Goal: Task Accomplishment & Management: Complete application form

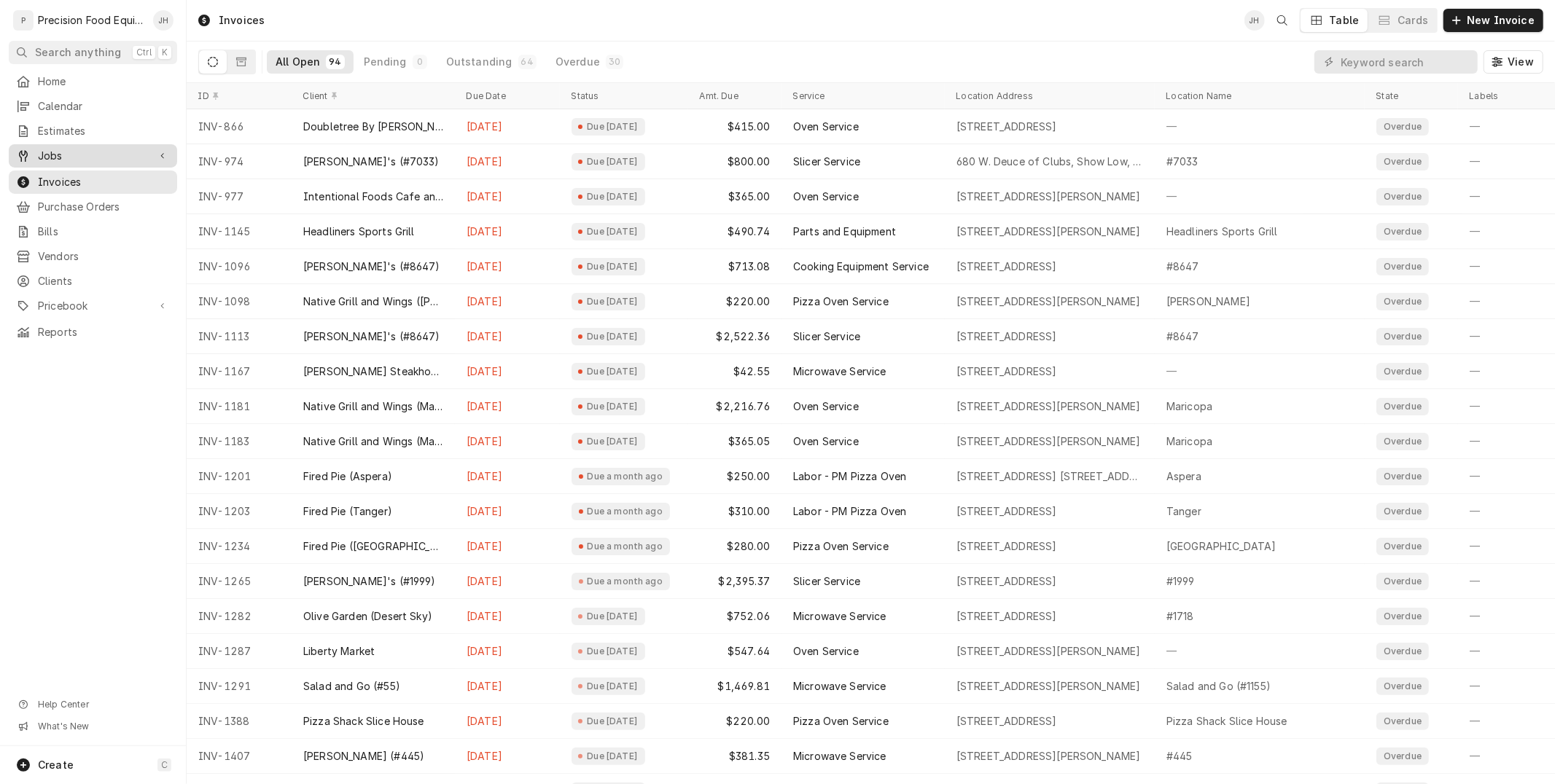
click at [93, 149] on span "Jobs" at bounding box center [93, 156] width 110 height 15
click at [77, 181] on span "Jobs" at bounding box center [104, 181] width 132 height 15
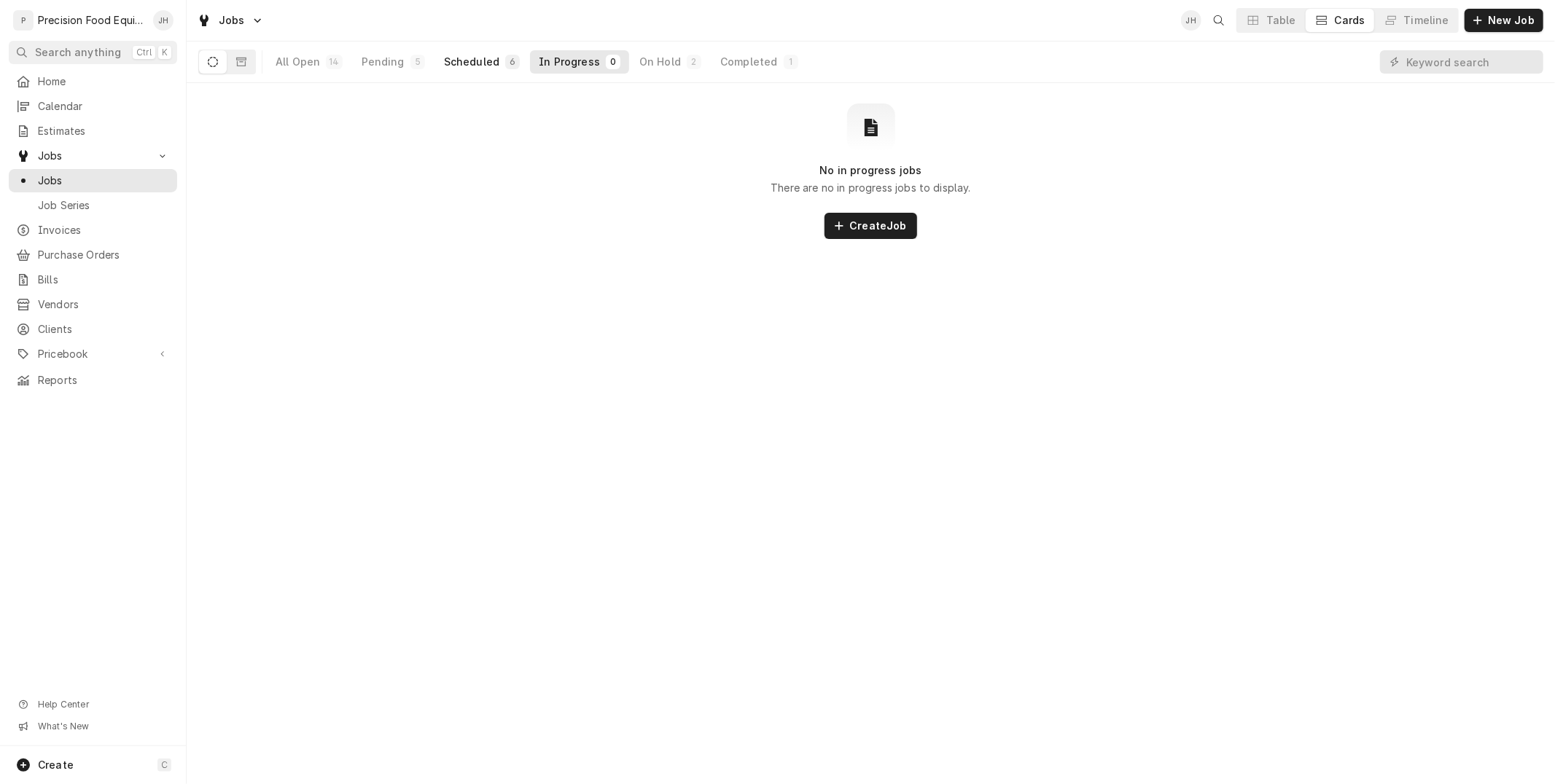
click at [476, 61] on div "Scheduled" at bounding box center [471, 62] width 56 height 15
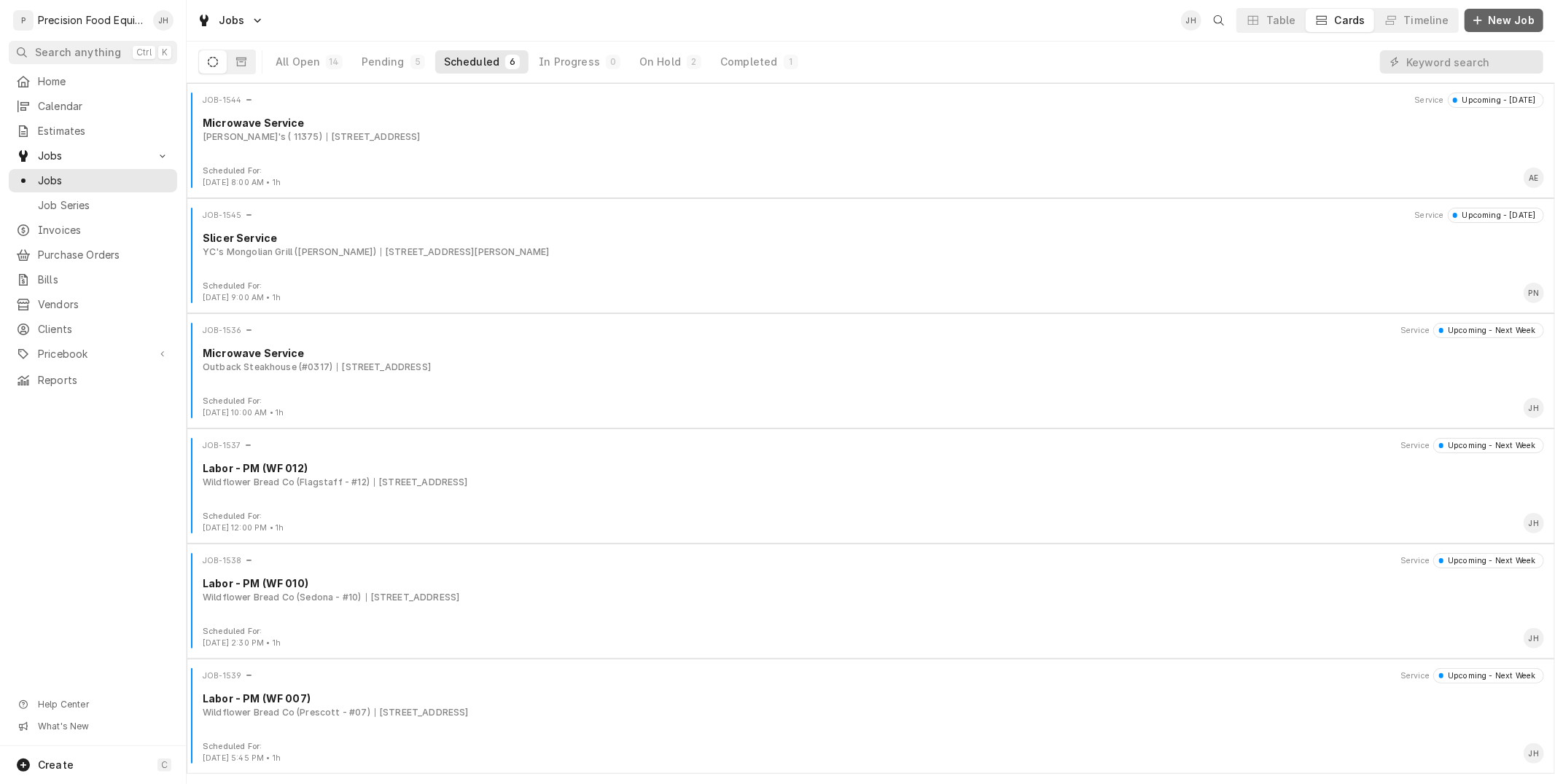
click at [1520, 22] on span "New Job" at bounding box center [1511, 20] width 53 height 15
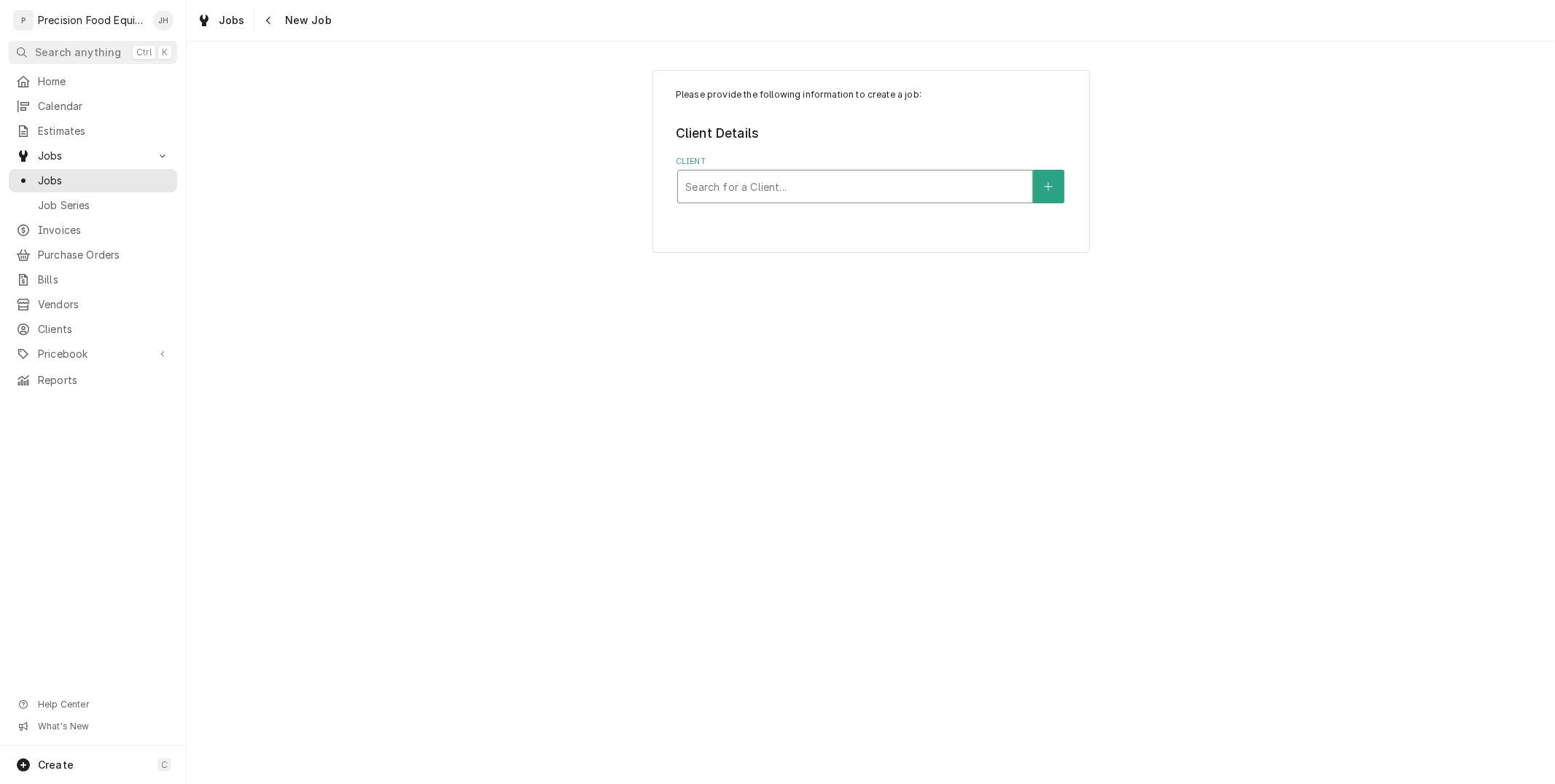
click at [822, 185] on div "Client" at bounding box center [855, 186] width 339 height 26
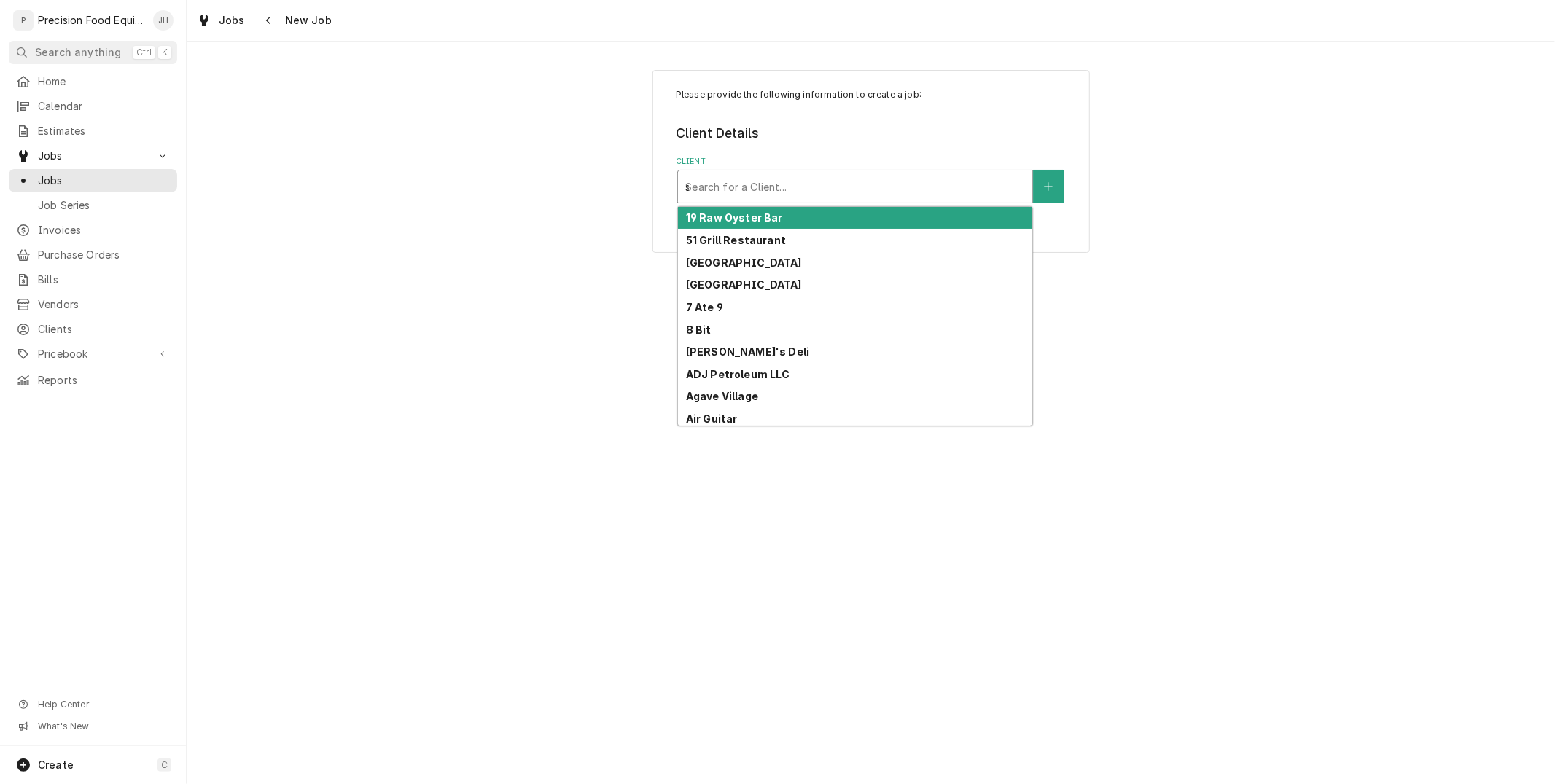
type input "salad and go 84"
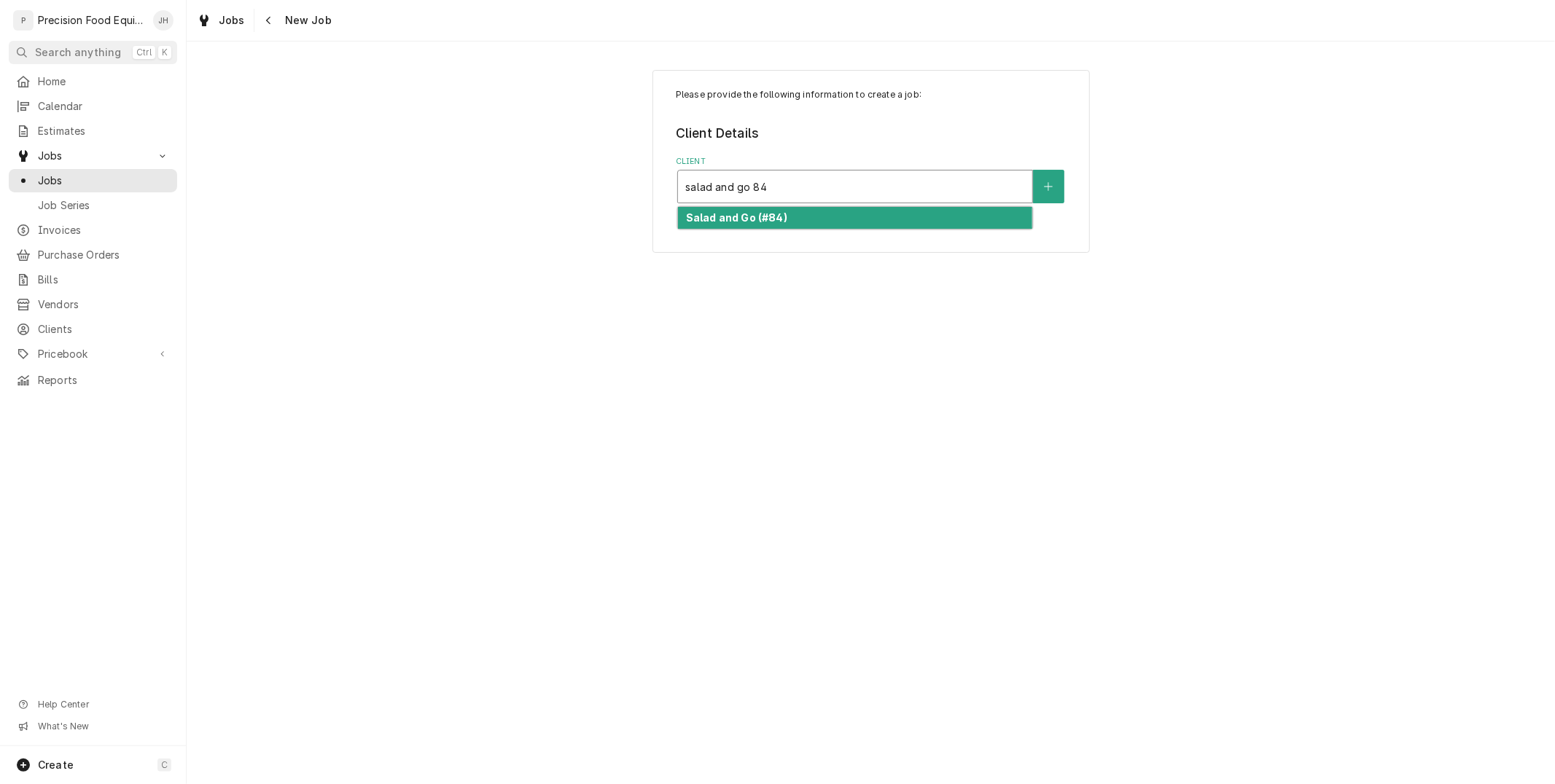
click at [818, 214] on div "Salad and Go (#84)" at bounding box center [855, 218] width 354 height 23
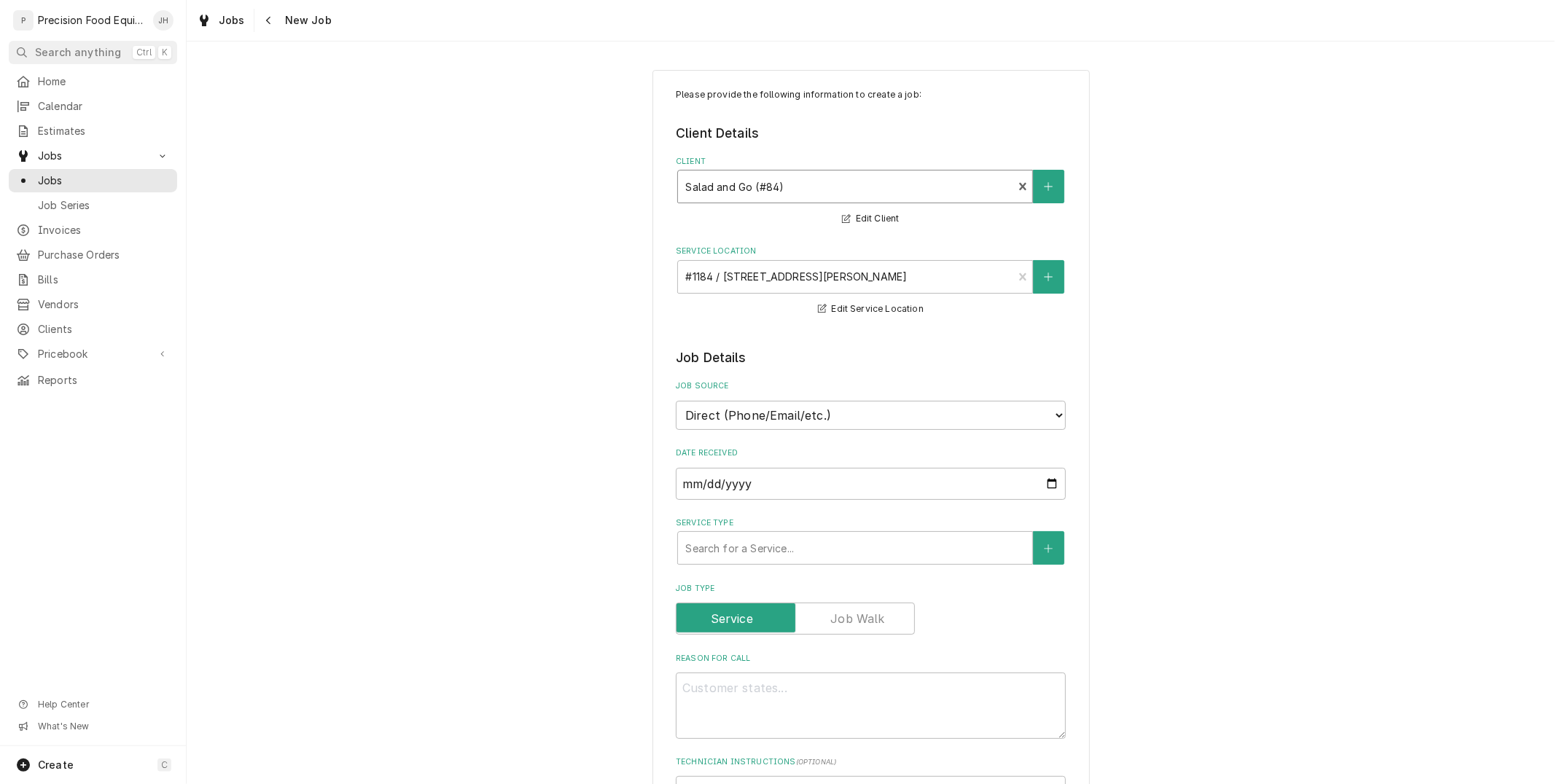
scroll to position [243, 0]
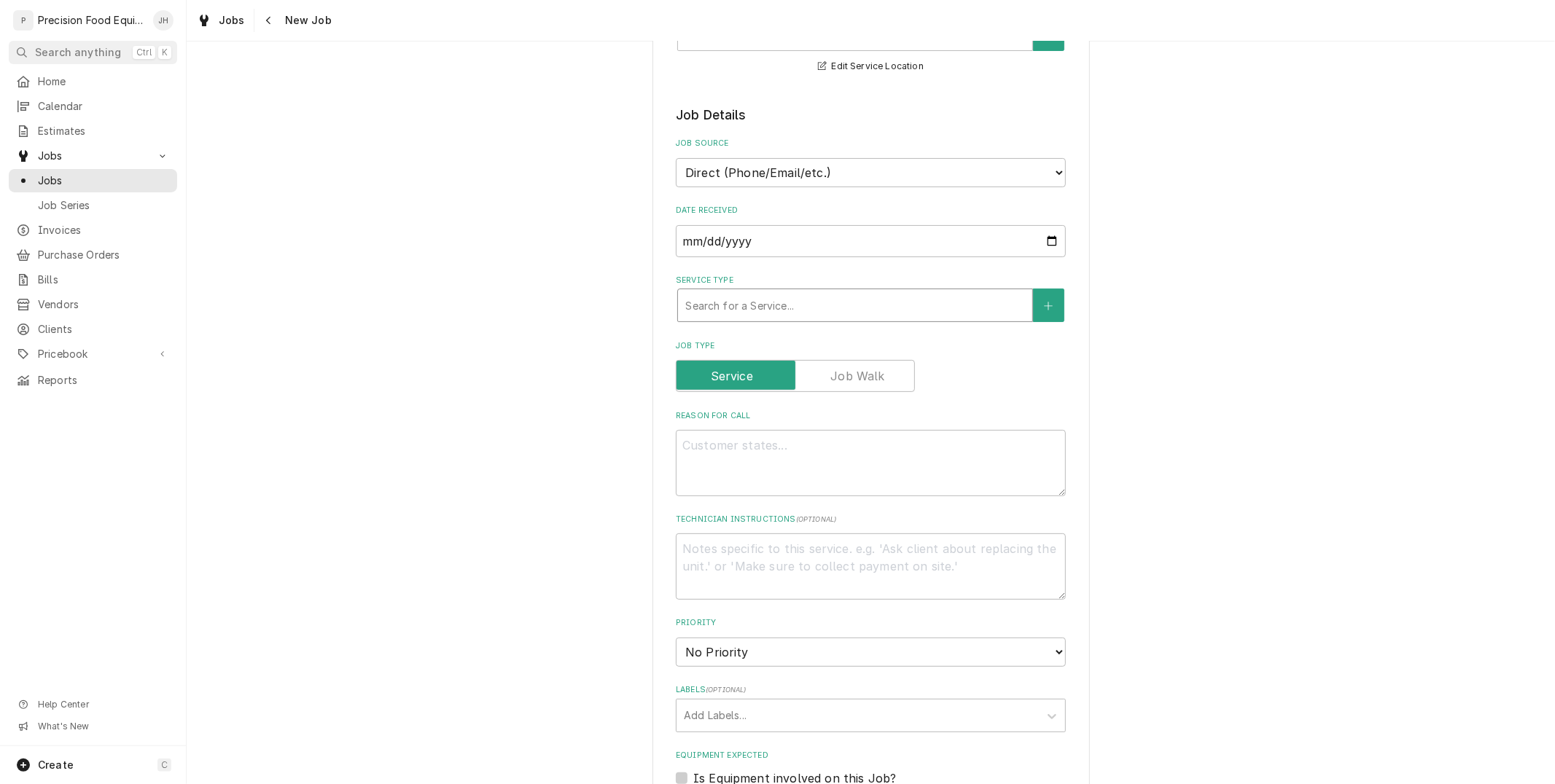
click at [780, 298] on div "Service Type" at bounding box center [855, 305] width 339 height 26
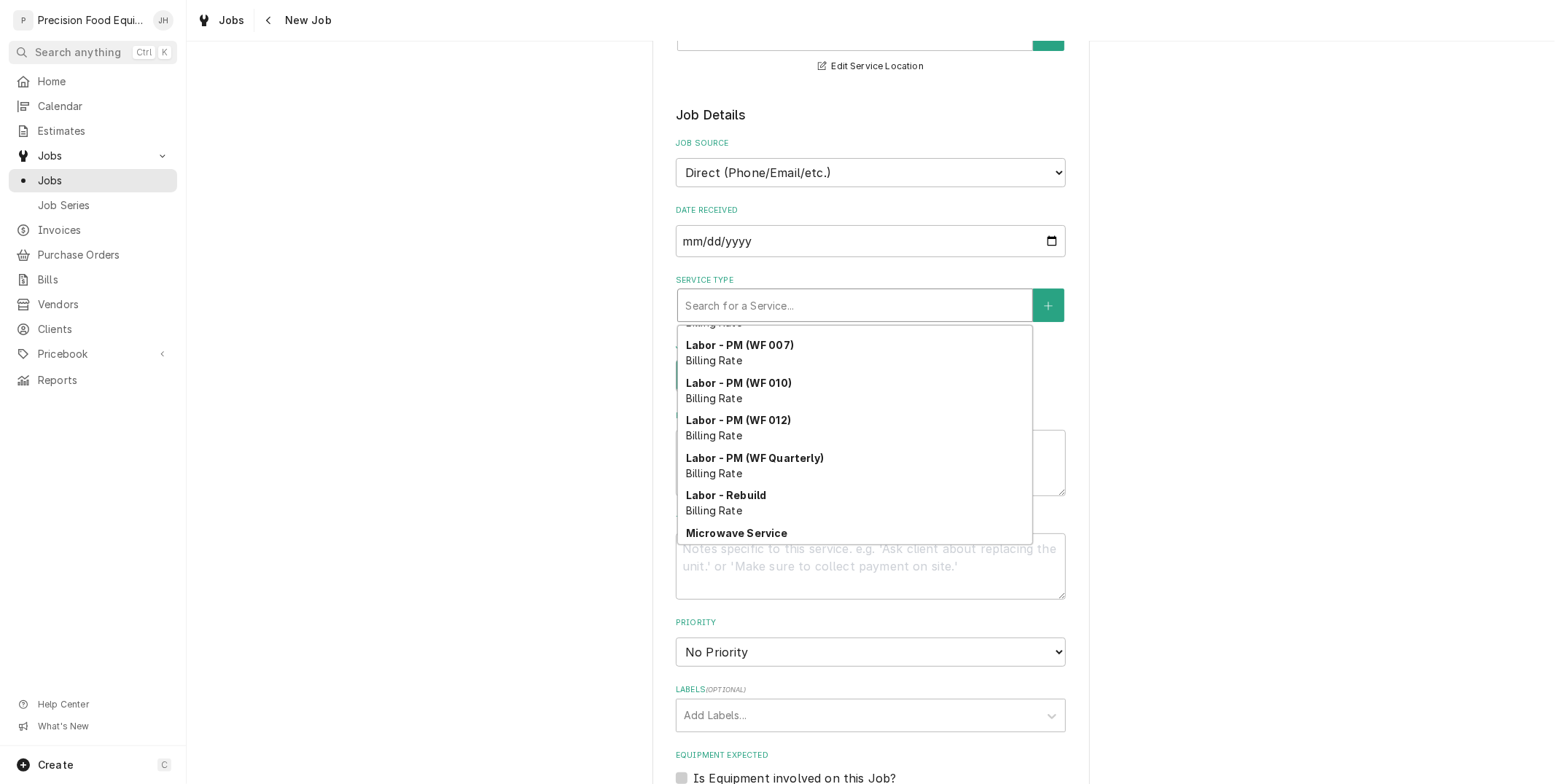
scroll to position [503, 0]
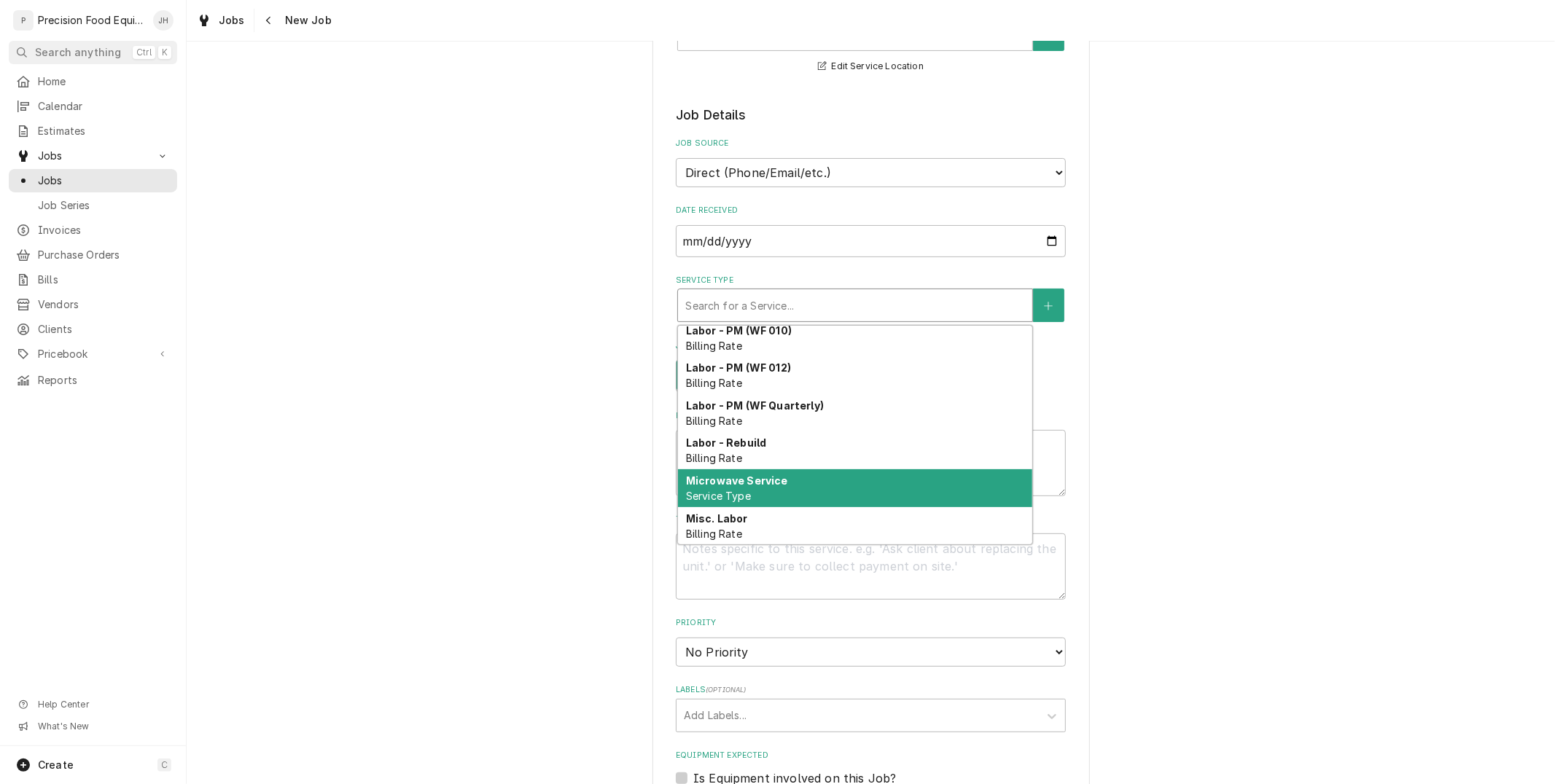
click at [766, 479] on strong "Microwave Service" at bounding box center [737, 481] width 102 height 13
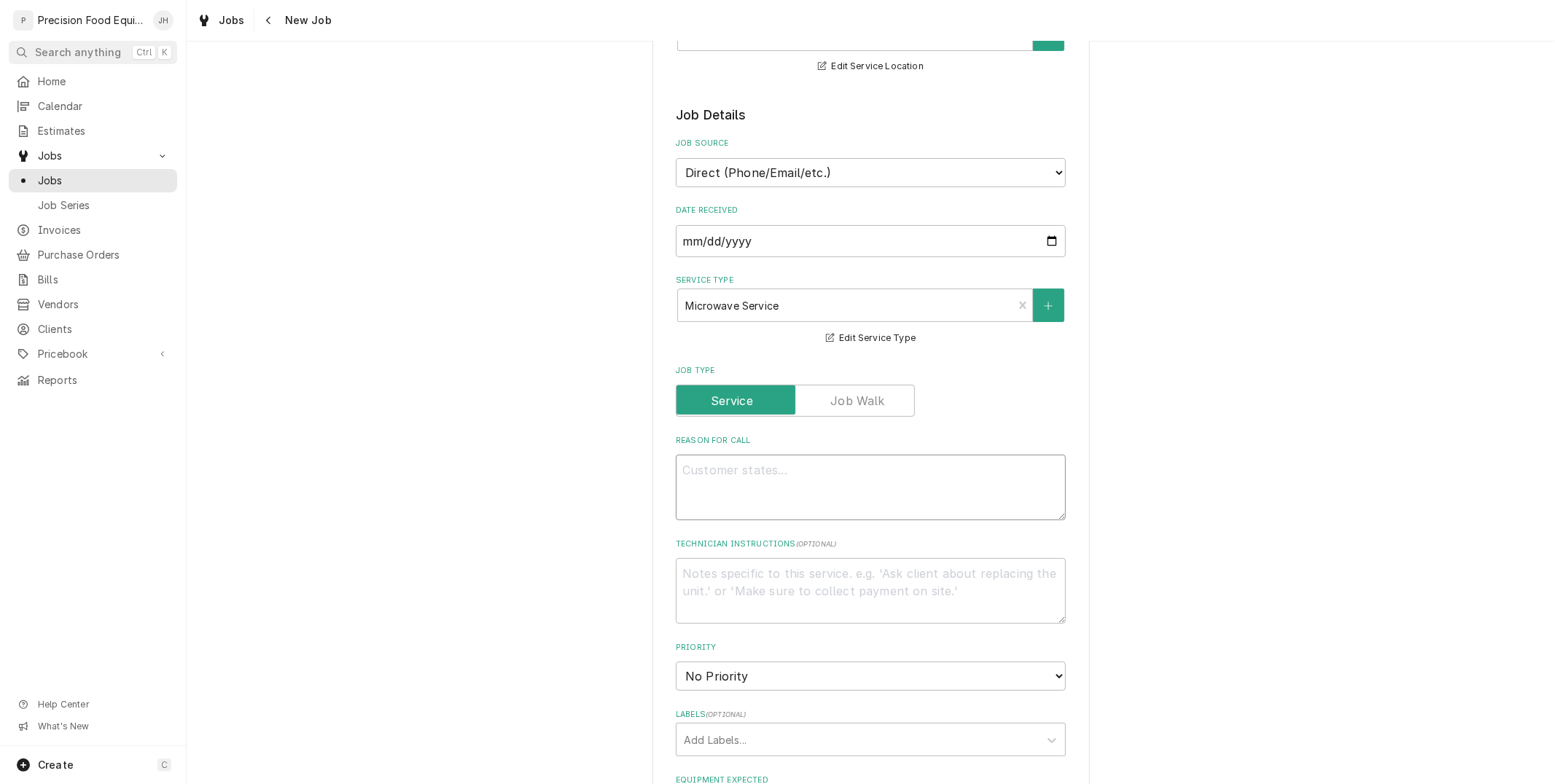
click at [798, 492] on textarea "Reason For Call" at bounding box center [871, 488] width 390 height 66
paste textarea "Having issues with this oven again, please swap it out with the new oven. I hav…"
type textarea "x"
type textarea "Having issues with this oven again, please swap it out with the new oven. I hav…"
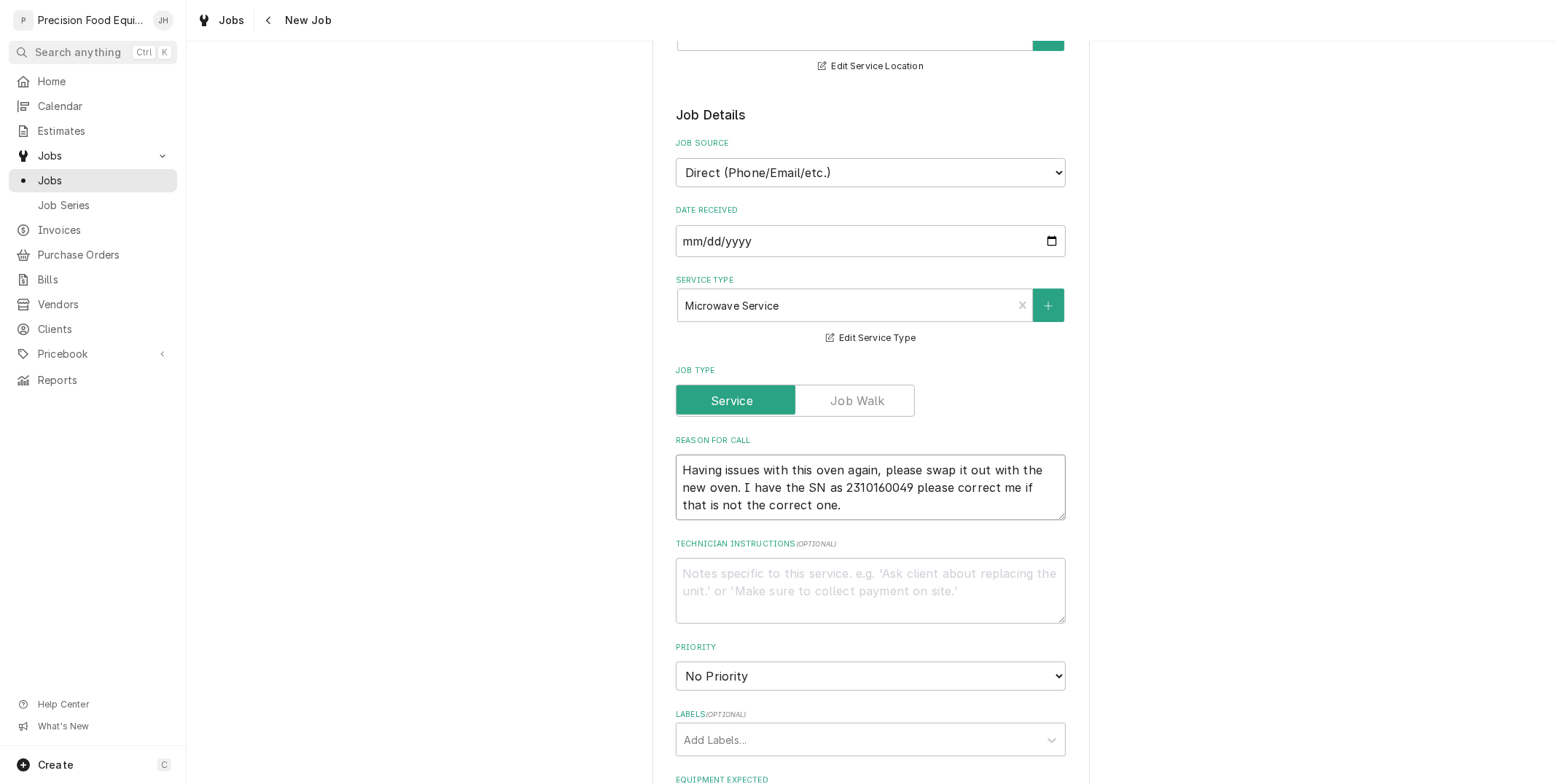
type textarea "x"
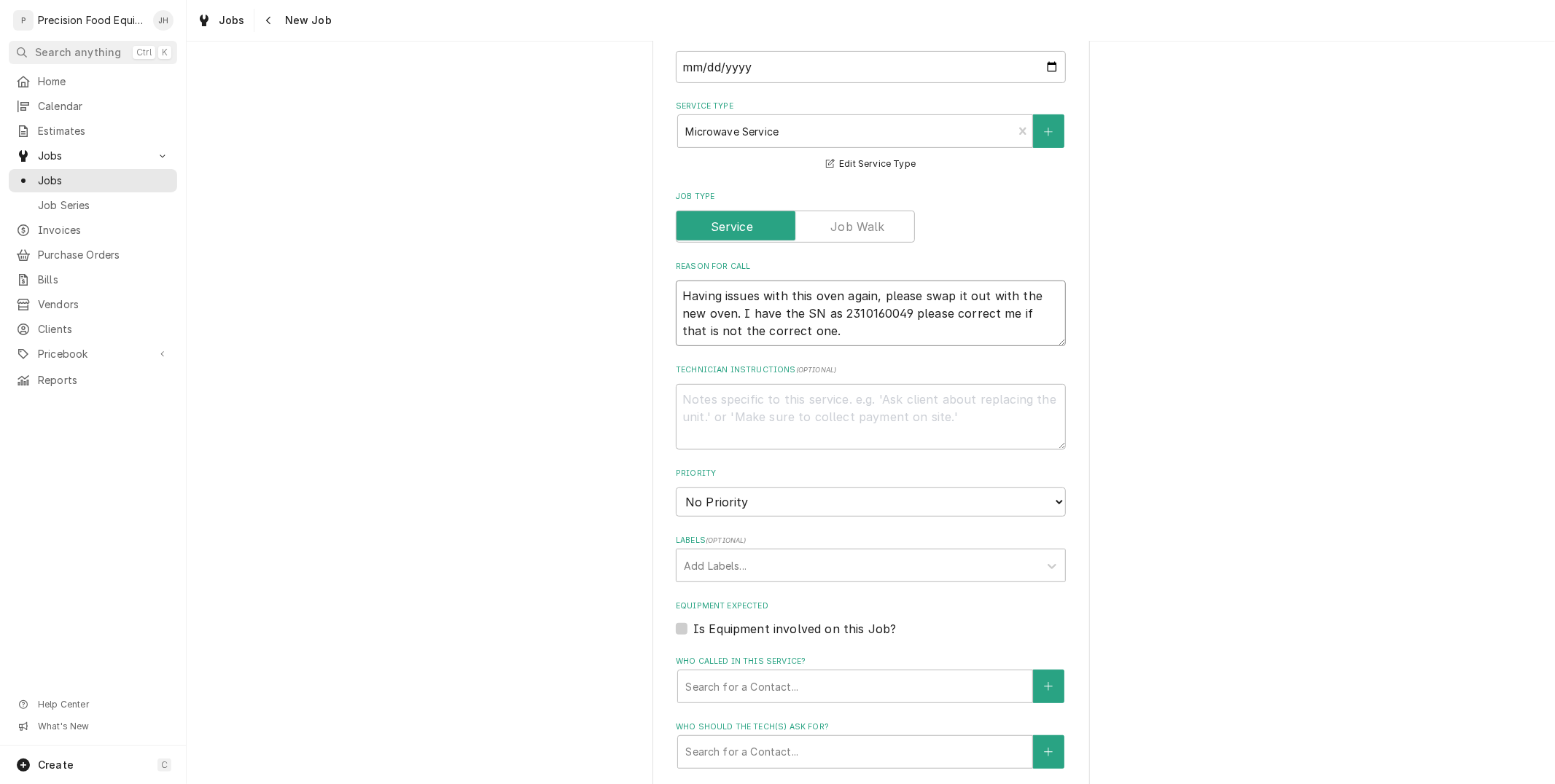
scroll to position [485, 0]
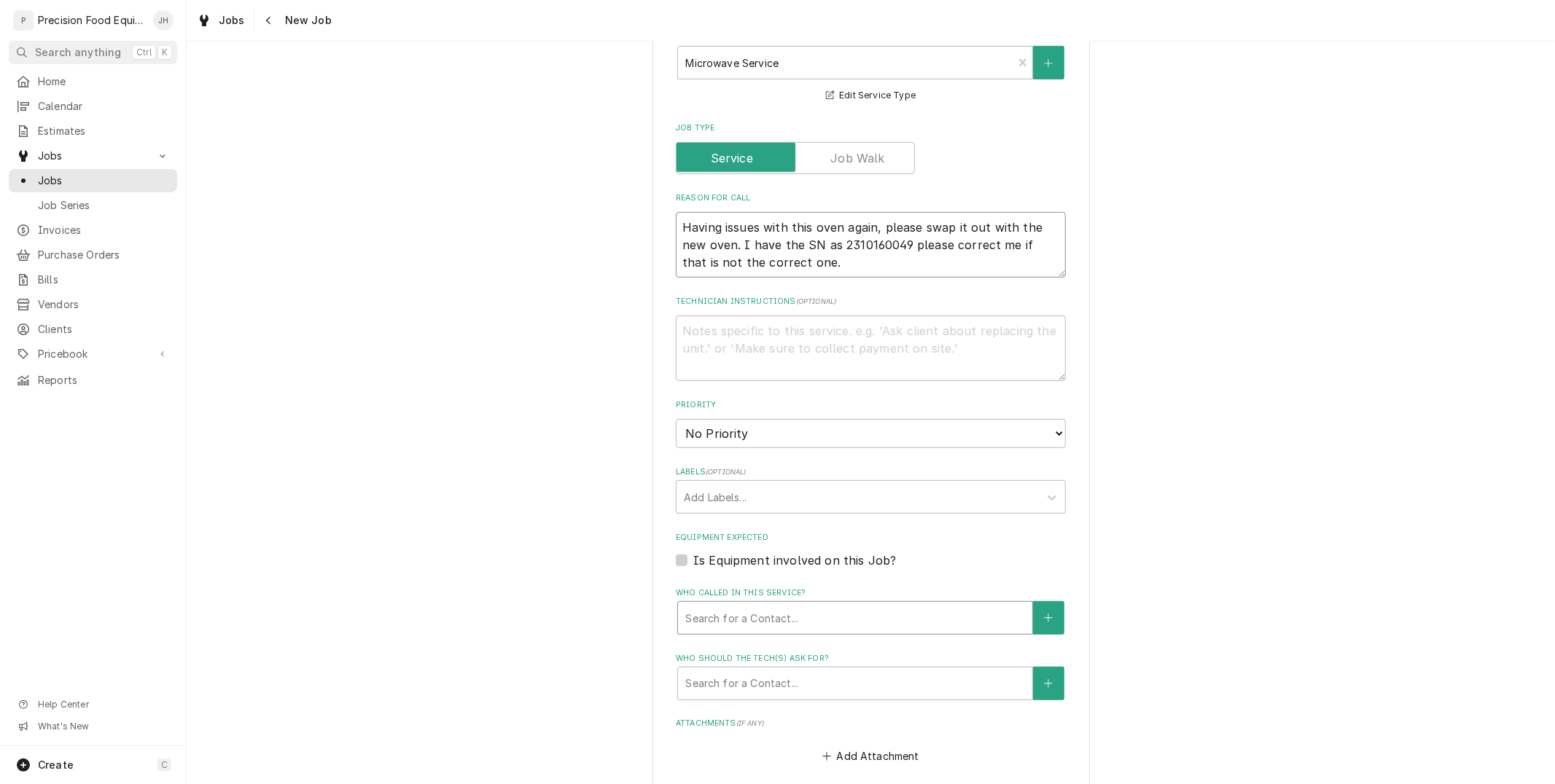
type textarea "Having issues with this oven again, please swap it out with the new oven. I hav…"
click at [858, 610] on div "Who called in this service?" at bounding box center [855, 617] width 339 height 26
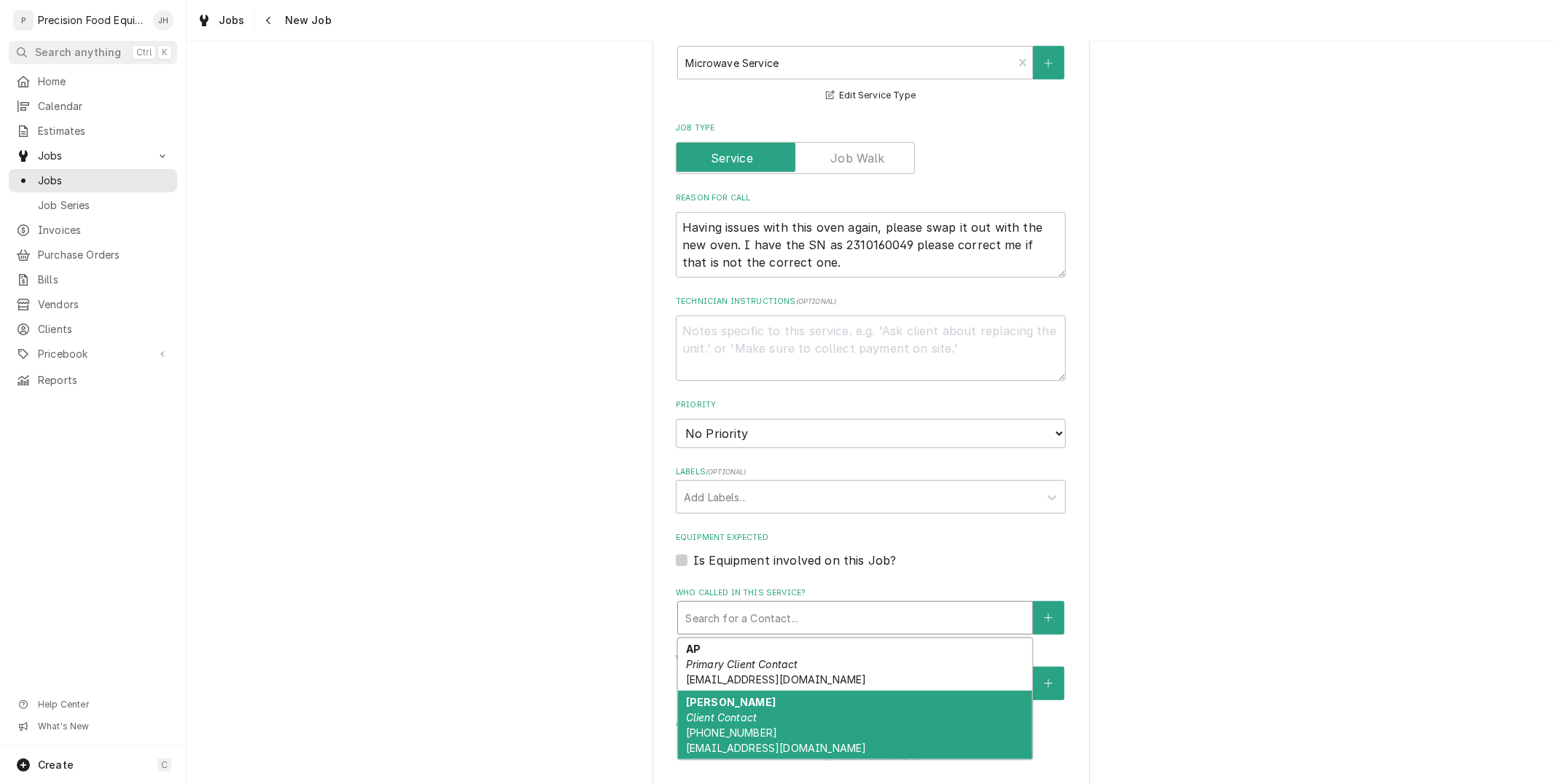
click at [835, 741] on div "Brett Searles Client Contact (480) 262-5333 bsearles@saladandgo.com" at bounding box center [855, 725] width 354 height 68
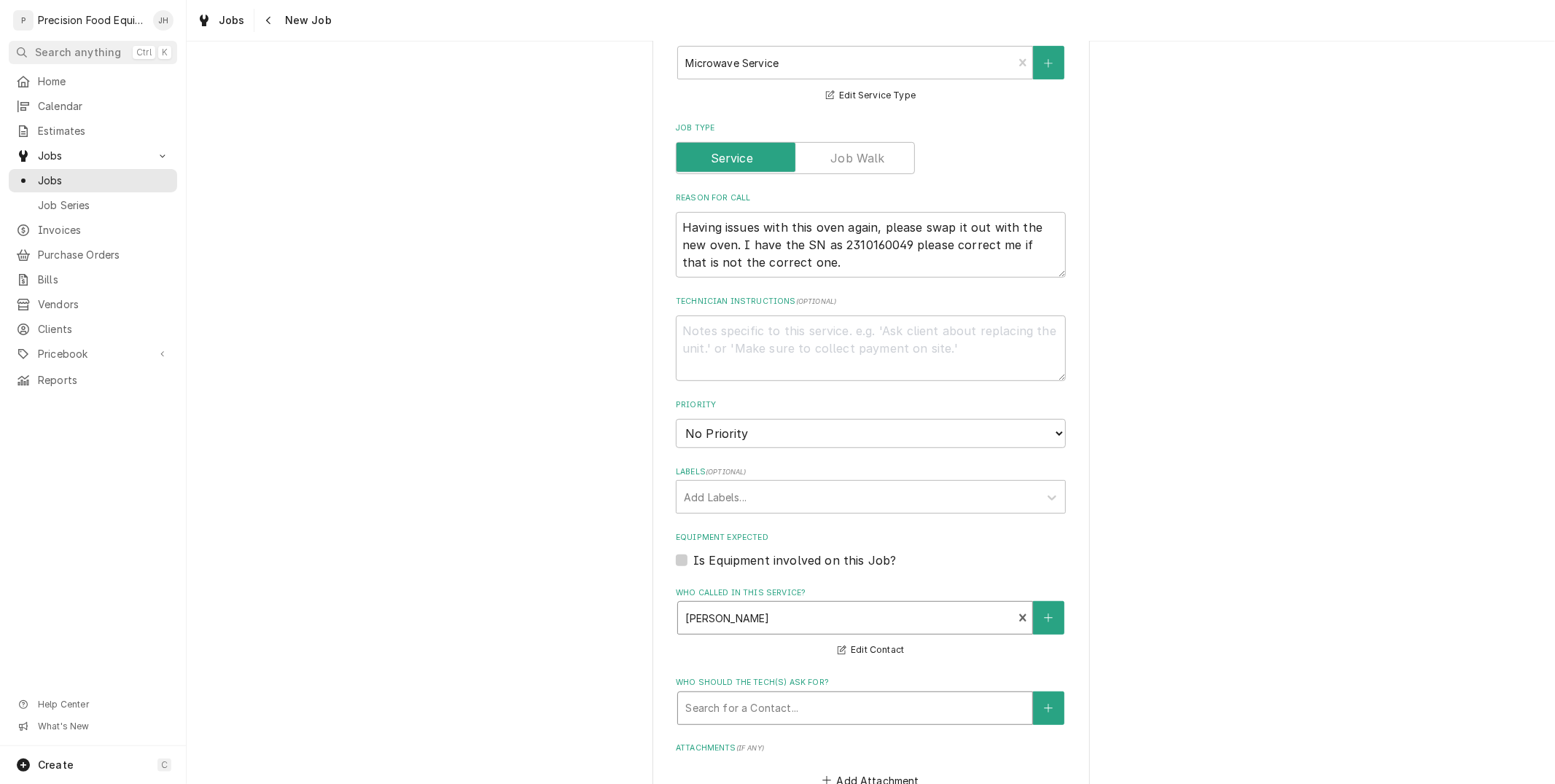
click at [835, 695] on div "Who should the tech(s) ask for?" at bounding box center [855, 708] width 339 height 26
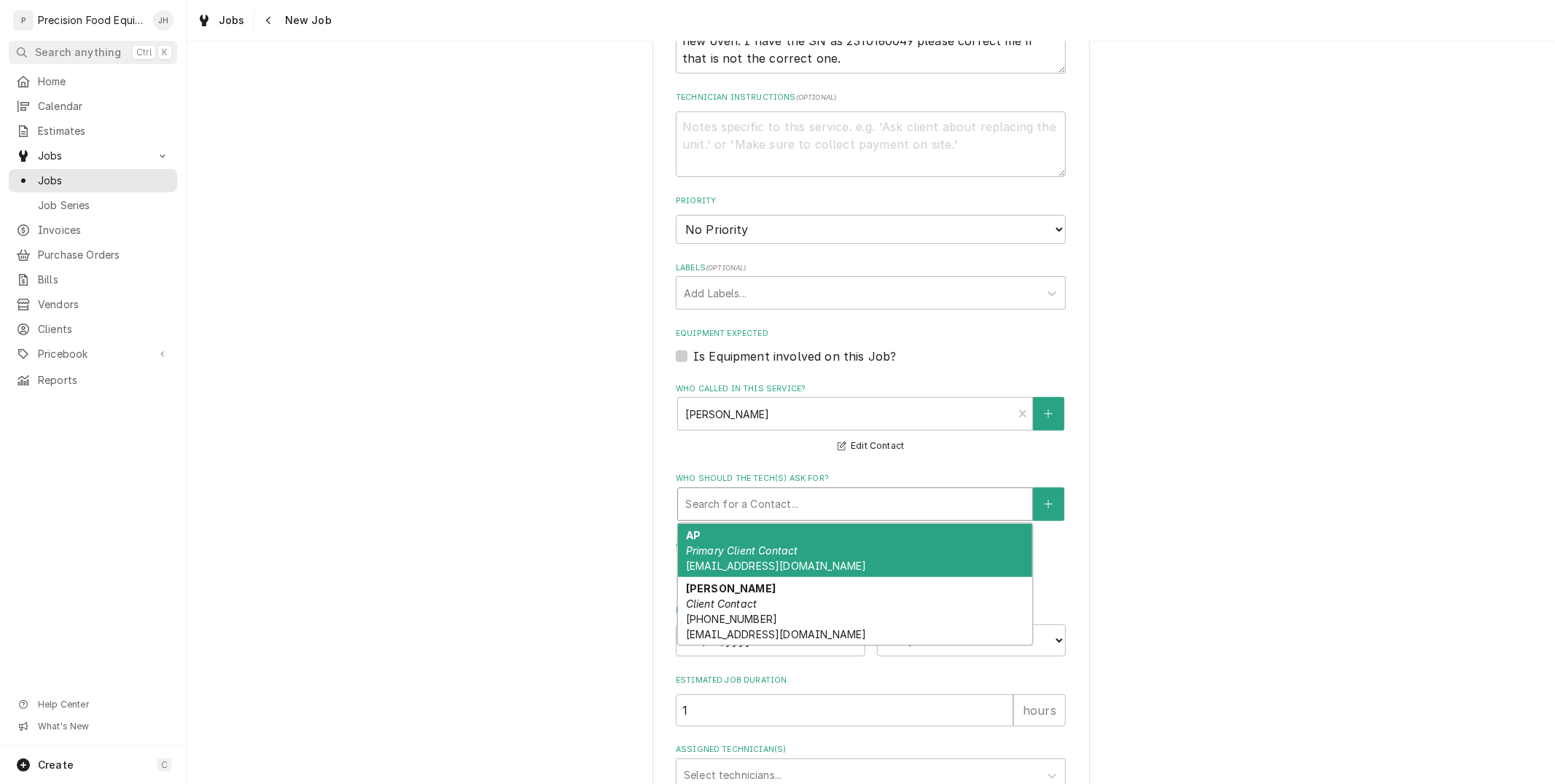
scroll to position [810, 0]
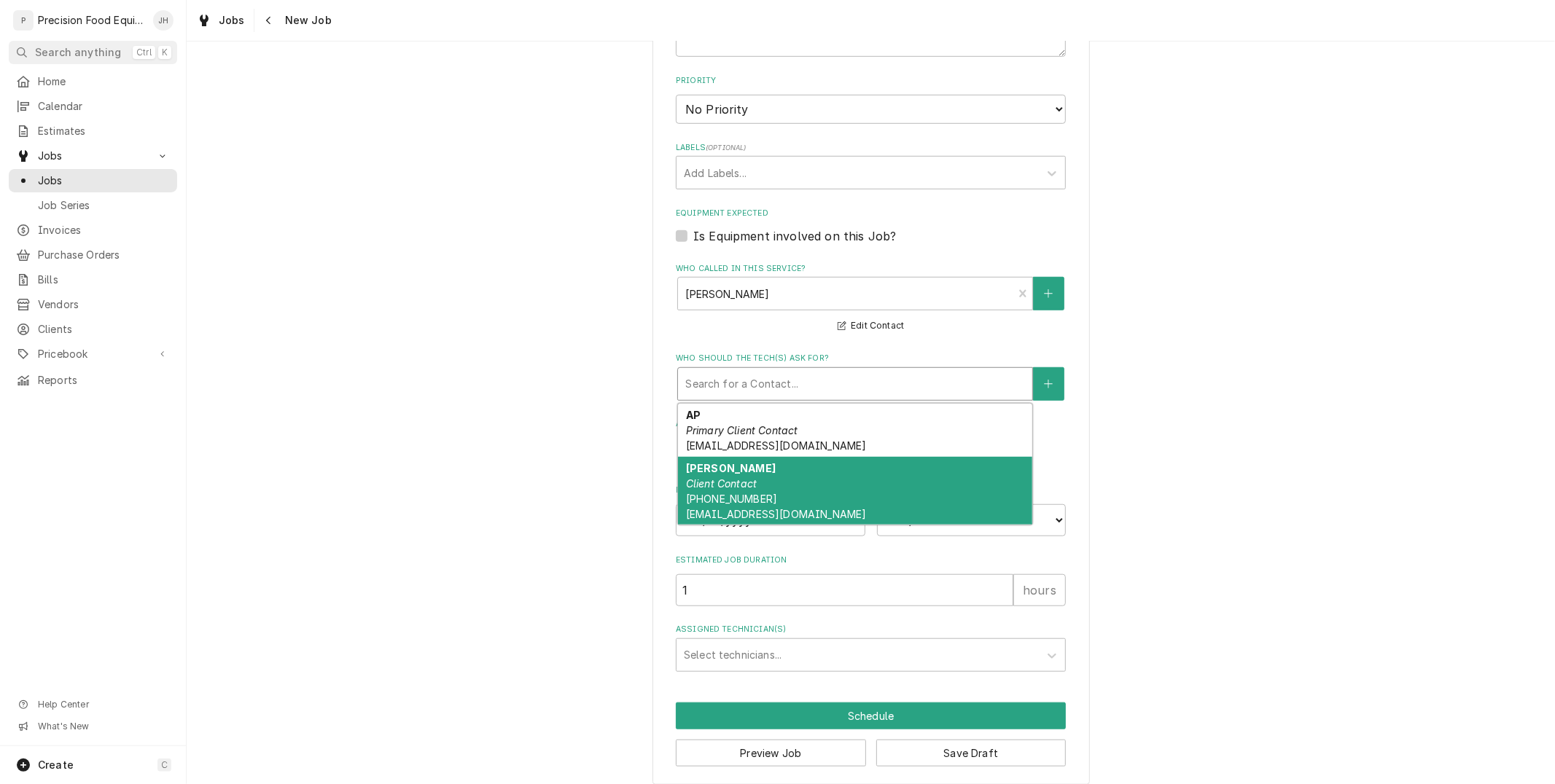
click at [815, 496] on div "Brett Searles Client Contact (480) 262-5333 bsearles@saladandgo.com" at bounding box center [855, 491] width 354 height 68
type textarea "x"
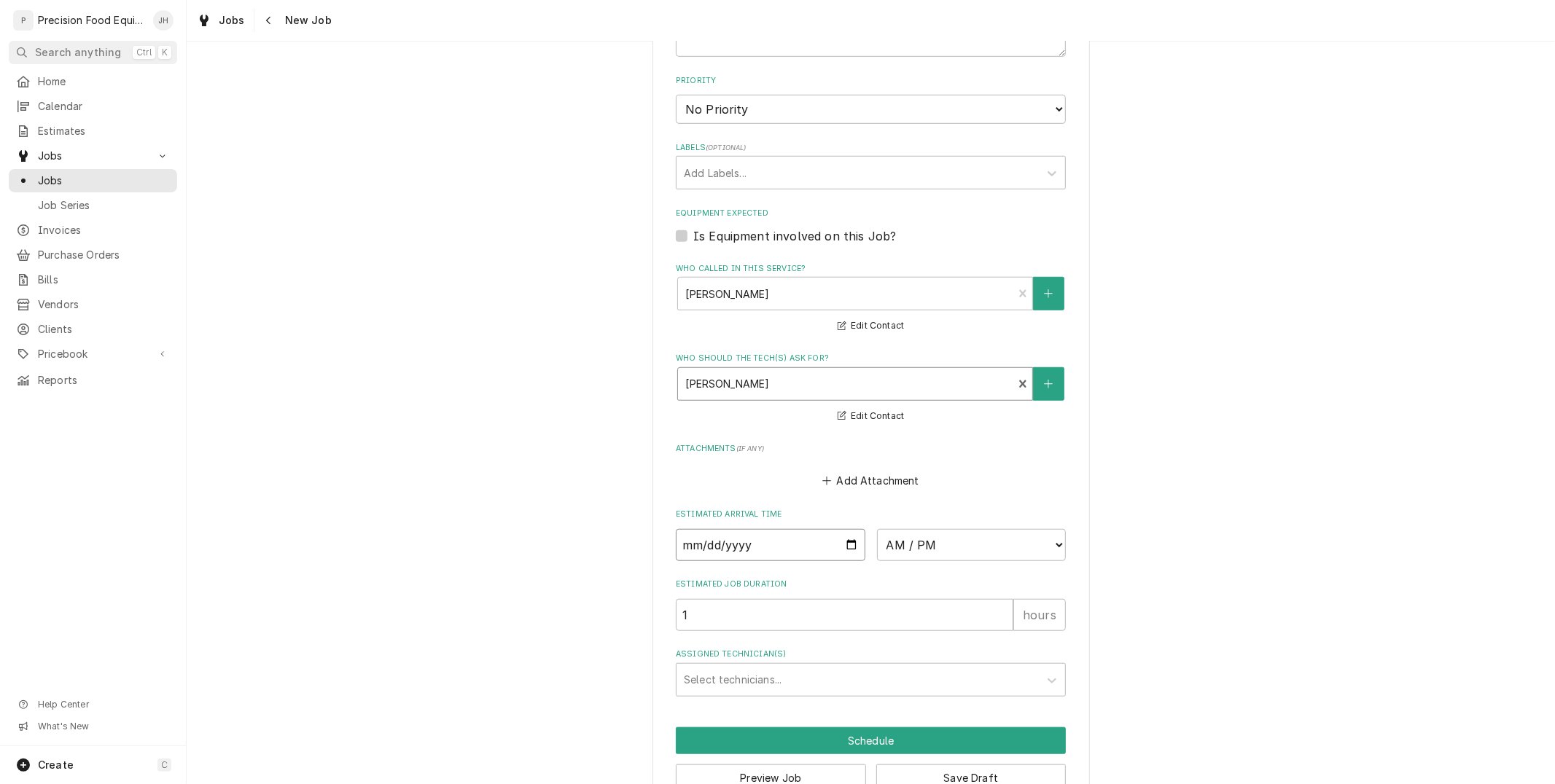
click at [852, 547] on input "Date" at bounding box center [770, 545] width 189 height 32
click at [842, 540] on input "Date" at bounding box center [770, 545] width 189 height 32
type input "2025-10-07"
type textarea "x"
click at [996, 537] on select "AM / PM 6:00 AM 6:15 AM 6:30 AM 6:45 AM 7:00 AM 7:15 AM 7:30 AM 7:45 AM 8:00 AM…" at bounding box center [971, 545] width 189 height 32
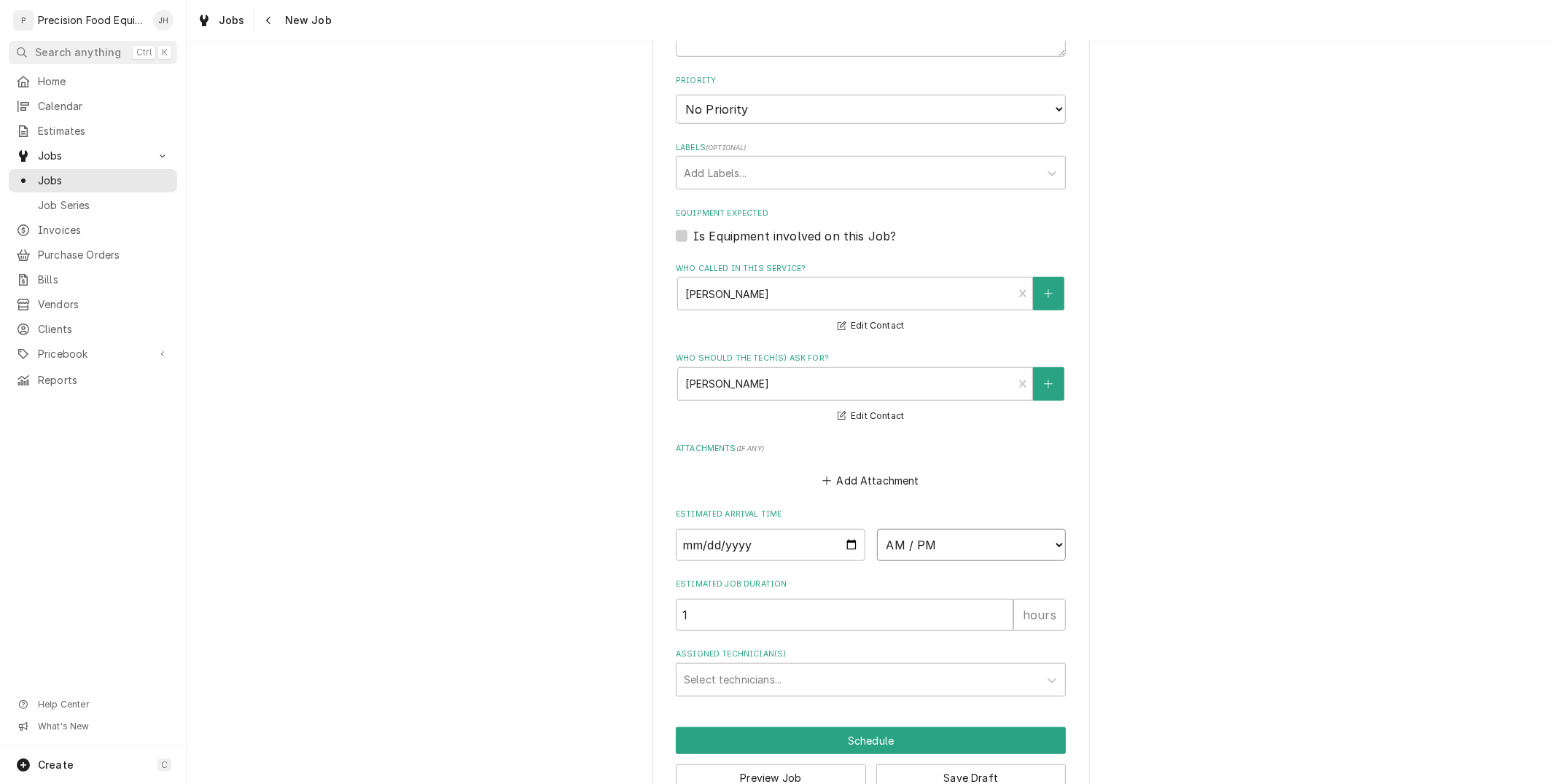
select select "09:00:00"
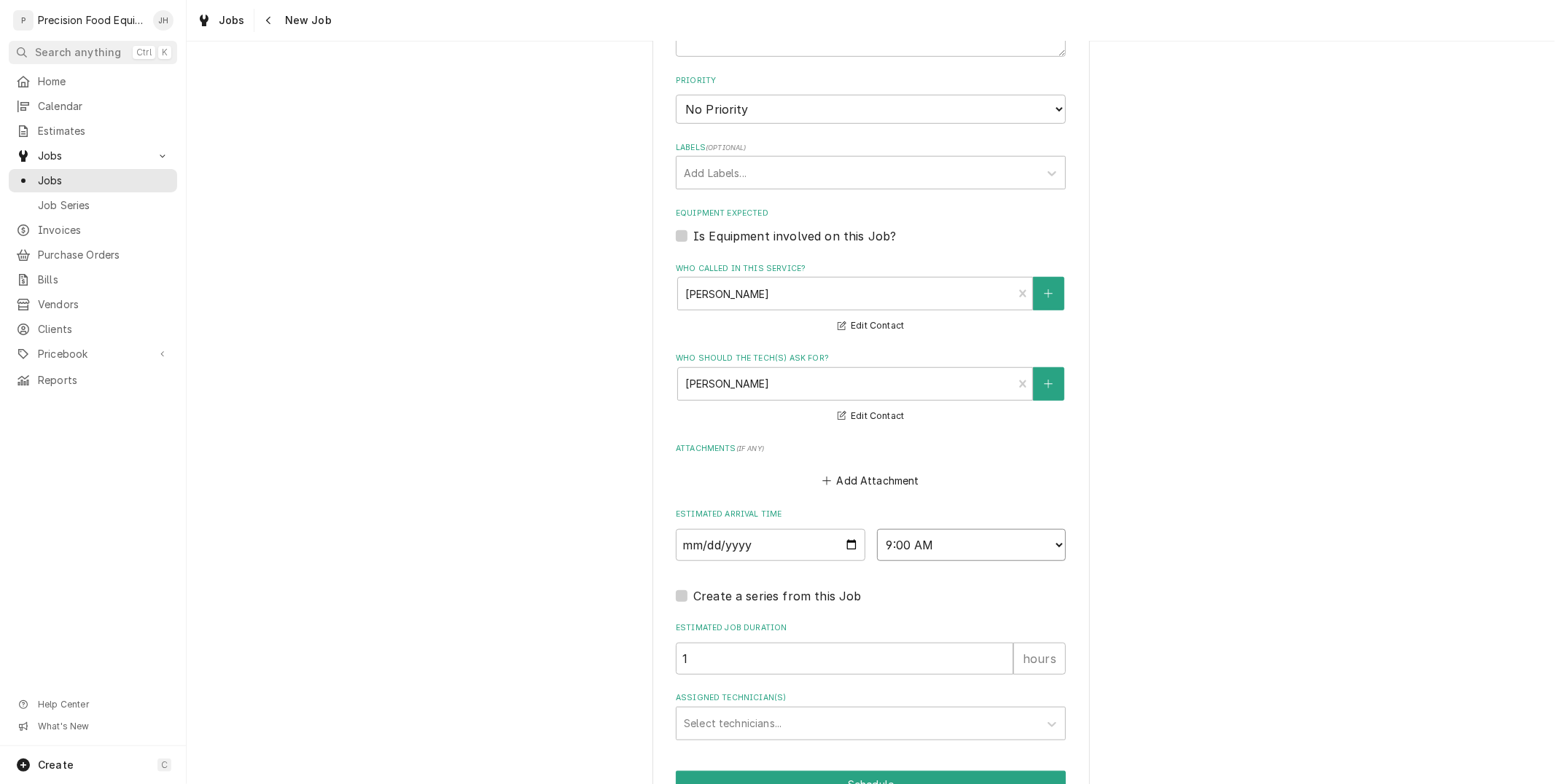
scroll to position [888, 0]
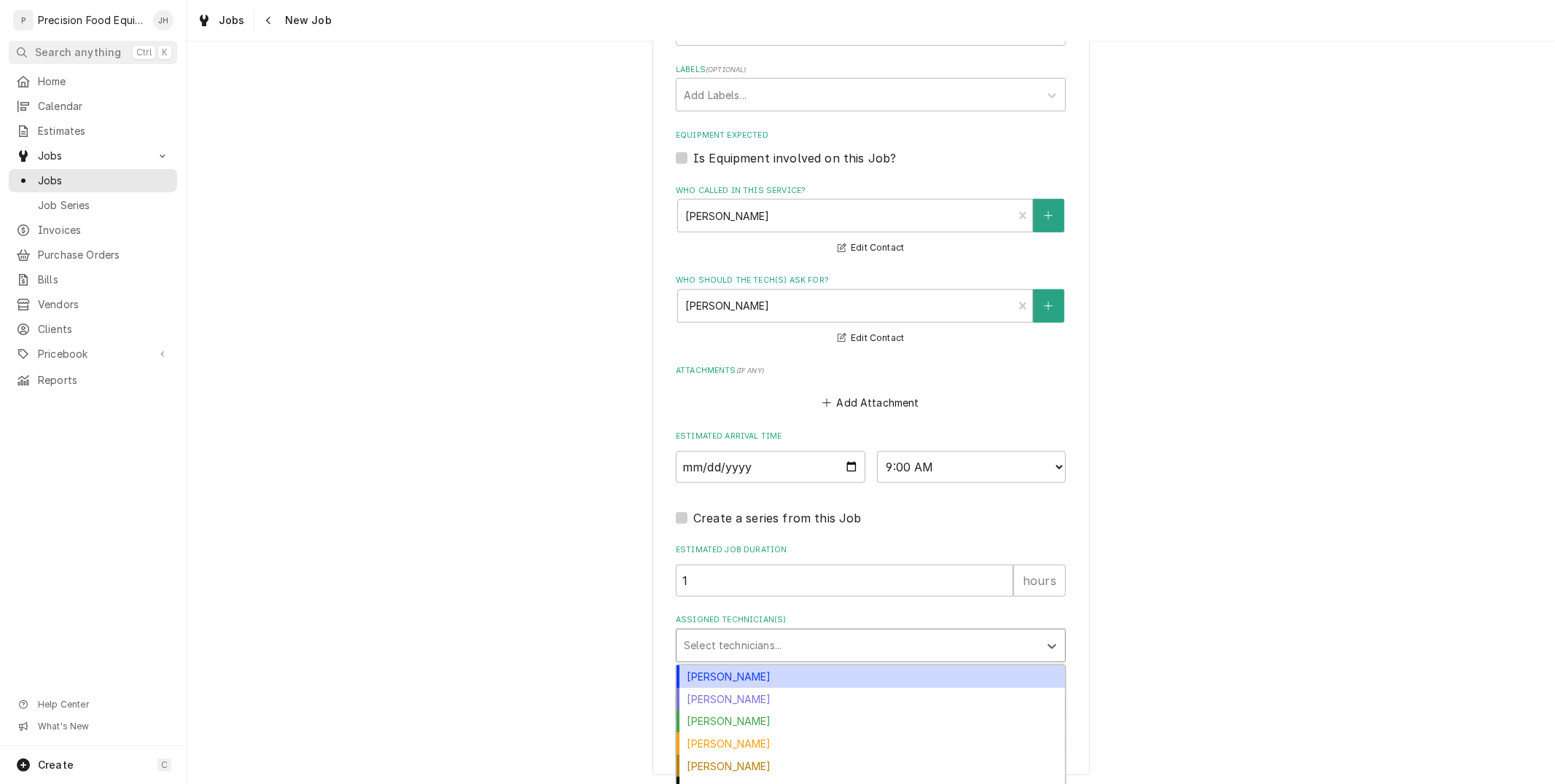
click at [893, 634] on div "Assigned Technician(s)" at bounding box center [857, 645] width 348 height 26
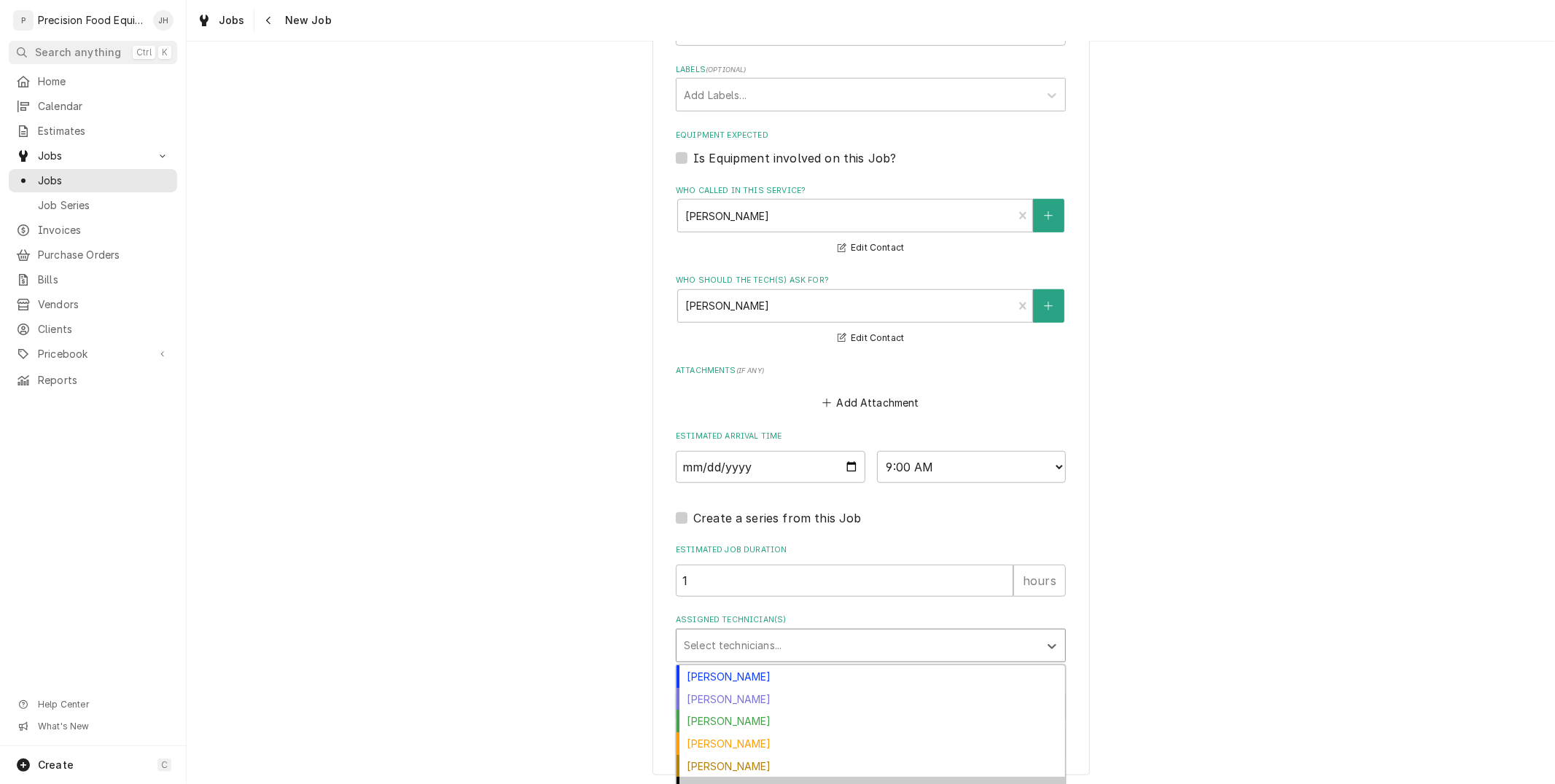
click at [761, 780] on div "Unassigned Tech" at bounding box center [871, 788] width 389 height 23
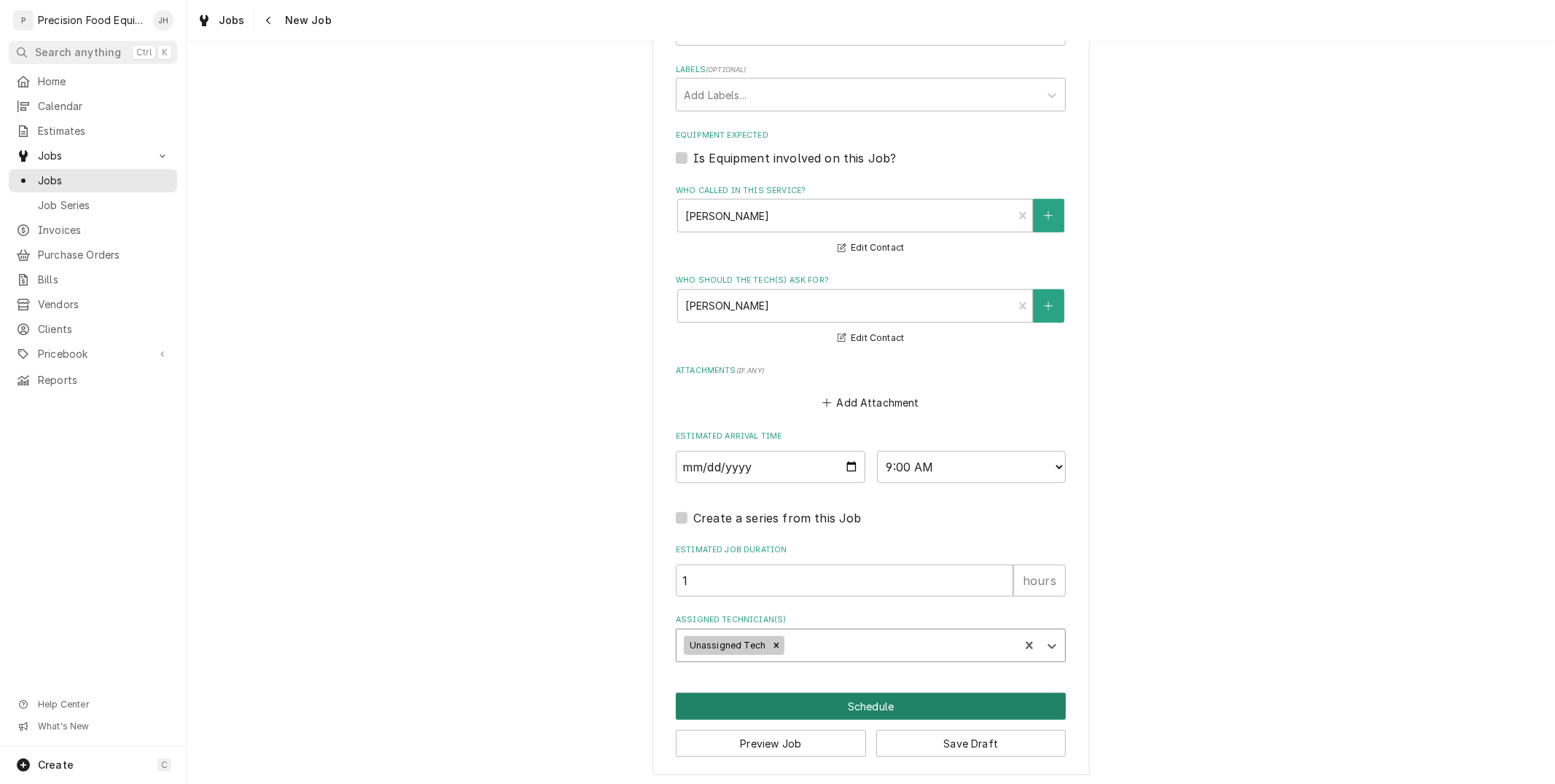
click at [830, 704] on button "Schedule" at bounding box center [871, 706] width 390 height 27
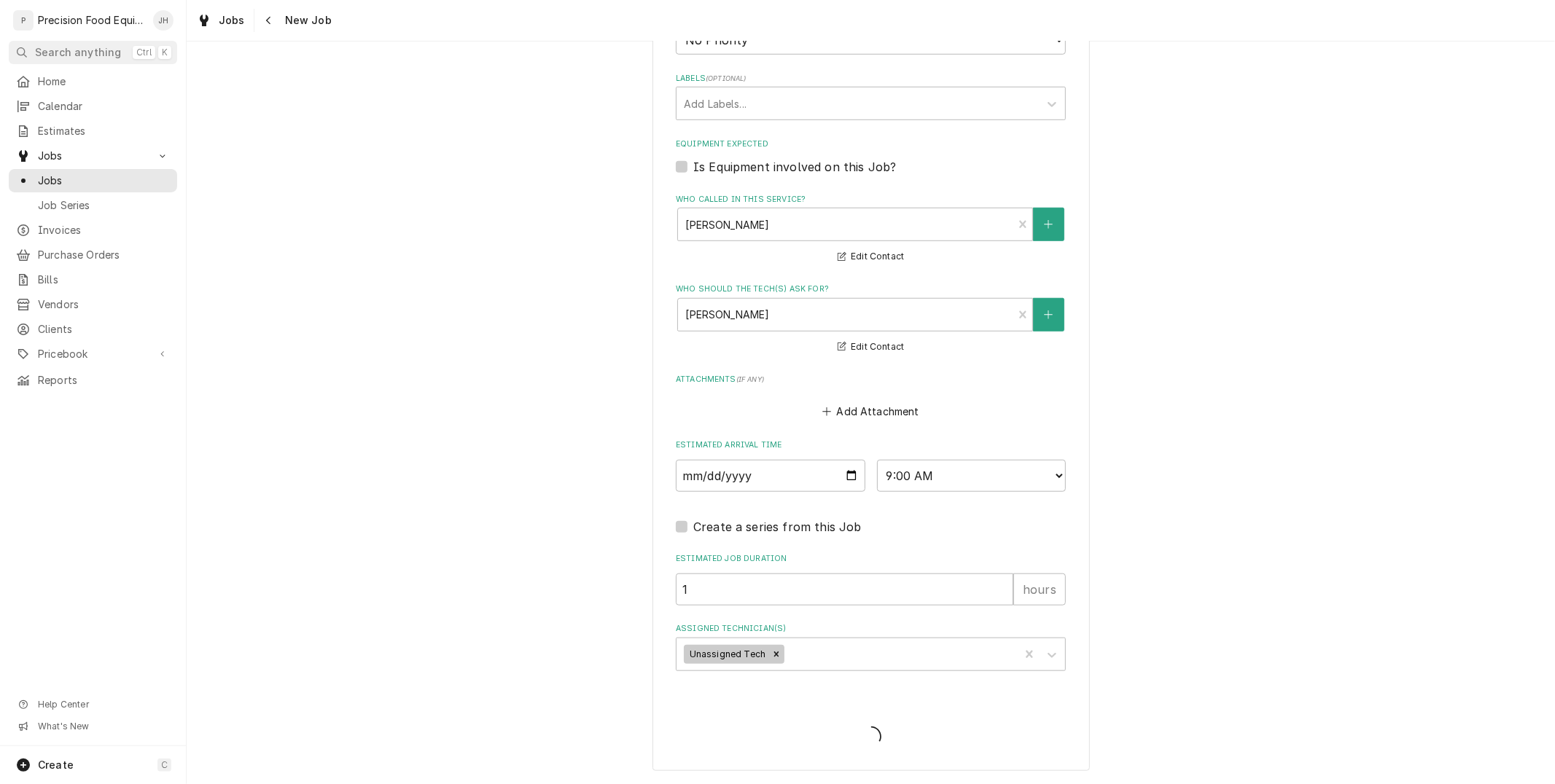
scroll to position [874, 0]
type textarea "x"
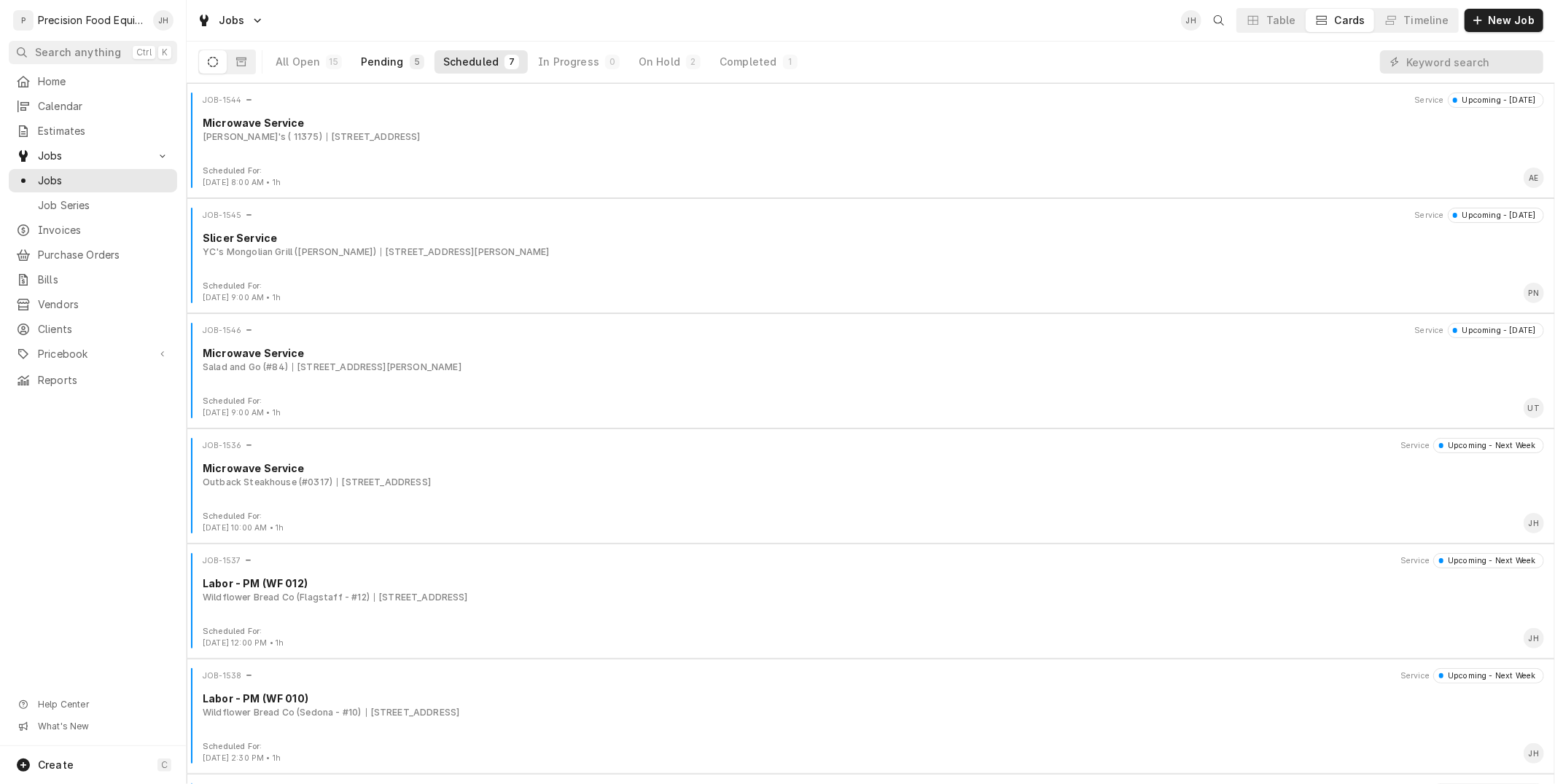
click at [376, 56] on div "Pending" at bounding box center [382, 62] width 43 height 15
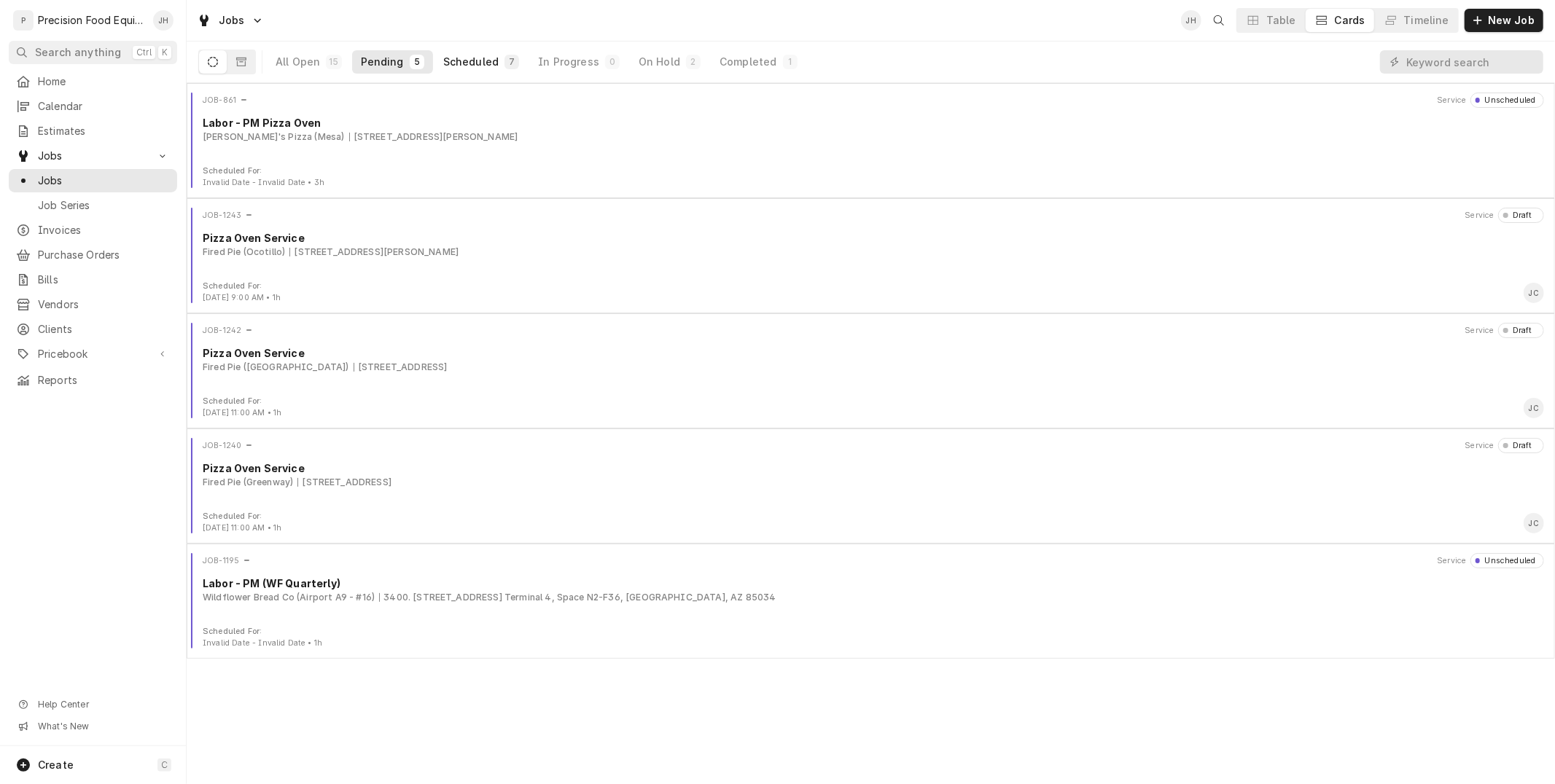
click at [479, 69] on button "Scheduled 7" at bounding box center [481, 62] width 94 height 24
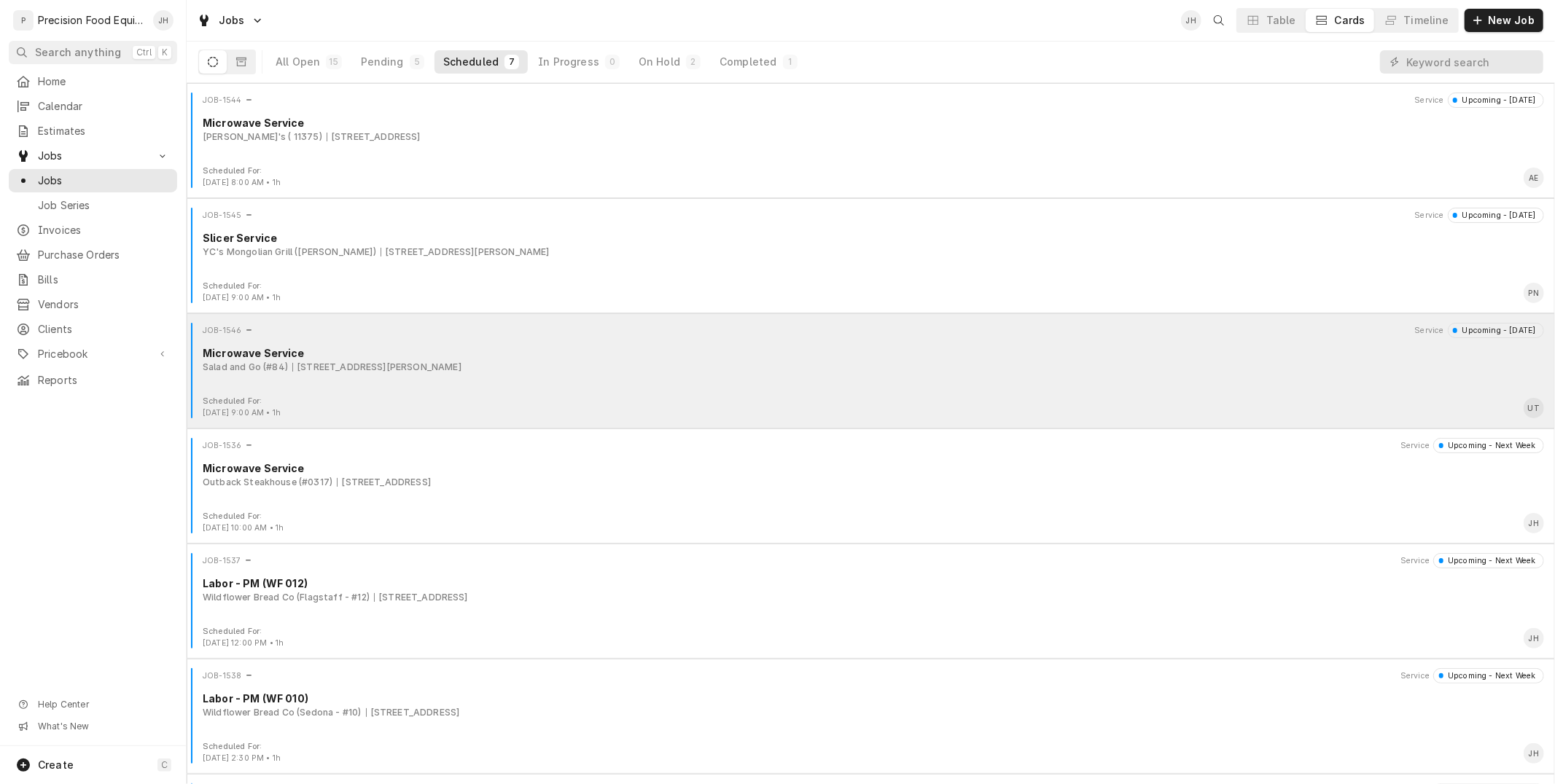
click at [505, 372] on div "Salad and Go (#84) 10071 E Old Vail Rd, Tucson, AZ 85747" at bounding box center [873, 367] width 1341 height 13
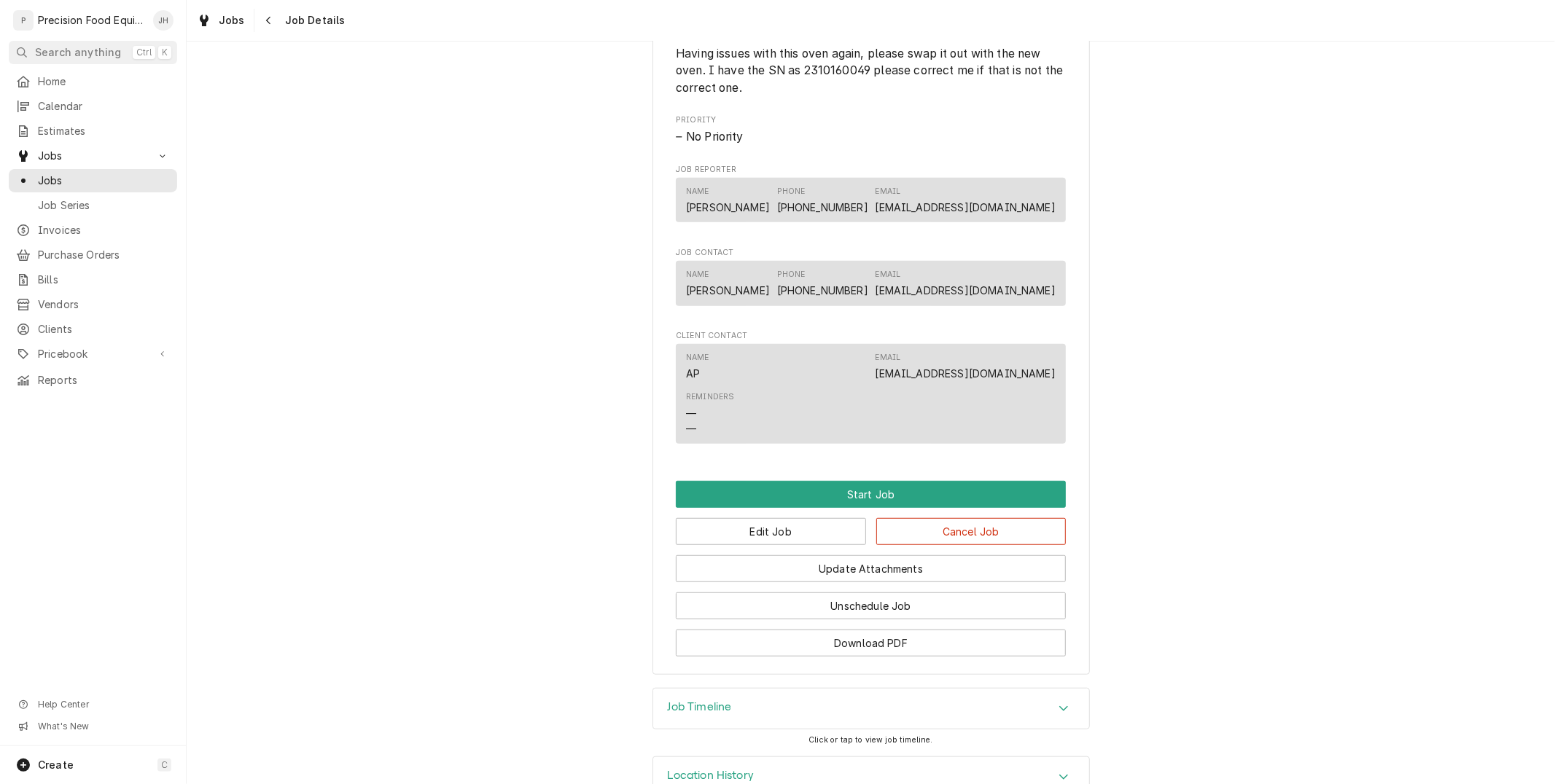
scroll to position [733, 0]
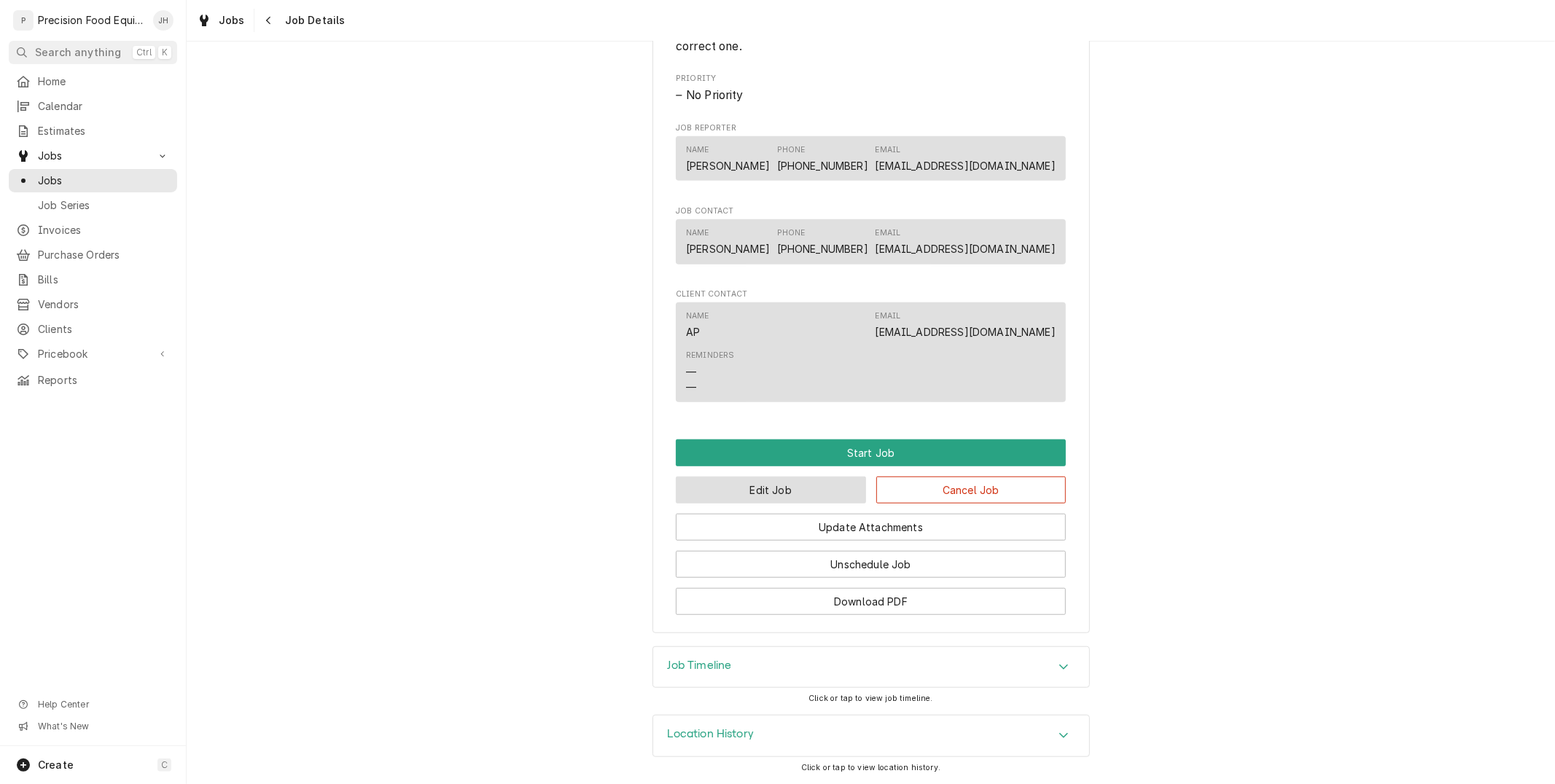
click at [801, 498] on button "Edit Job" at bounding box center [771, 490] width 190 height 27
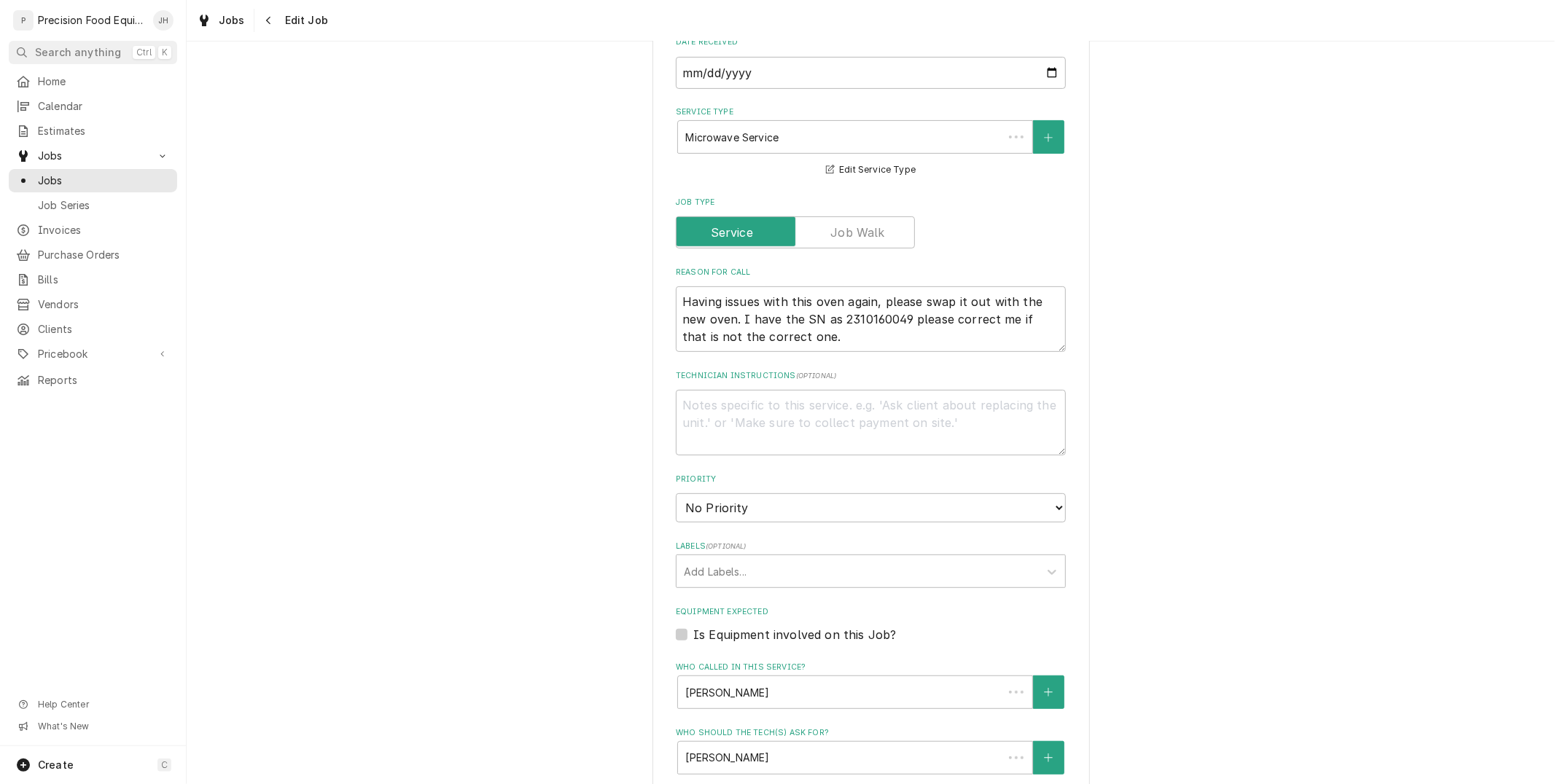
scroll to position [566, 0]
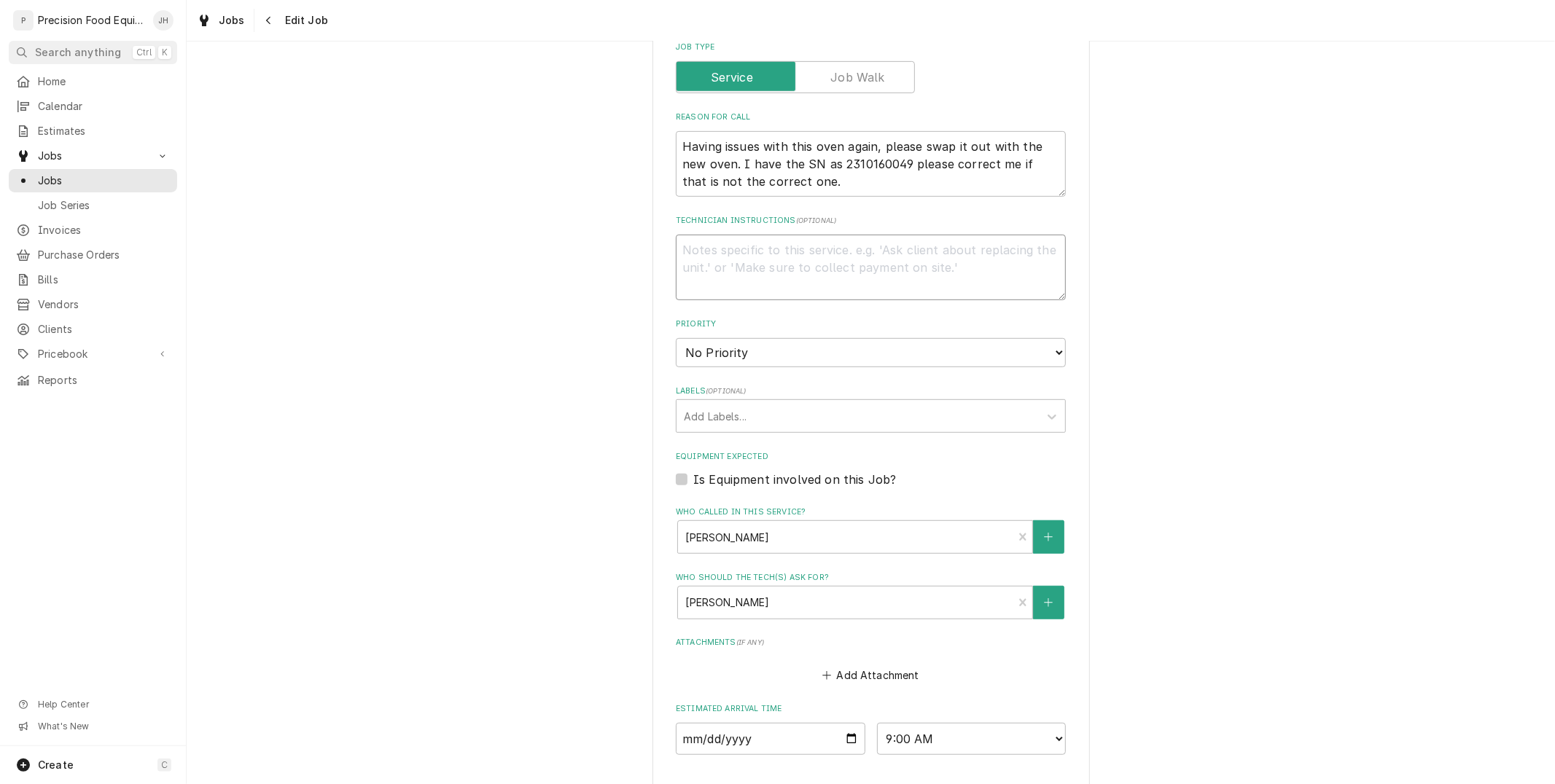
click at [776, 258] on textarea "Technician Instructions ( optional )" at bounding box center [871, 268] width 390 height 66
type textarea "x"
type textarea "N"
type textarea "x"
type textarea "P"
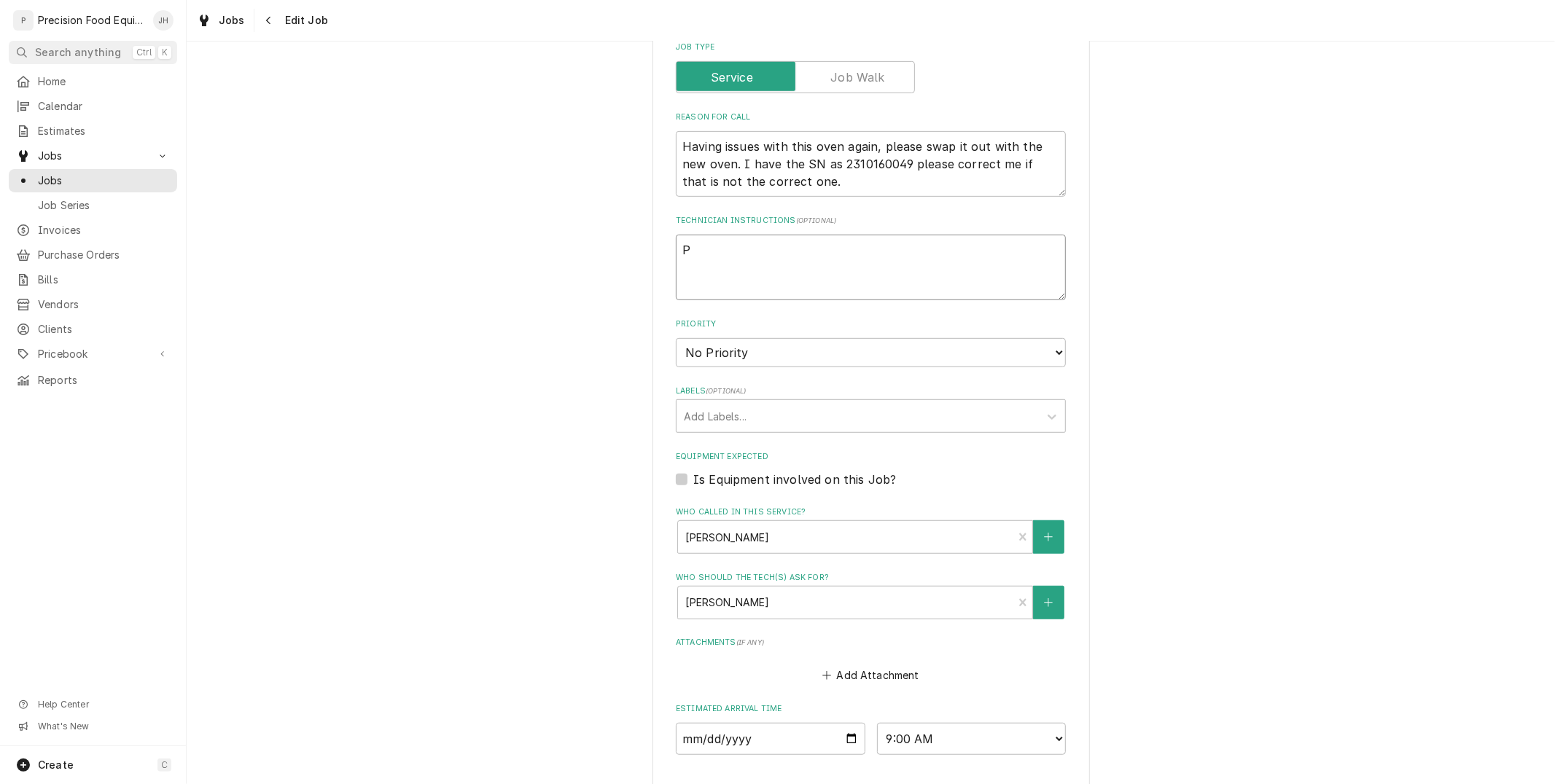
type textarea "x"
type textarea "Pho"
type textarea "x"
type textarea "Phon"
type textarea "x"
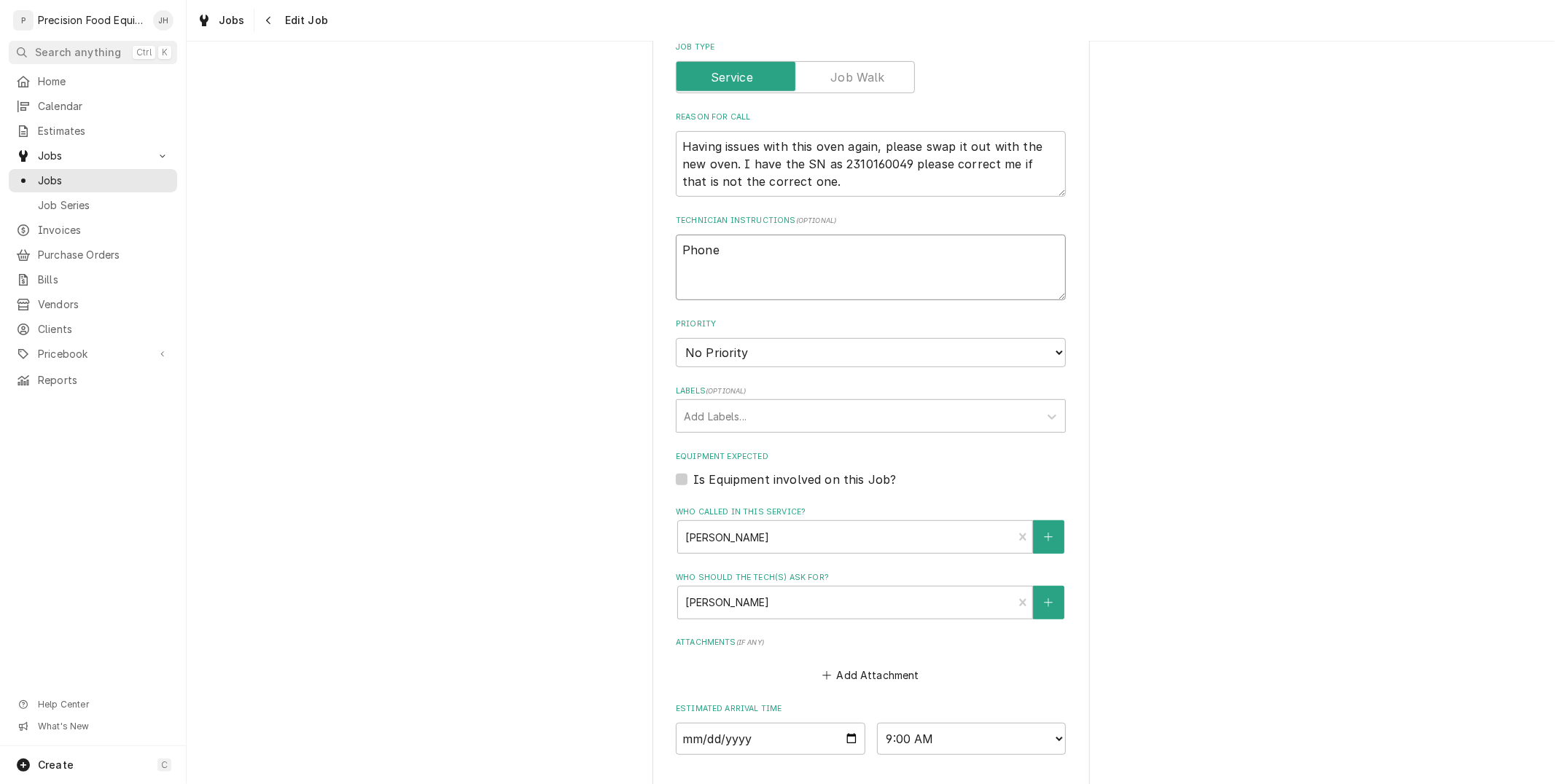
type textarea "Phone"
type textarea "x"
type textarea "Phone n"
type textarea "x"
type textarea "Phone nu"
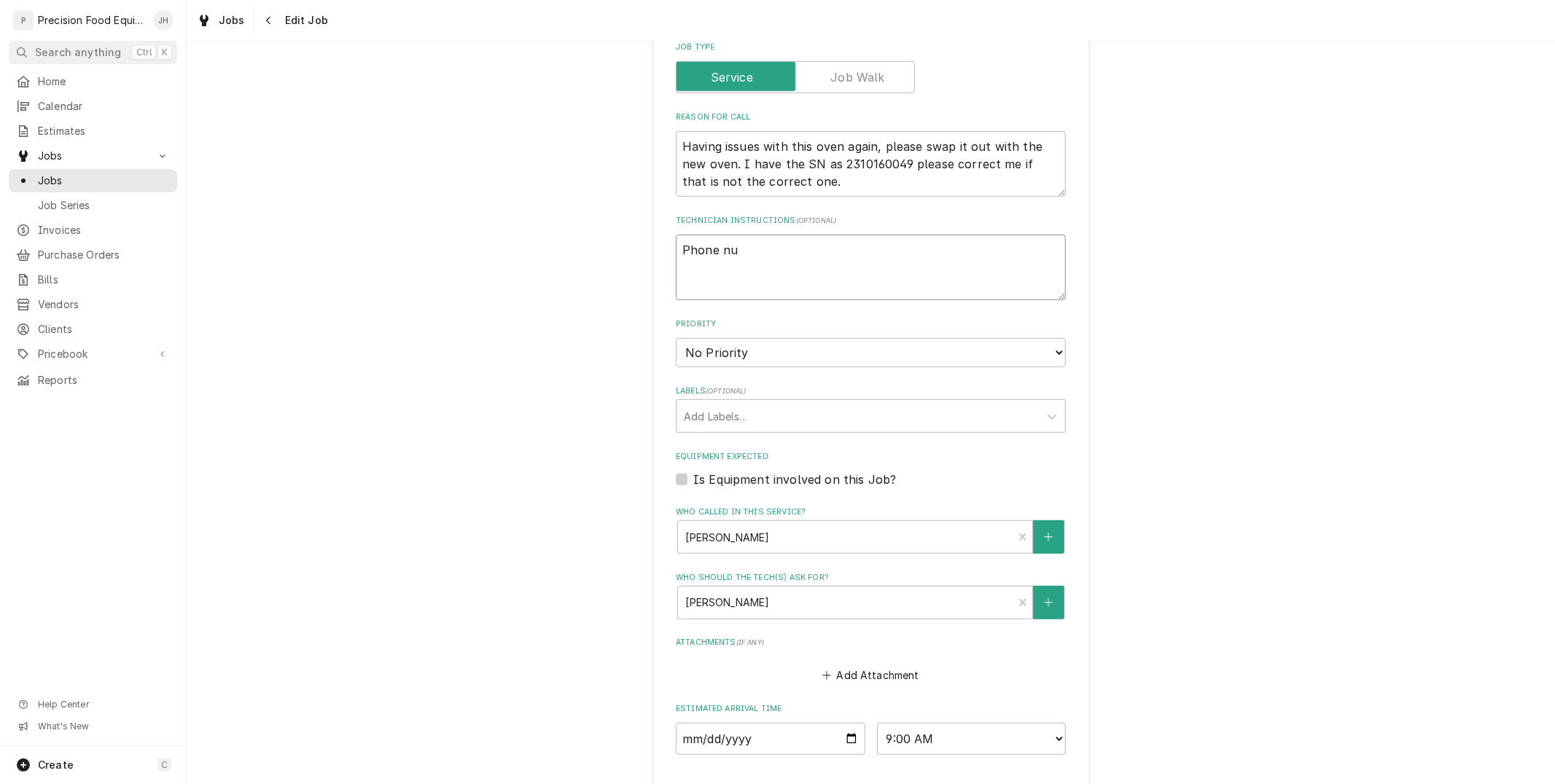
type textarea "x"
type textarea "Phone numb"
type textarea "x"
type textarea "Phone numbe"
type textarea "x"
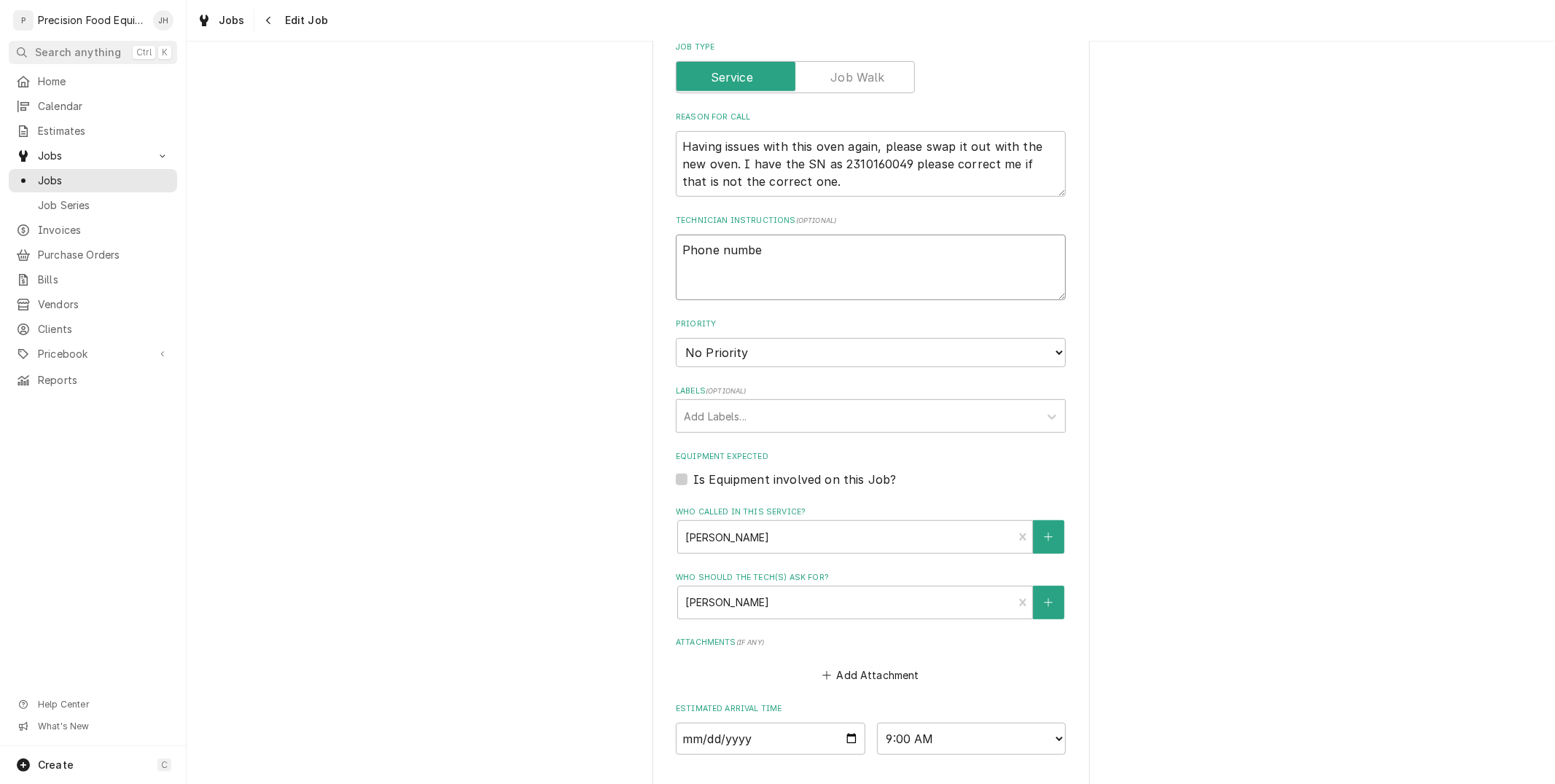
type textarea "Phone number"
type textarea "x"
type textarea "Phone number"
paste textarea "516-500-7776, 516-200-3363"
type textarea "x"
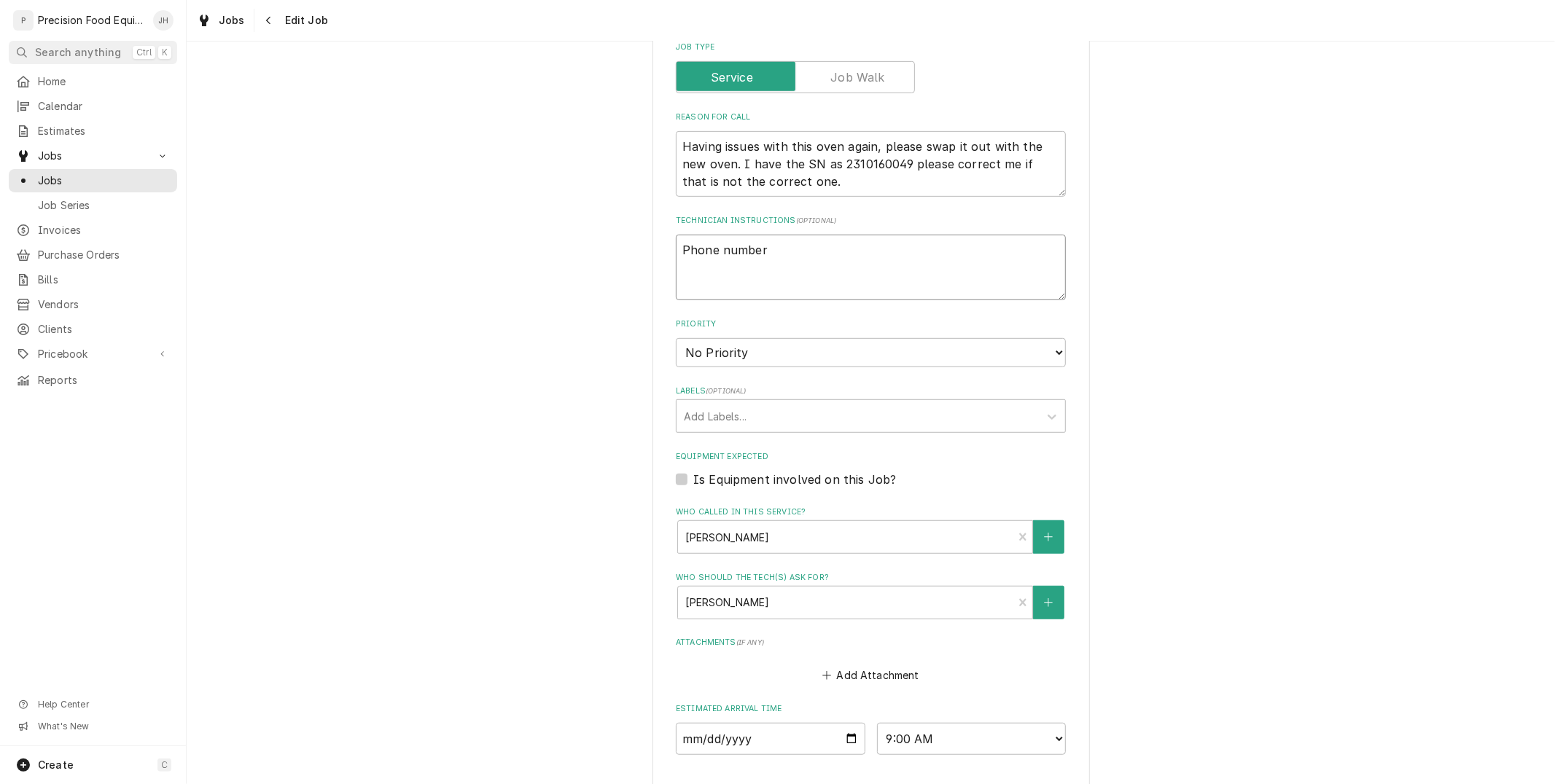
type textarea "Phone number 516-500-7776, 516-200-3363"
type textarea "x"
type textarea "Phone number 516-500-7776, 516-200-3363"
type textarea "x"
type textarea "Phone number 516-500-7776, 516-200-3363 T"
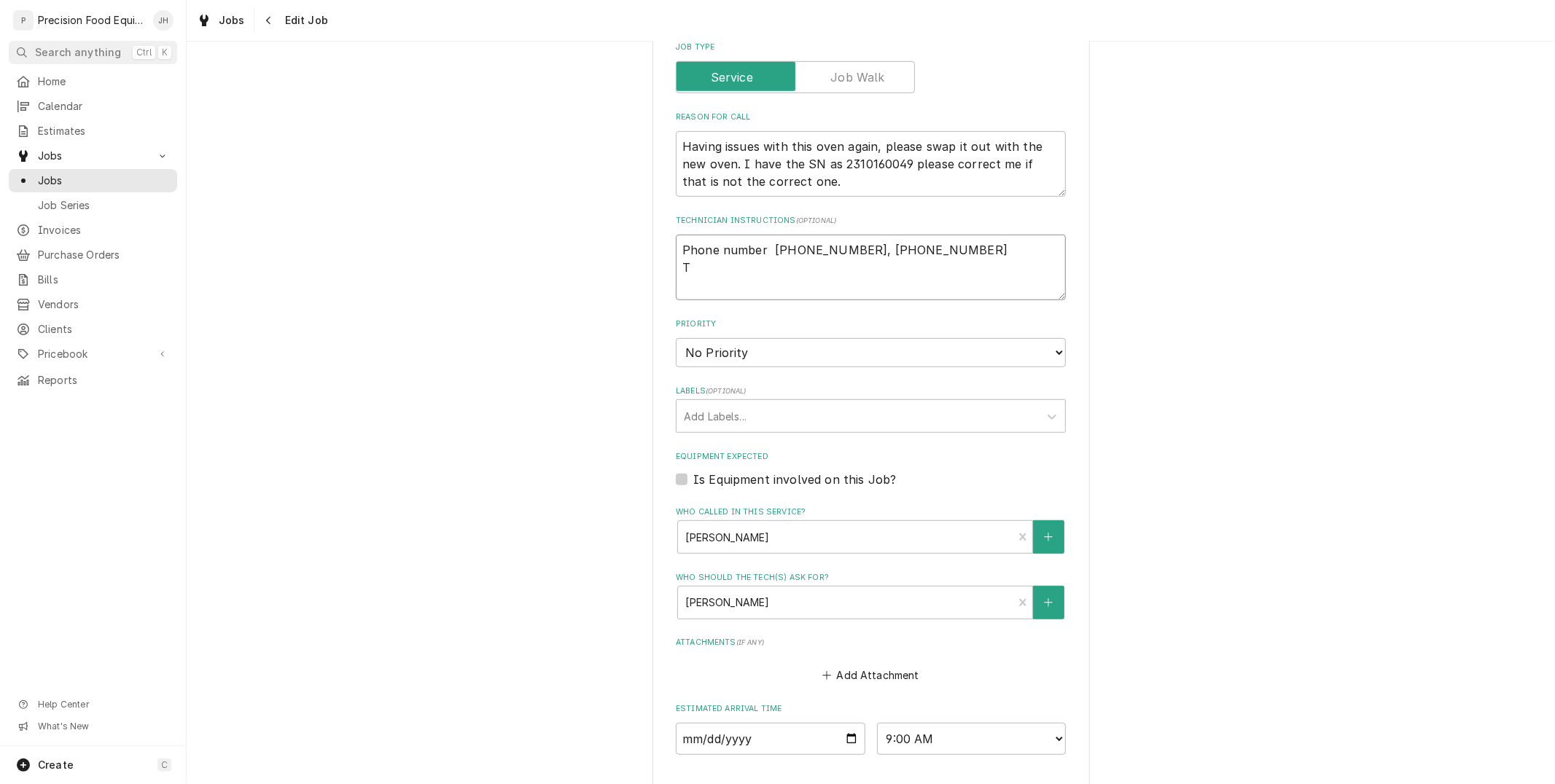
type textarea "x"
type textarea "Phone number 516-500-7776, 516-200-3363 Tr"
type textarea "x"
type textarea "Phone number 516-500-7776, 516-200-3363 Tra"
type textarea "x"
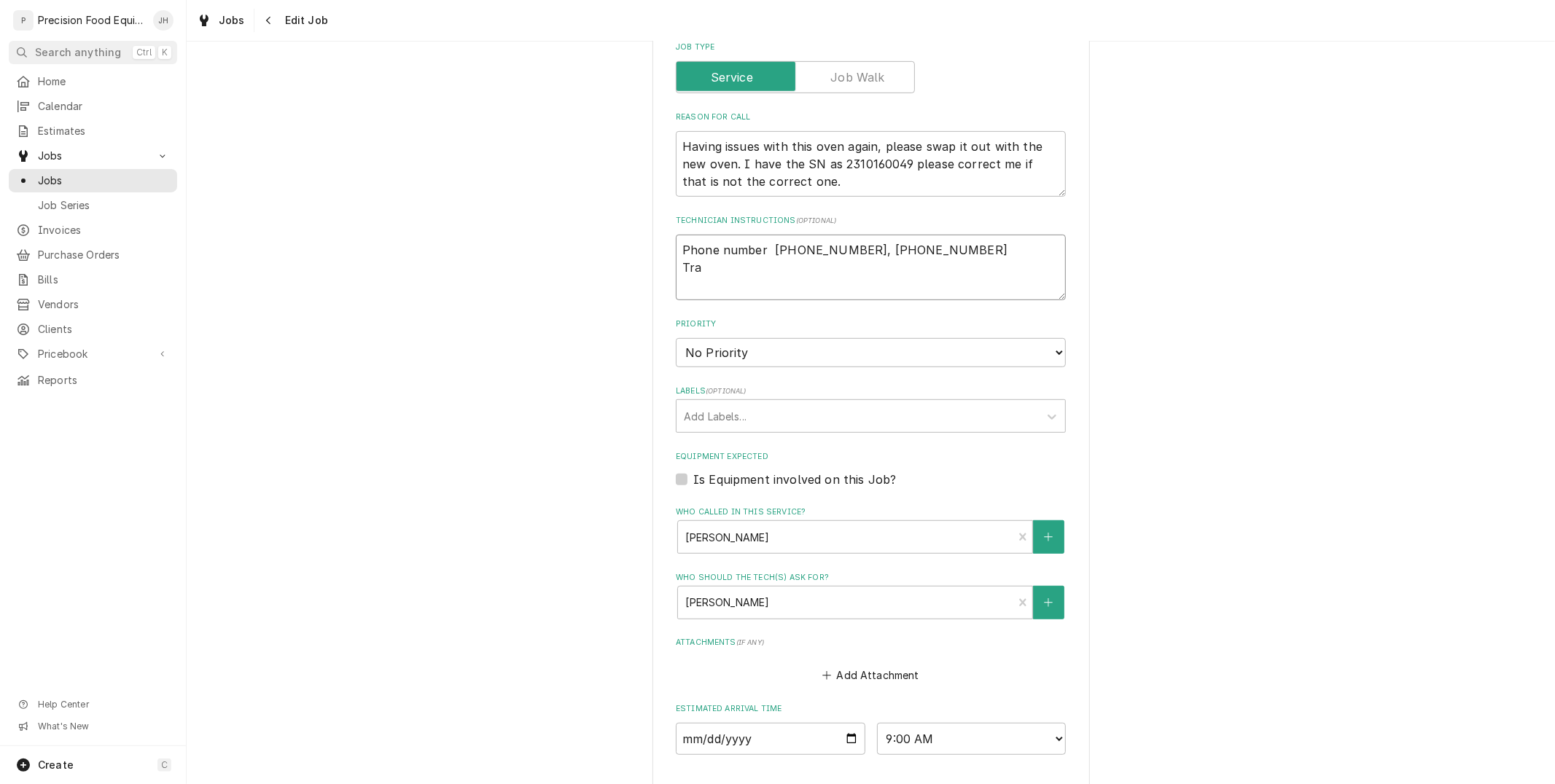
type textarea "Phone number 516-500-7776, 516-200-3363 Trac"
type textarea "x"
type textarea "Phone number 516-500-7776, 516-200-3363 Track"
type textarea "x"
type textarea "Phone number 516-500-7776, 516-200-3363 Tracki"
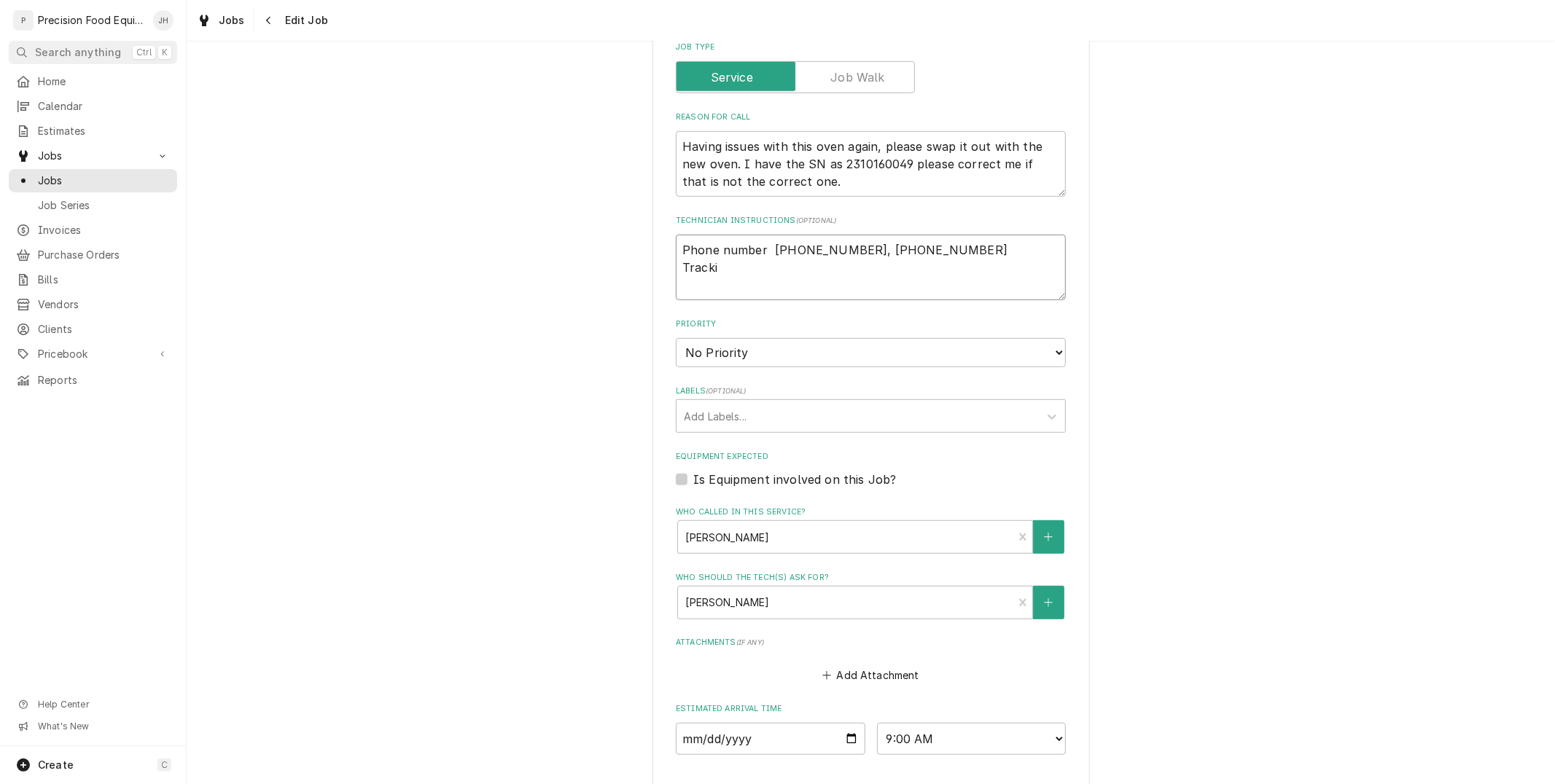
type textarea "x"
type textarea "Phone number 516-500-7776, 516-200-3363 Trackin"
type textarea "x"
type textarea "Phone number 516-500-7776, 516-200-3363 Tracking"
type textarea "x"
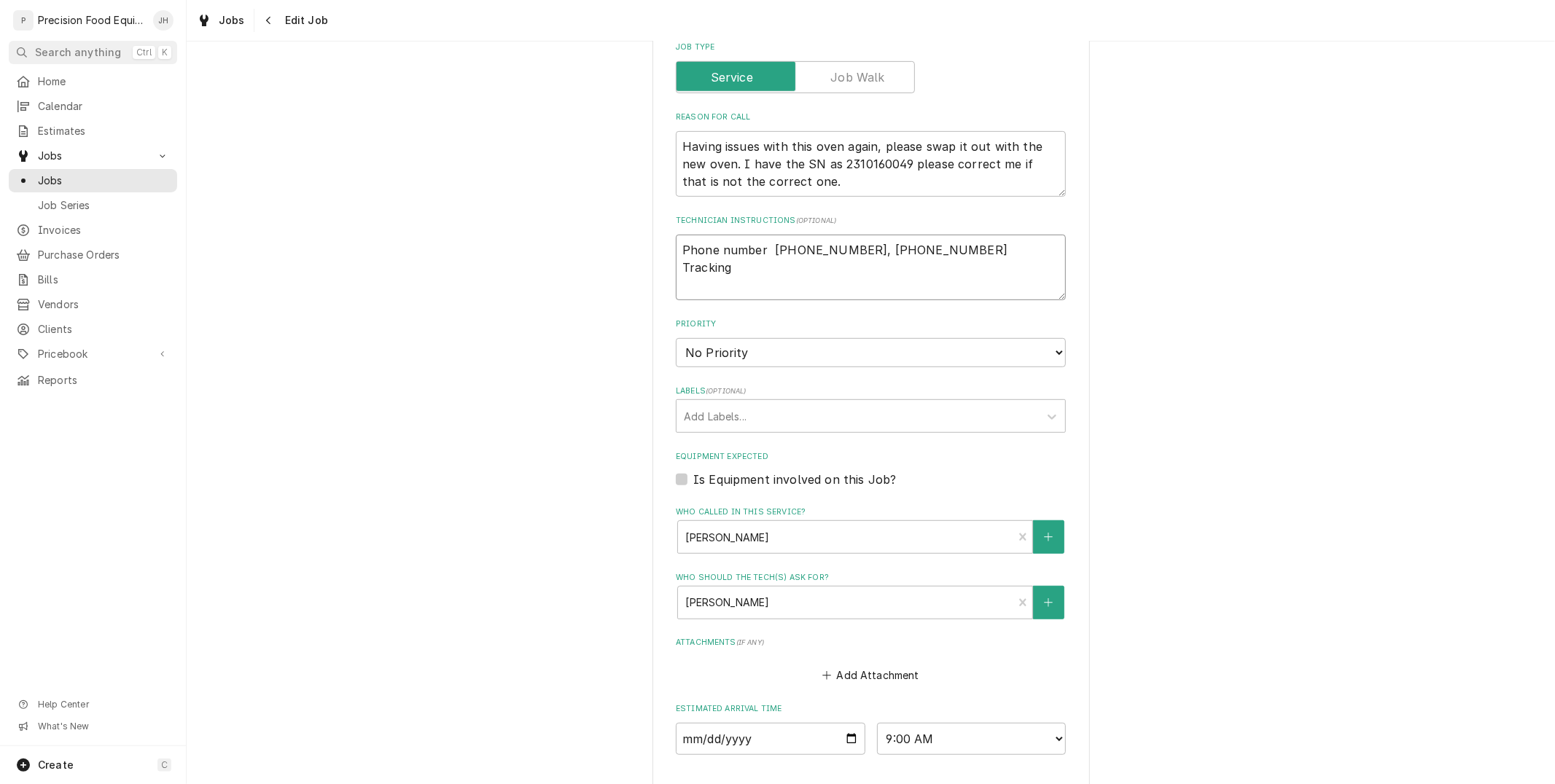
type textarea "Phone number 516-500-7776, 516-200-3363 Tracking"
type textarea "x"
type textarea "Phone number 516-500-7776, 516-200-3363 Tracking 3"
type textarea "x"
type textarea "Phone number 516-500-7776, 516-200-3363 Tracking 32"
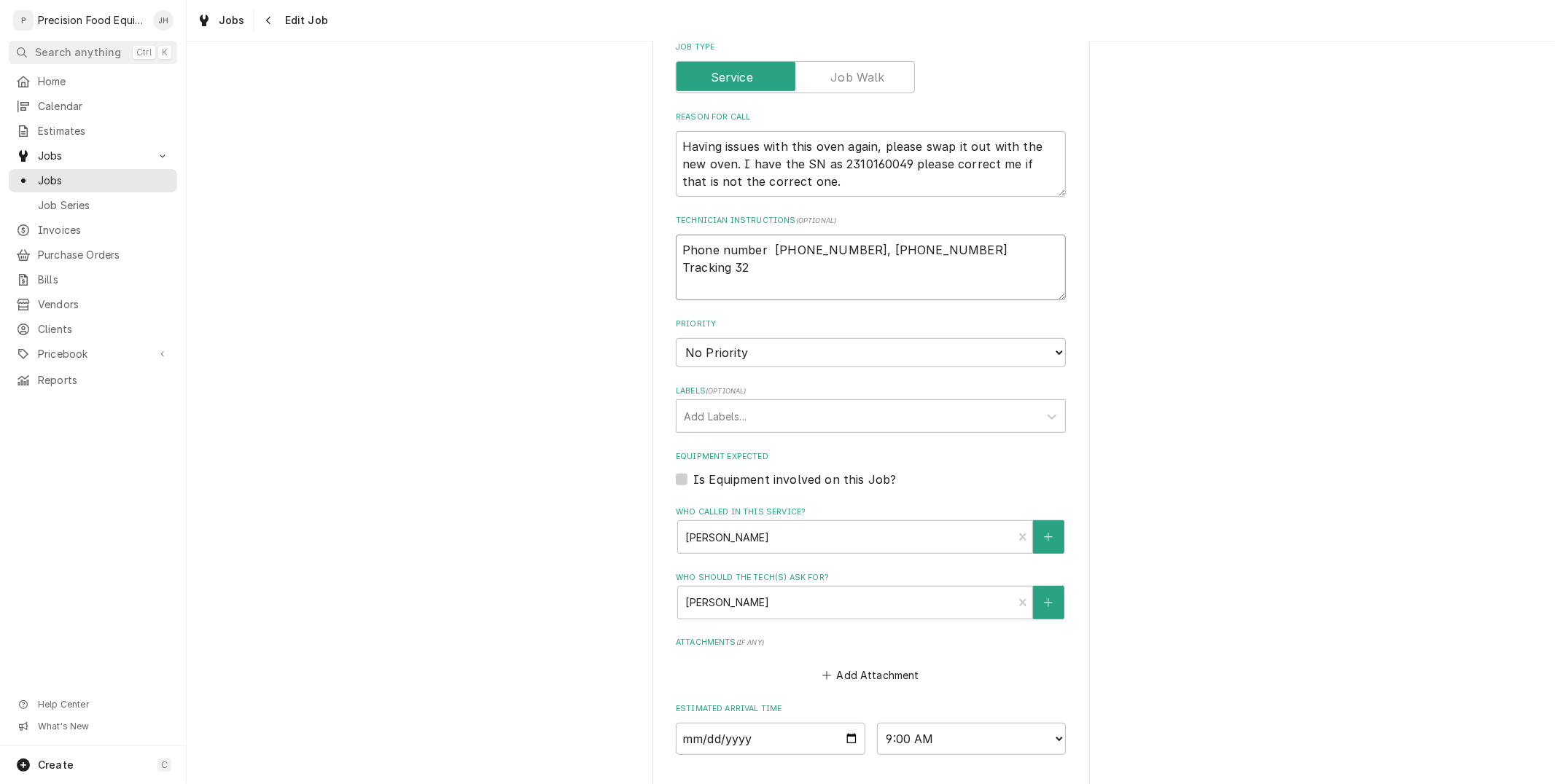
type textarea "x"
type textarea "Phone number 516-500-7776, 516-200-3363 Tracking 328"
type textarea "x"
type textarea "Phone number 516-500-7776, 516-200-3363 Tracking 3280"
type textarea "x"
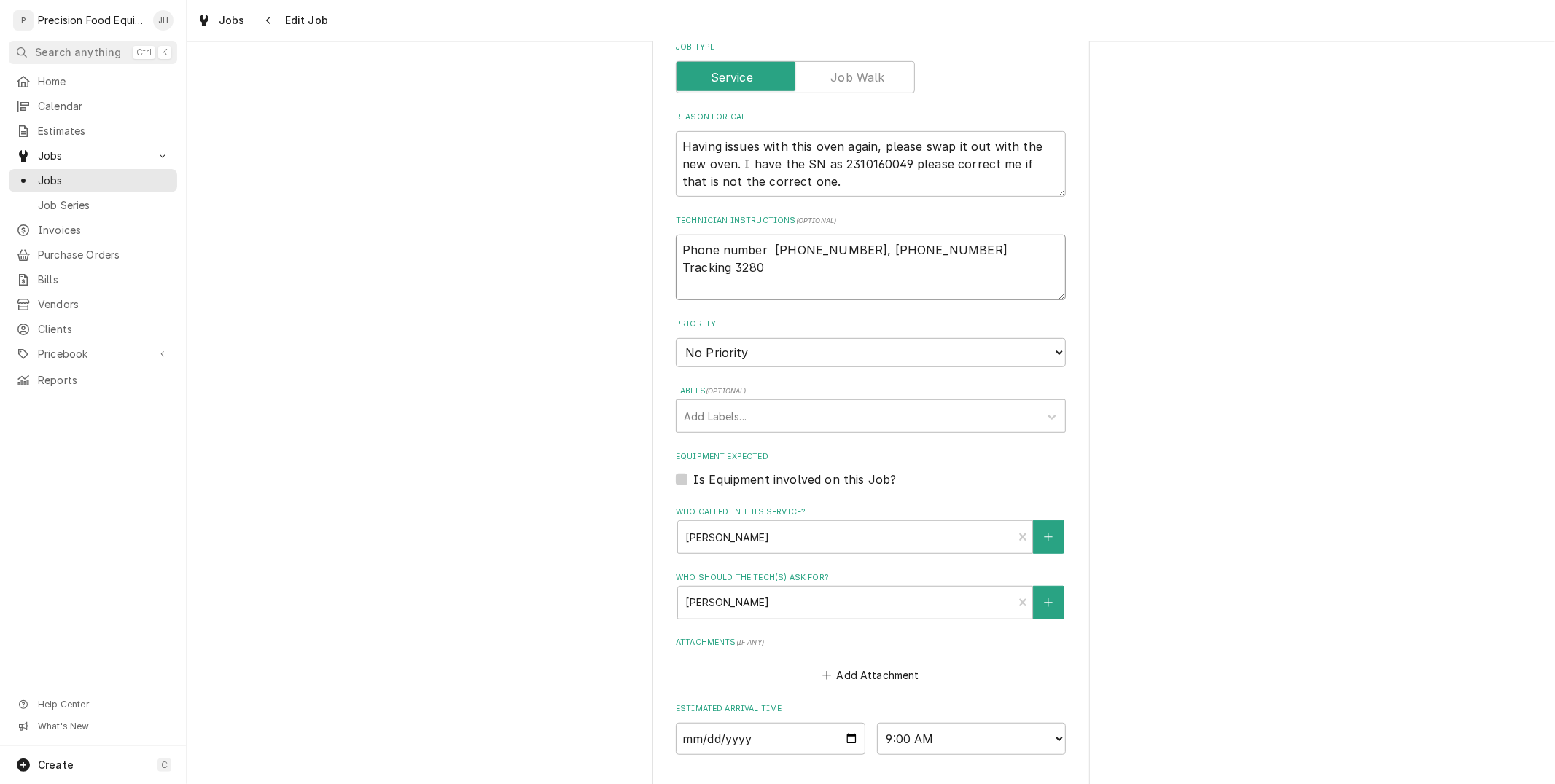
type textarea "Phone number 516-500-7776, 516-200-3363 Tracking 32807"
type textarea "x"
type textarea "Phone number 516-500-7776, 516-200-3363 Tracking 328077"
type textarea "x"
type textarea "Phone number 516-500-7776, 516-200-3363 Tracking 3280770"
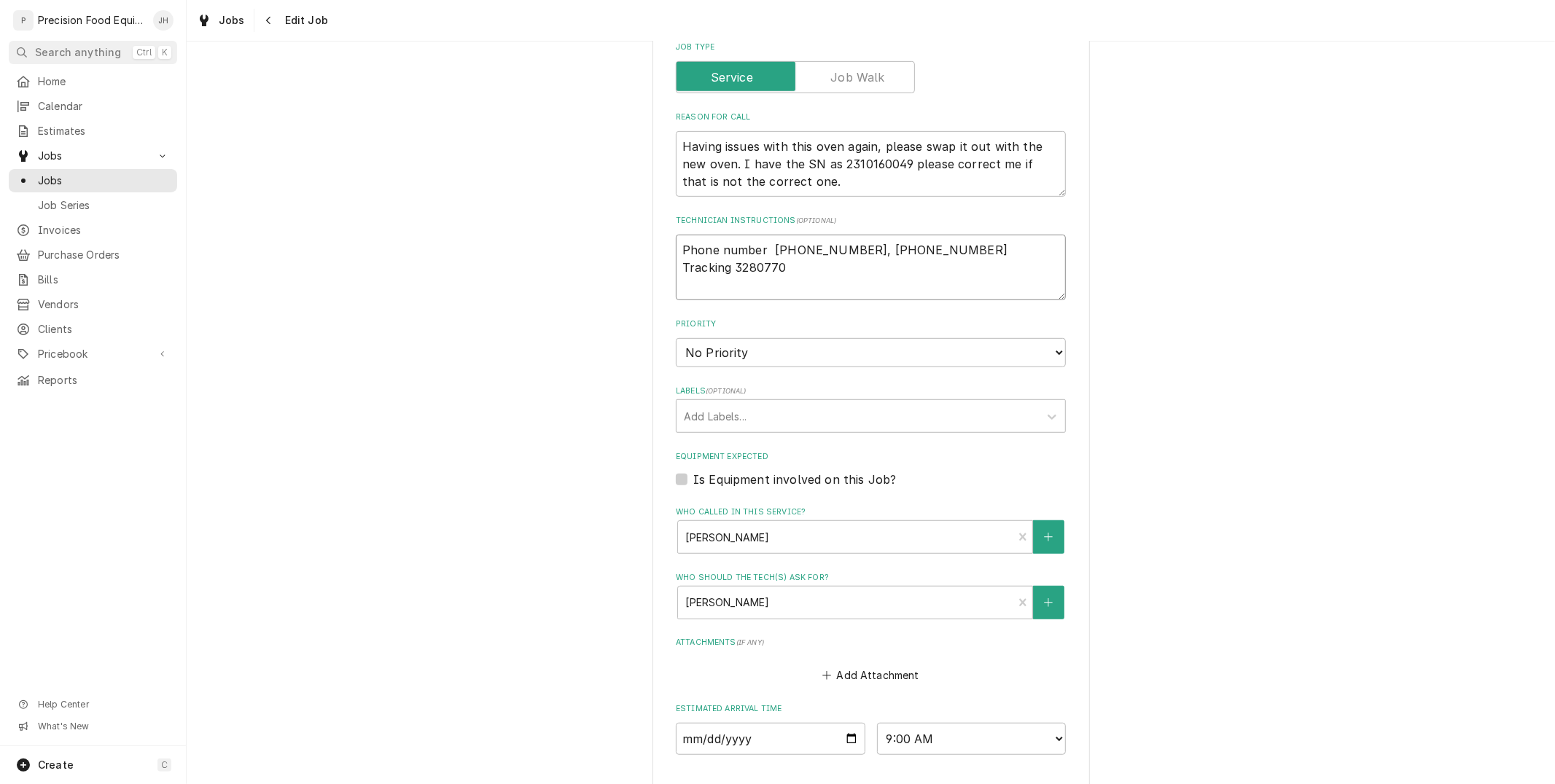
type textarea "x"
type textarea "Phone number 516-500-7776, 516-200-3363 Tracking 32807706"
type textarea "x"
type textarea "Phone number 516-500-7776, 516-200-3363 Tracking 328077061"
type textarea "x"
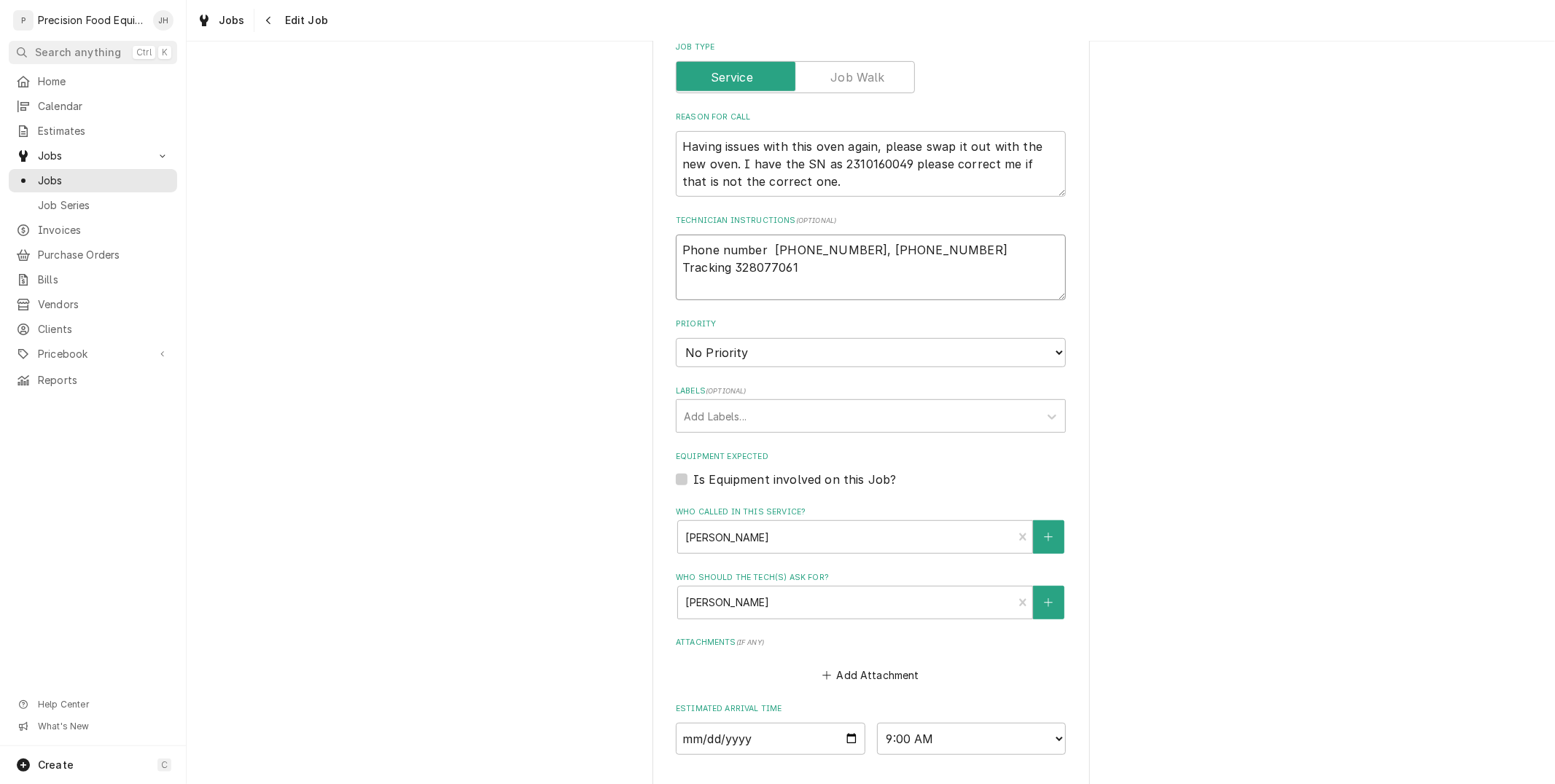
type textarea "Phone number 516-500-7776, 516-200-3363 Tracking 328077061"
type textarea "x"
type textarea "Phone number 516-500-7776, 516-200-3363 Tracking 328077061 P"
type textarea "x"
type textarea "Phone number 516-500-7776, 516-200-3363 Tracking 328077061 Pin"
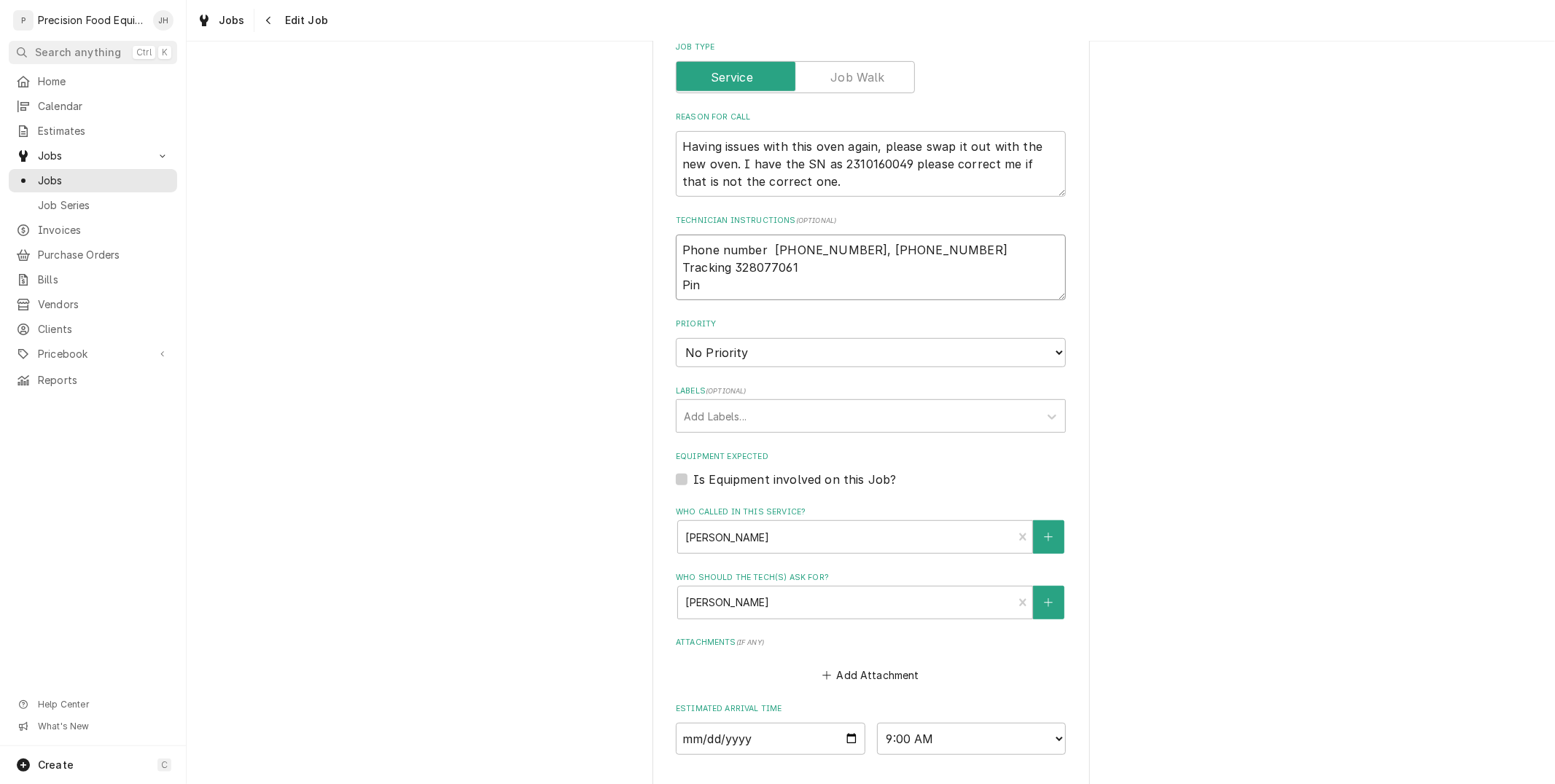
type textarea "x"
type textarea "Phone number 516-500-7776, 516-200-3363 Tracking 328077061 Pin"
type textarea "x"
type textarea "Phone number 516-500-7776, 516-200-3363 Tracking 328077061 Pin 2"
type textarea "x"
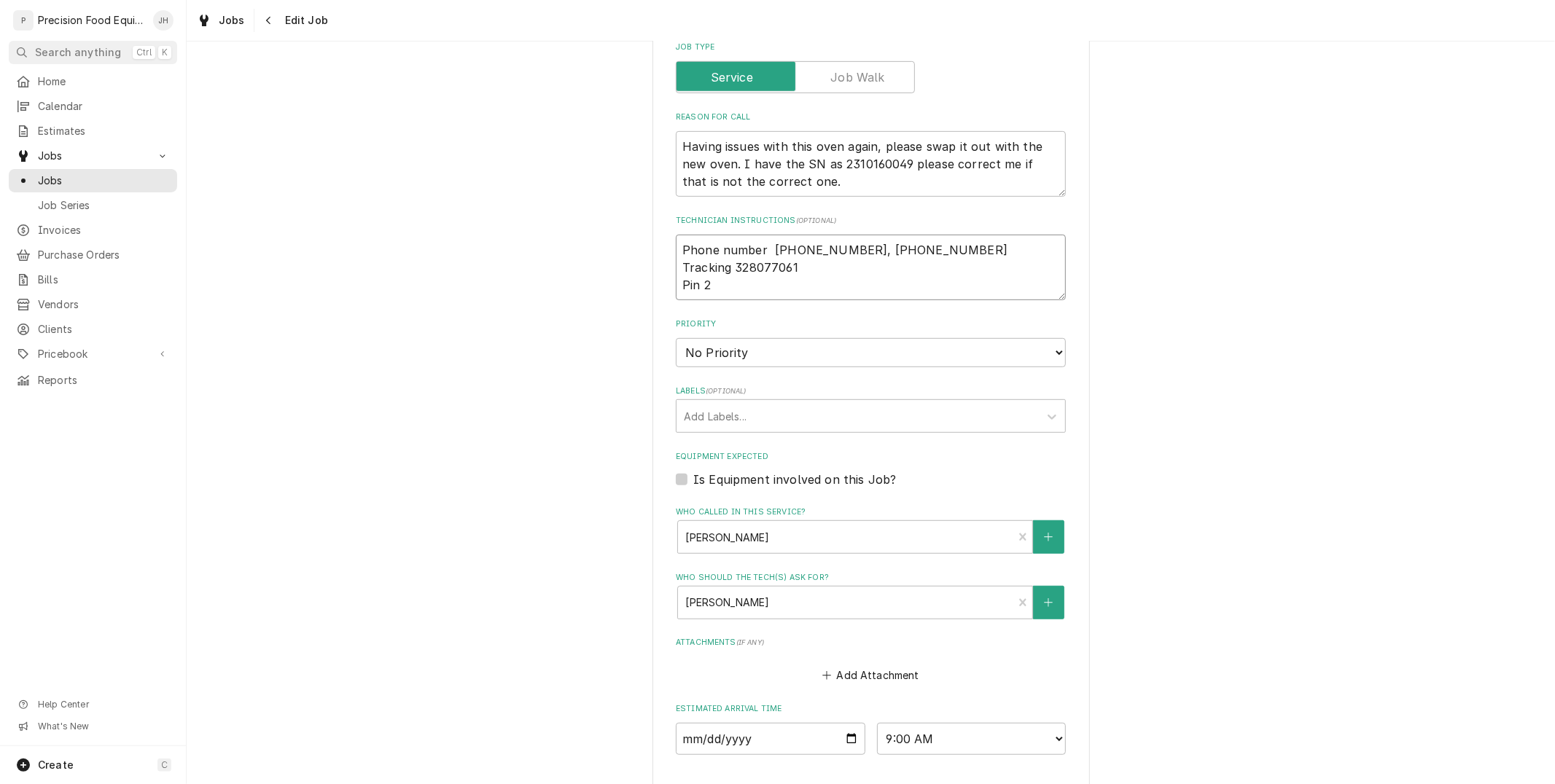
type textarea "Phone number 516-500-7776, 516-200-3363 Tracking 328077061 Pin 21"
type textarea "x"
type textarea "Phone number 516-500-7776, 516-200-3363 Tracking 328077061 Pin 213"
type textarea "x"
type textarea "Phone number 516-500-7776, 516-200-3363 Tracking 328077061 Pin 2136"
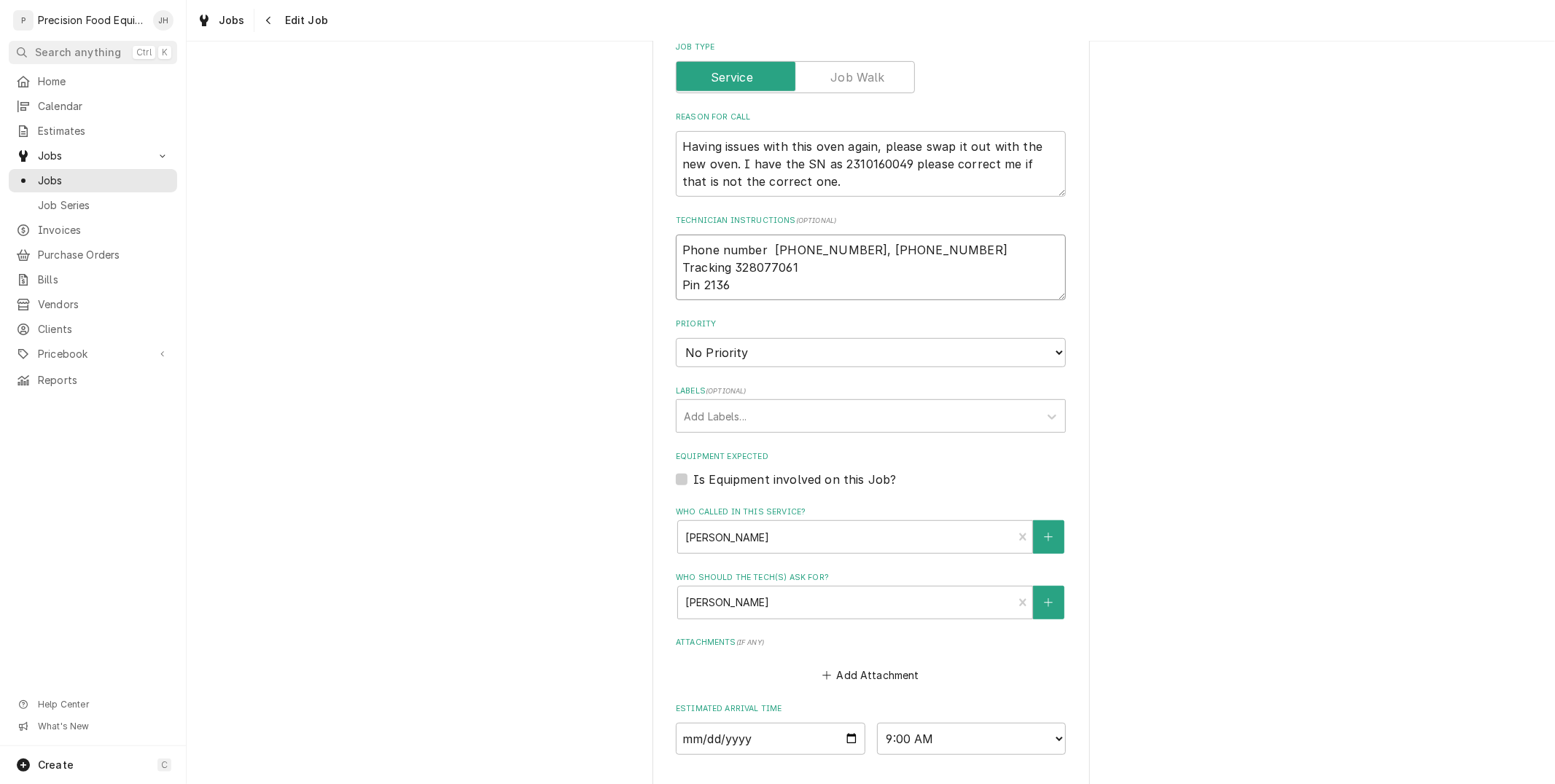
type textarea "x"
type textarea "Phone number 516-500-7776, 516-200-3363 Tracking 328077061 Pin 21368"
type textarea "x"
type textarea "Phone number 516-500-7776, 516-200-3363 Tracking 328077061 Pin 213684"
type textarea "x"
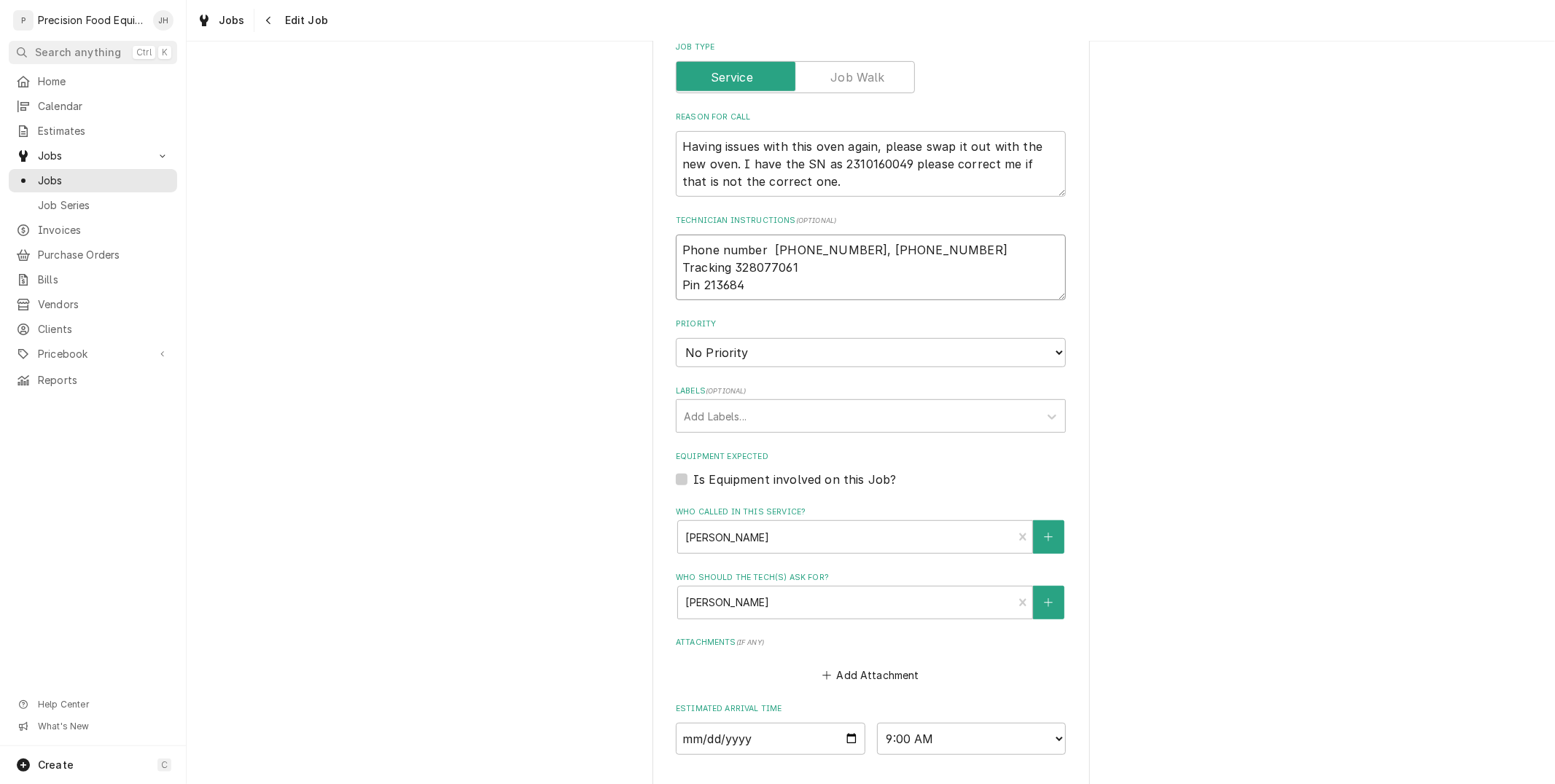
type textarea "Phone number 516-500-7776, 516-200-3363 Tracking 328077061 Pin 2136843"
type textarea "x"
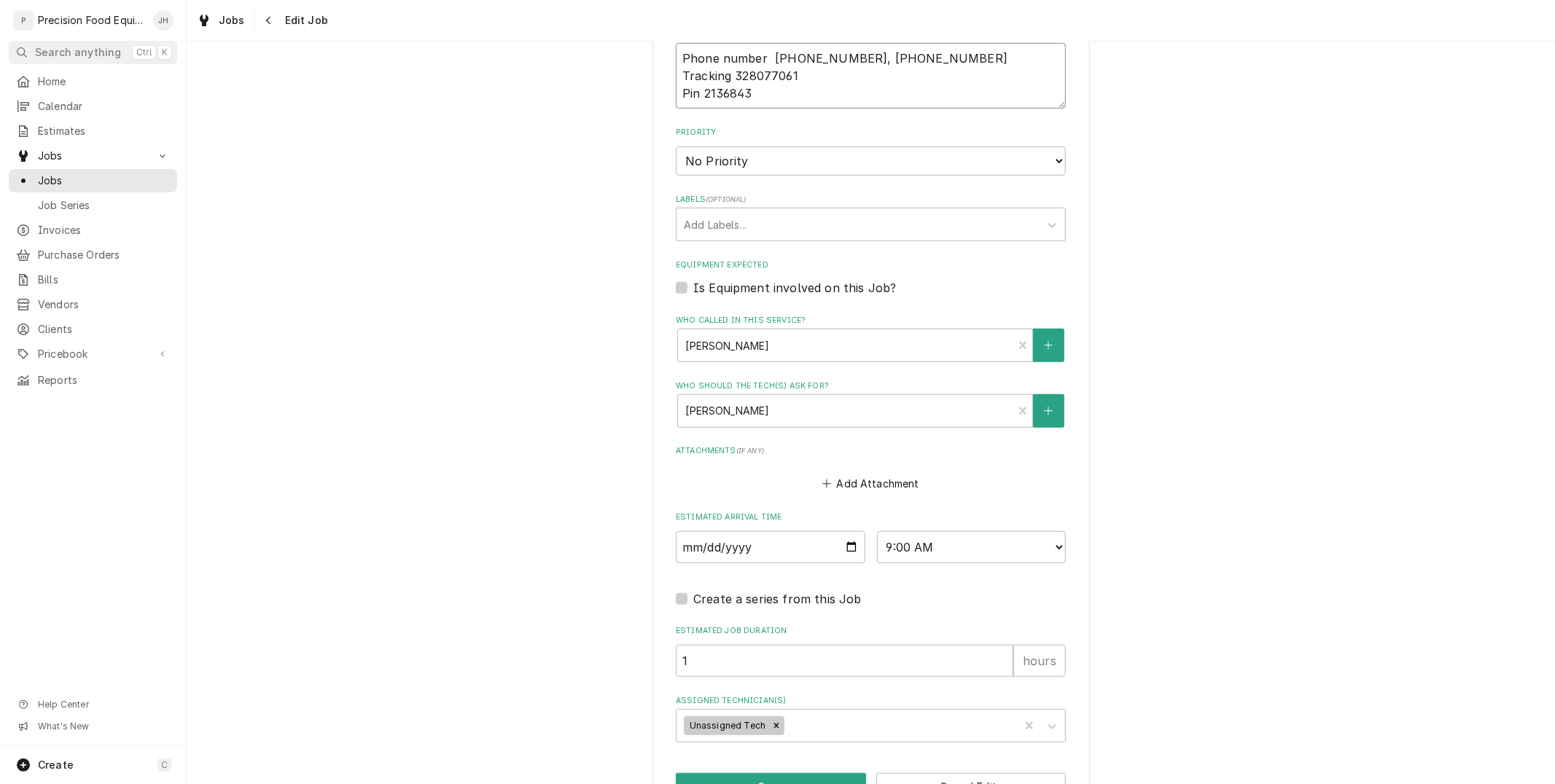
scroll to position [802, 0]
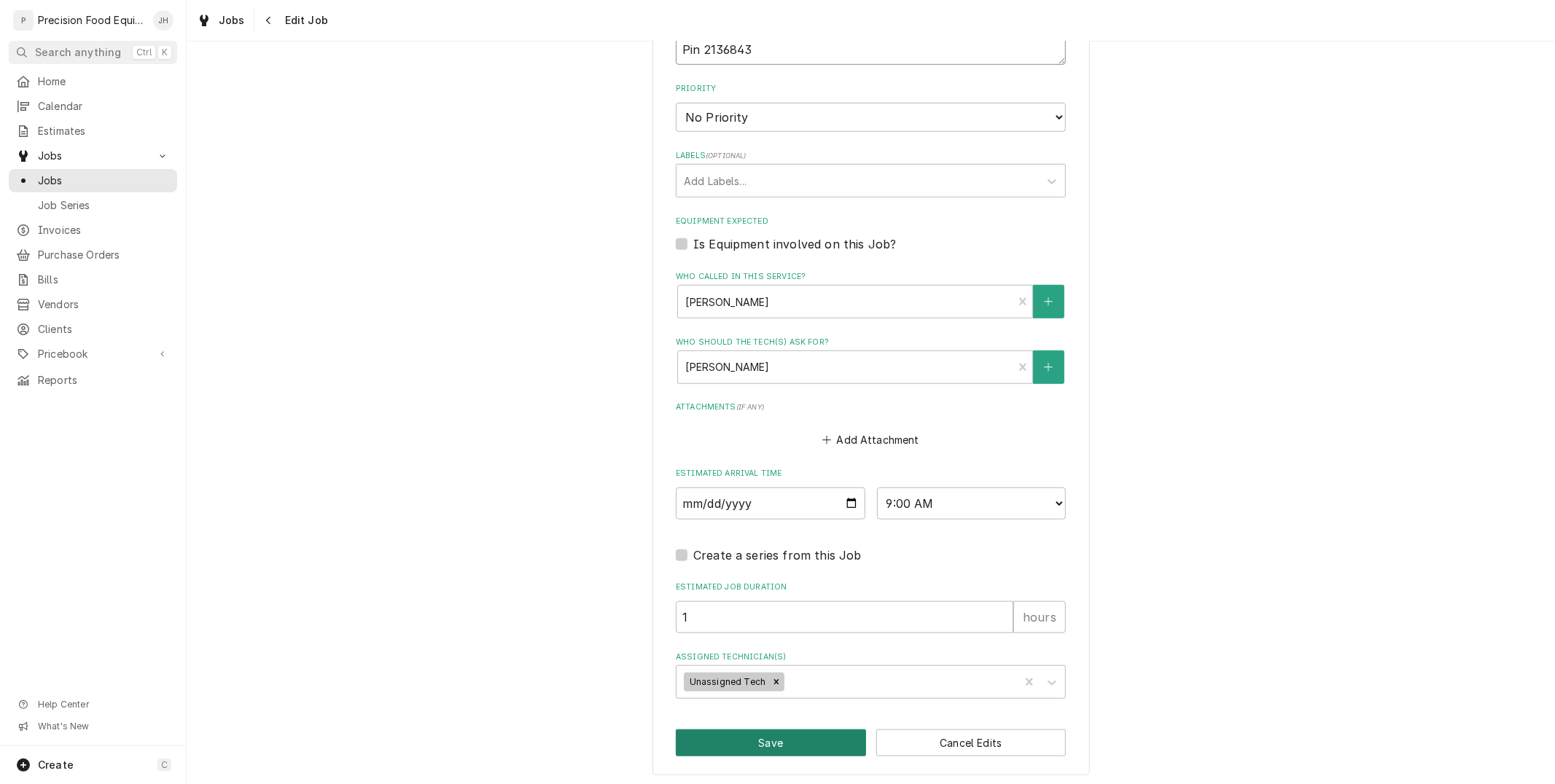
type textarea "Phone number 516-500-7776, 516-200-3363 Tracking 328077061 Pin 2136843"
click at [769, 730] on button "Save" at bounding box center [771, 743] width 190 height 27
type textarea "x"
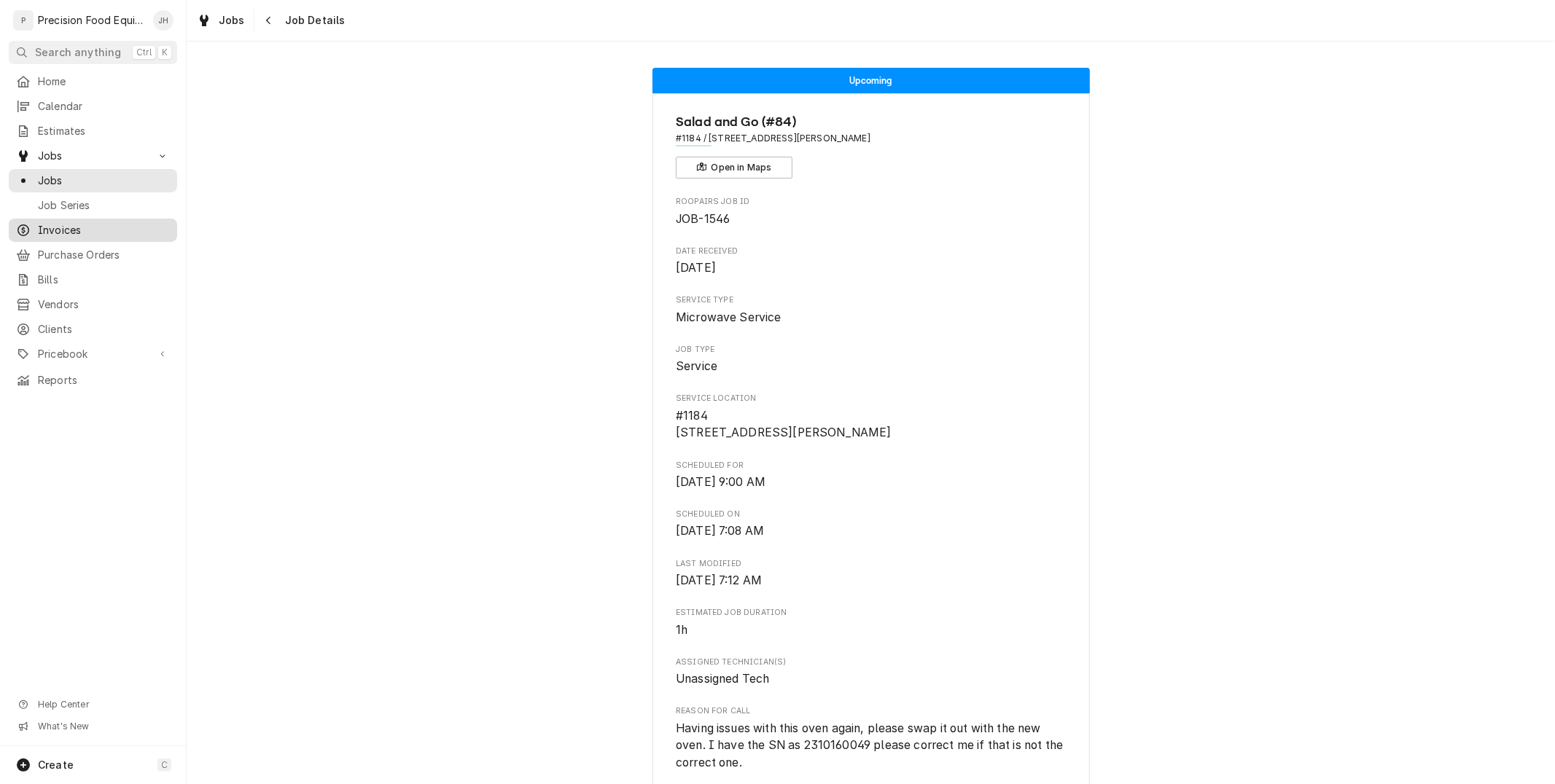
click at [69, 222] on div "Invoices" at bounding box center [93, 230] width 163 height 17
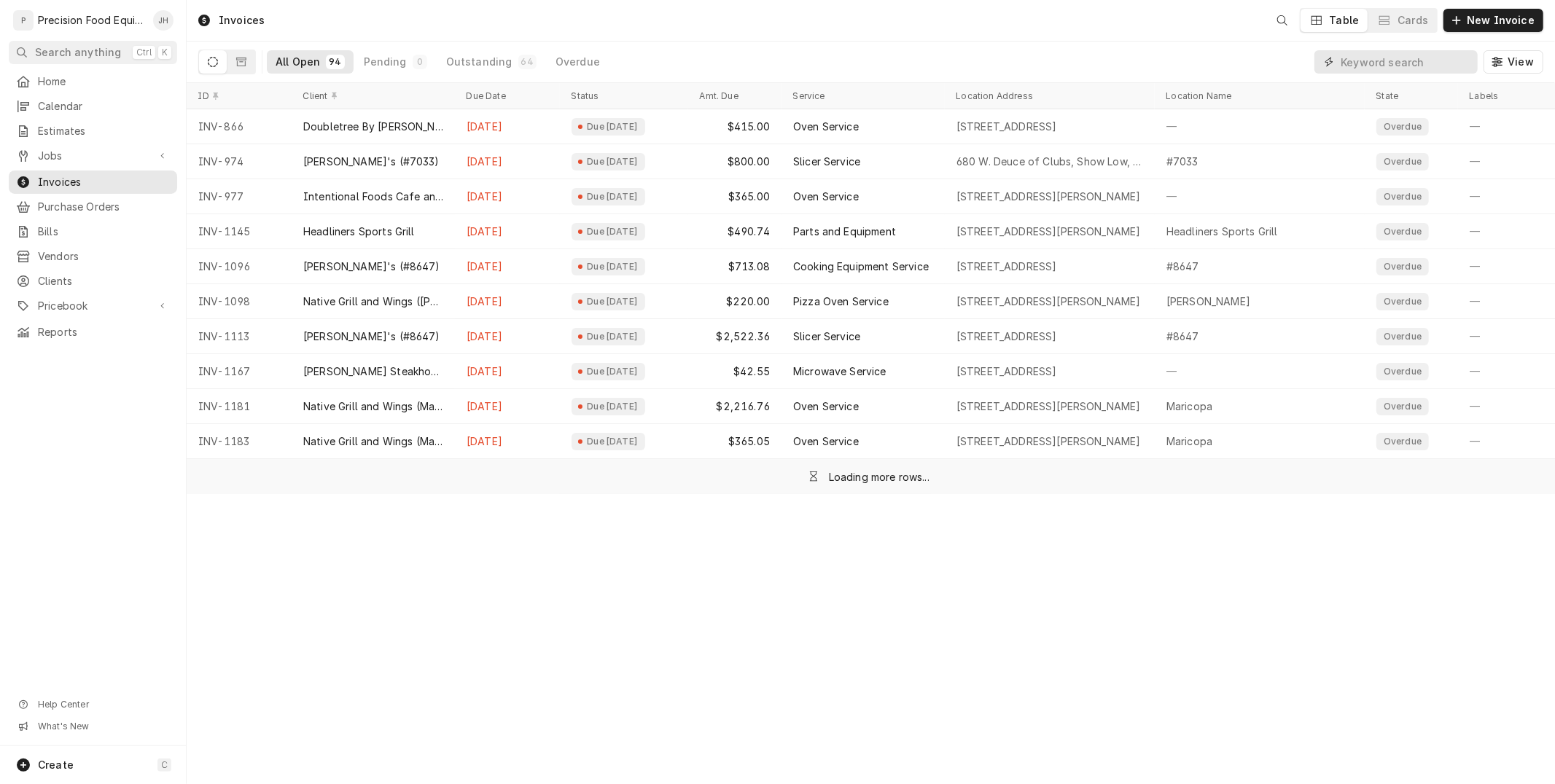
click at [1414, 61] on input "Dynamic Content Wrapper" at bounding box center [1405, 62] width 130 height 24
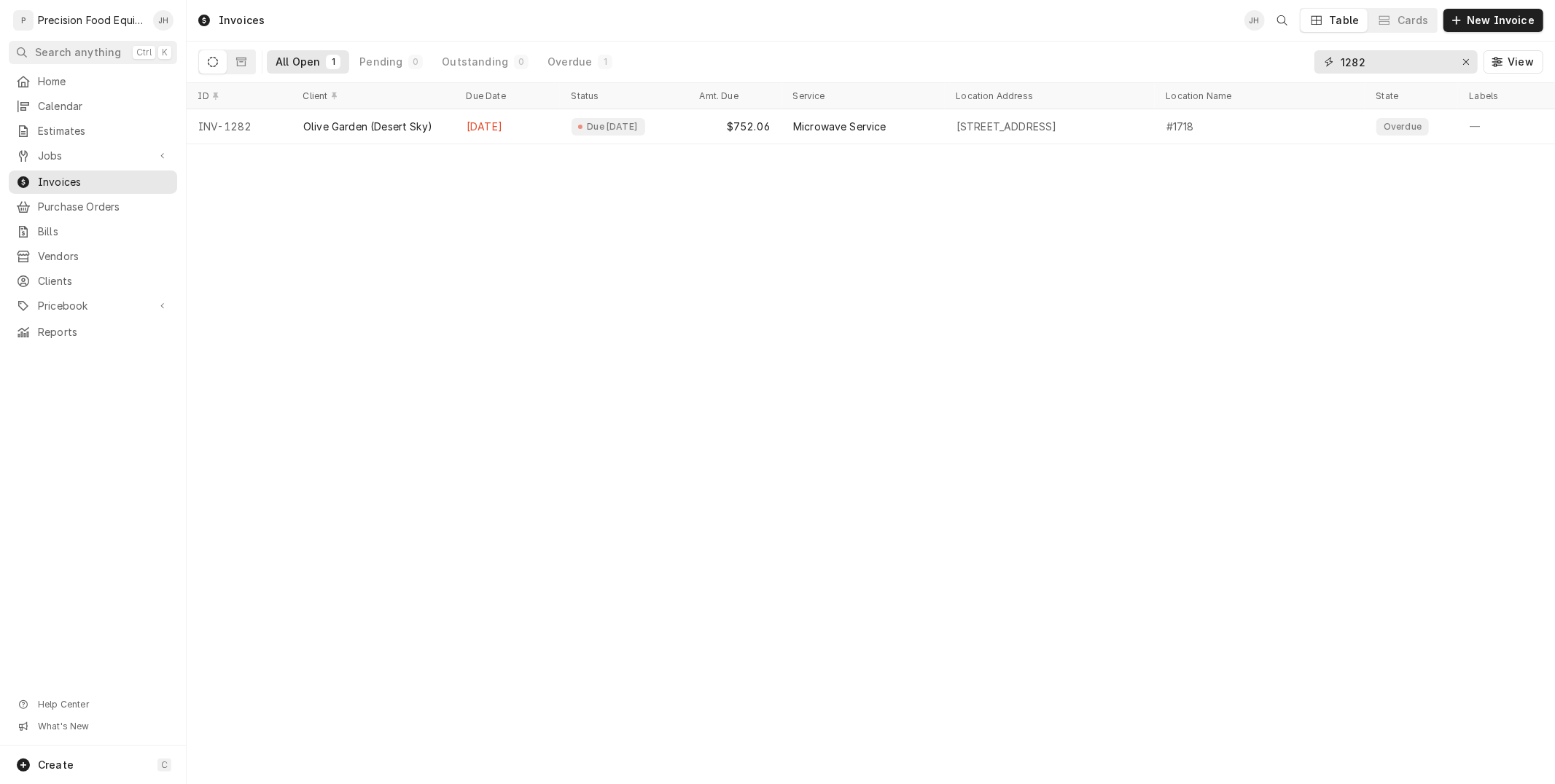
type input "1282"
click at [80, 165] on link "Jobs" at bounding box center [93, 156] width 168 height 24
click at [75, 179] on span "Jobs" at bounding box center [104, 181] width 132 height 15
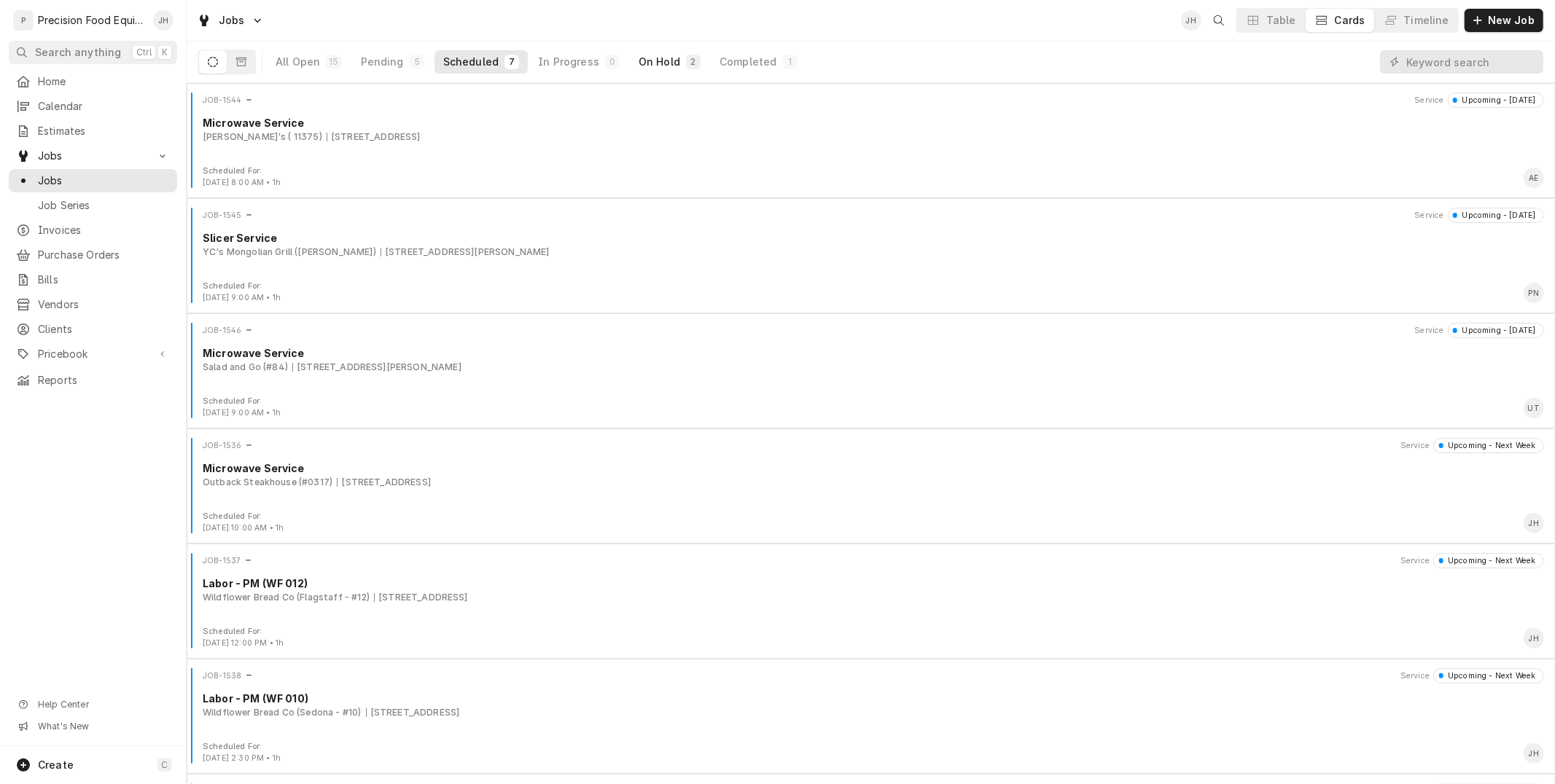
click at [671, 68] on button "On Hold 2" at bounding box center [669, 62] width 79 height 24
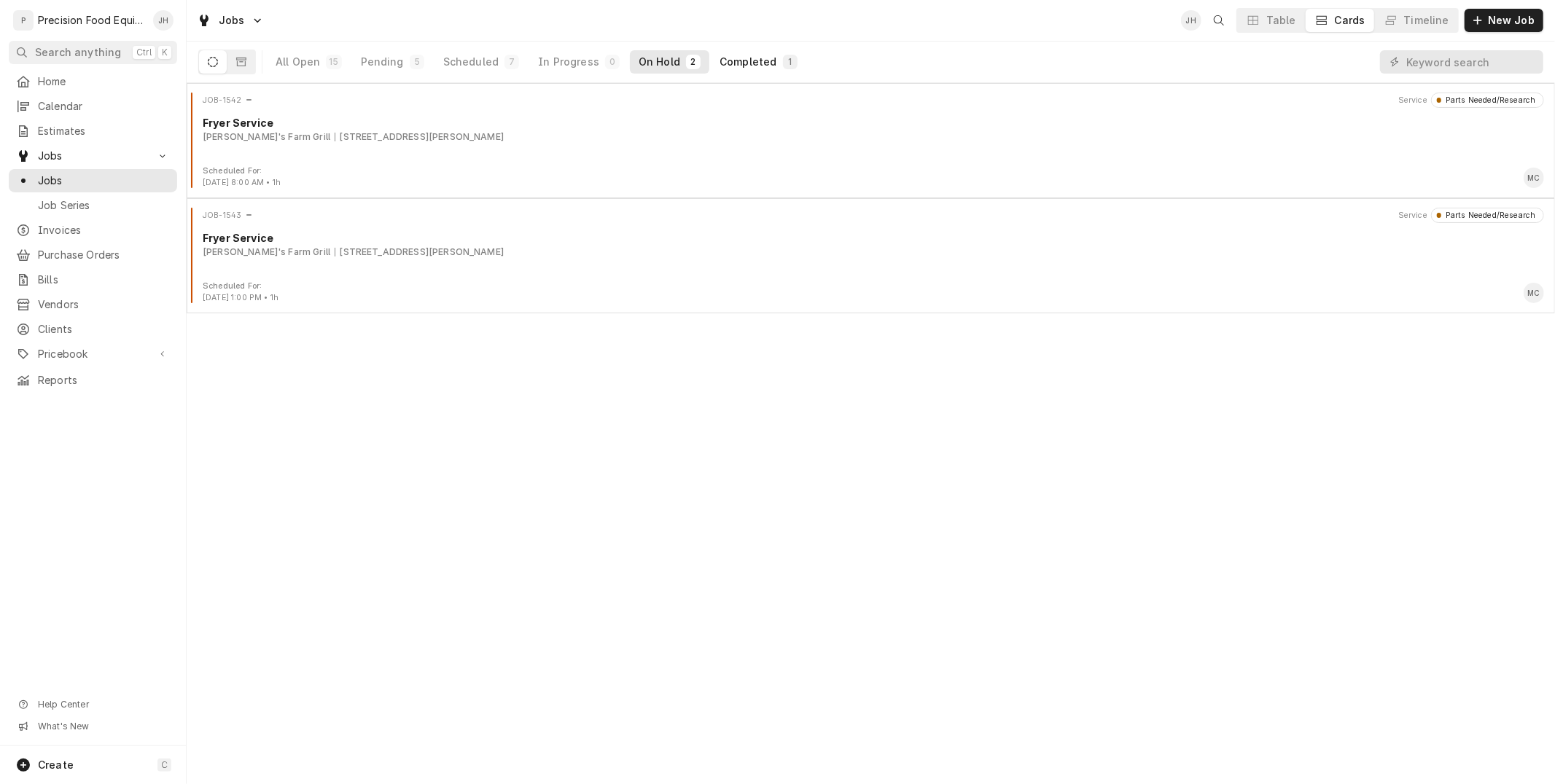
click at [747, 56] on div "Completed" at bounding box center [748, 62] width 57 height 15
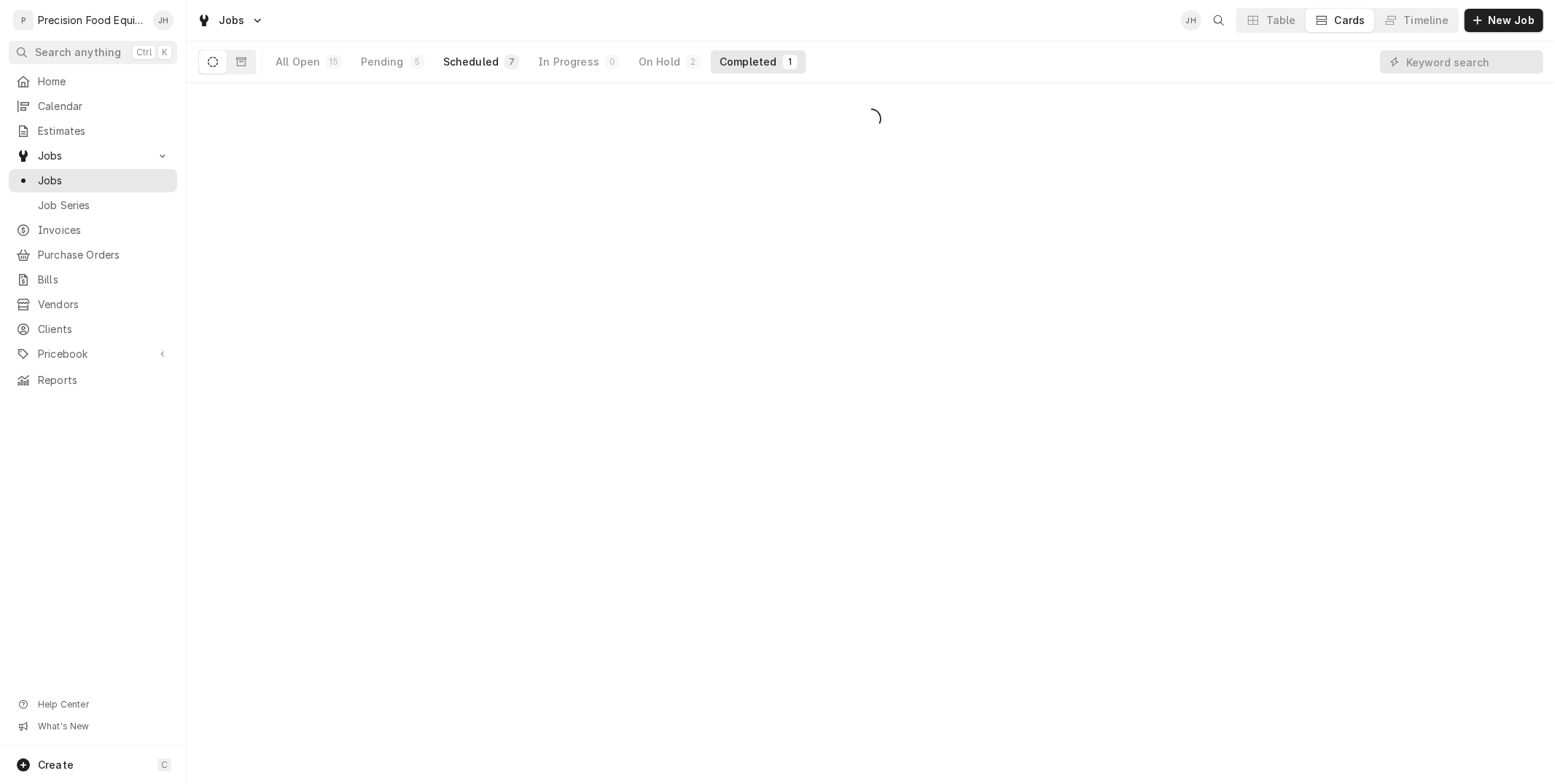
click at [493, 67] on button "Scheduled 7" at bounding box center [481, 62] width 94 height 24
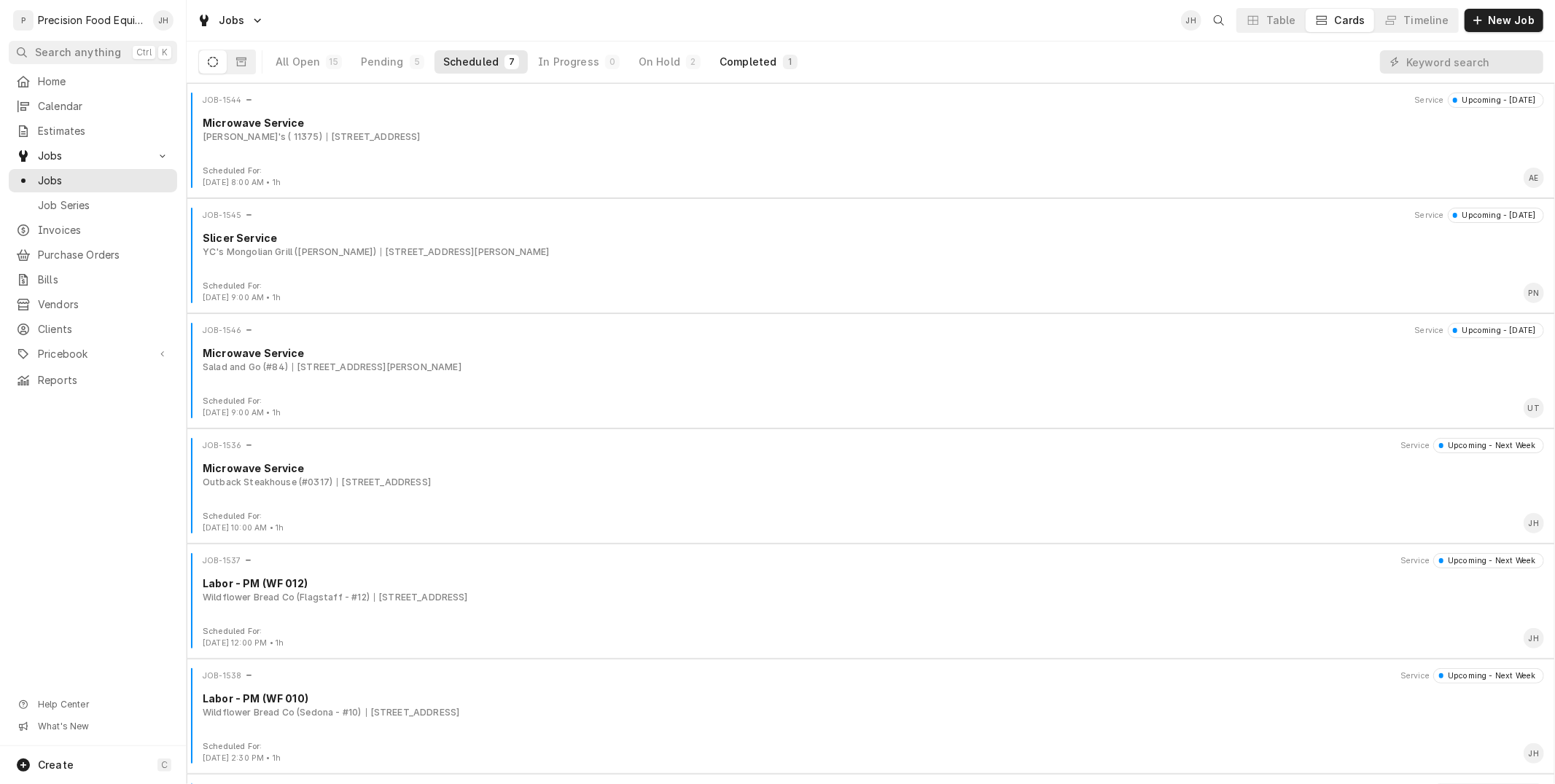
click at [752, 64] on div "Completed" at bounding box center [748, 62] width 57 height 15
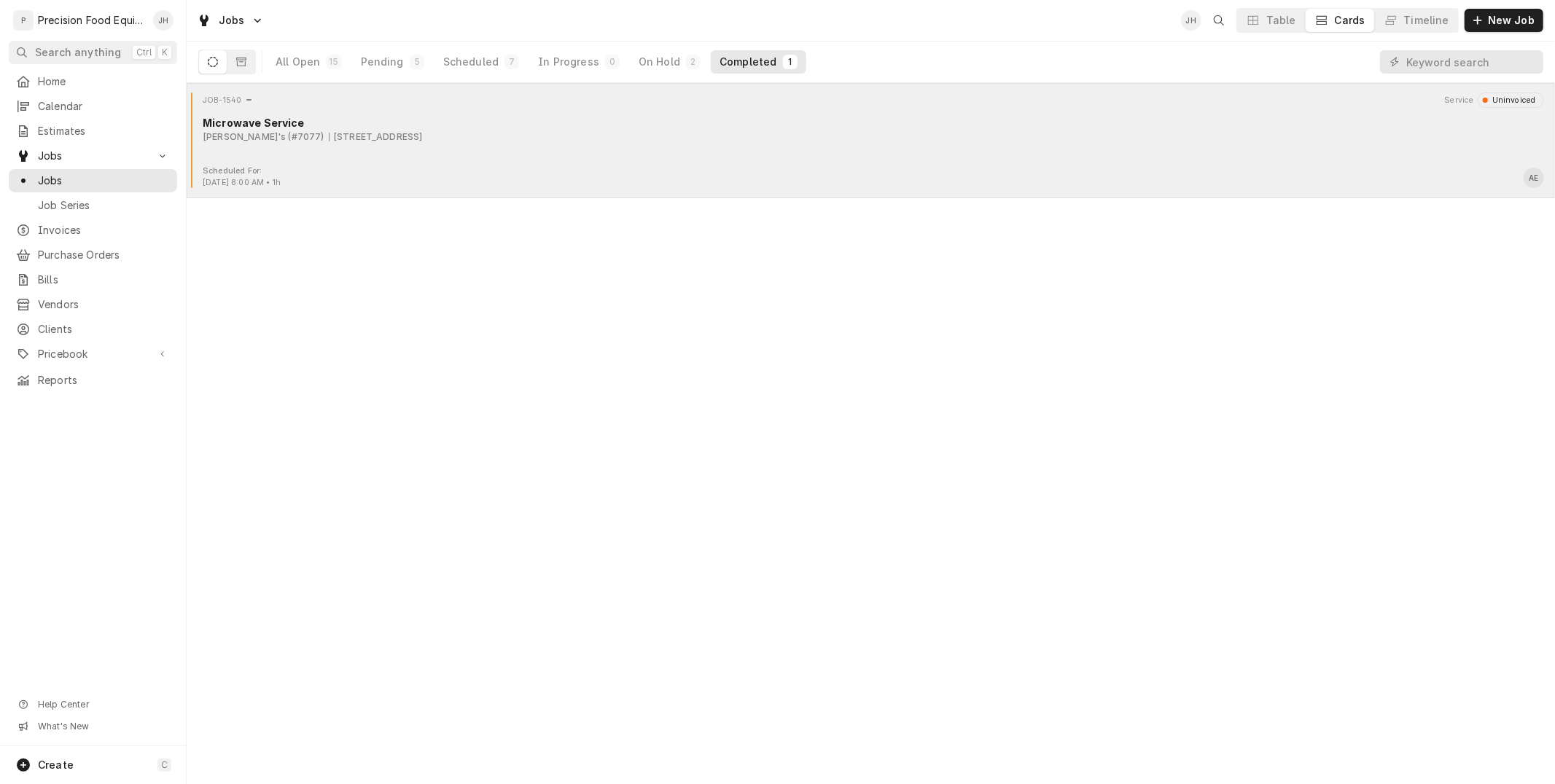
click at [416, 154] on div "JOB-1540 Service Uninvoiced Microwave Service Arby's (#7077) [STREET_ADDRESS]" at bounding box center [871, 129] width 1357 height 73
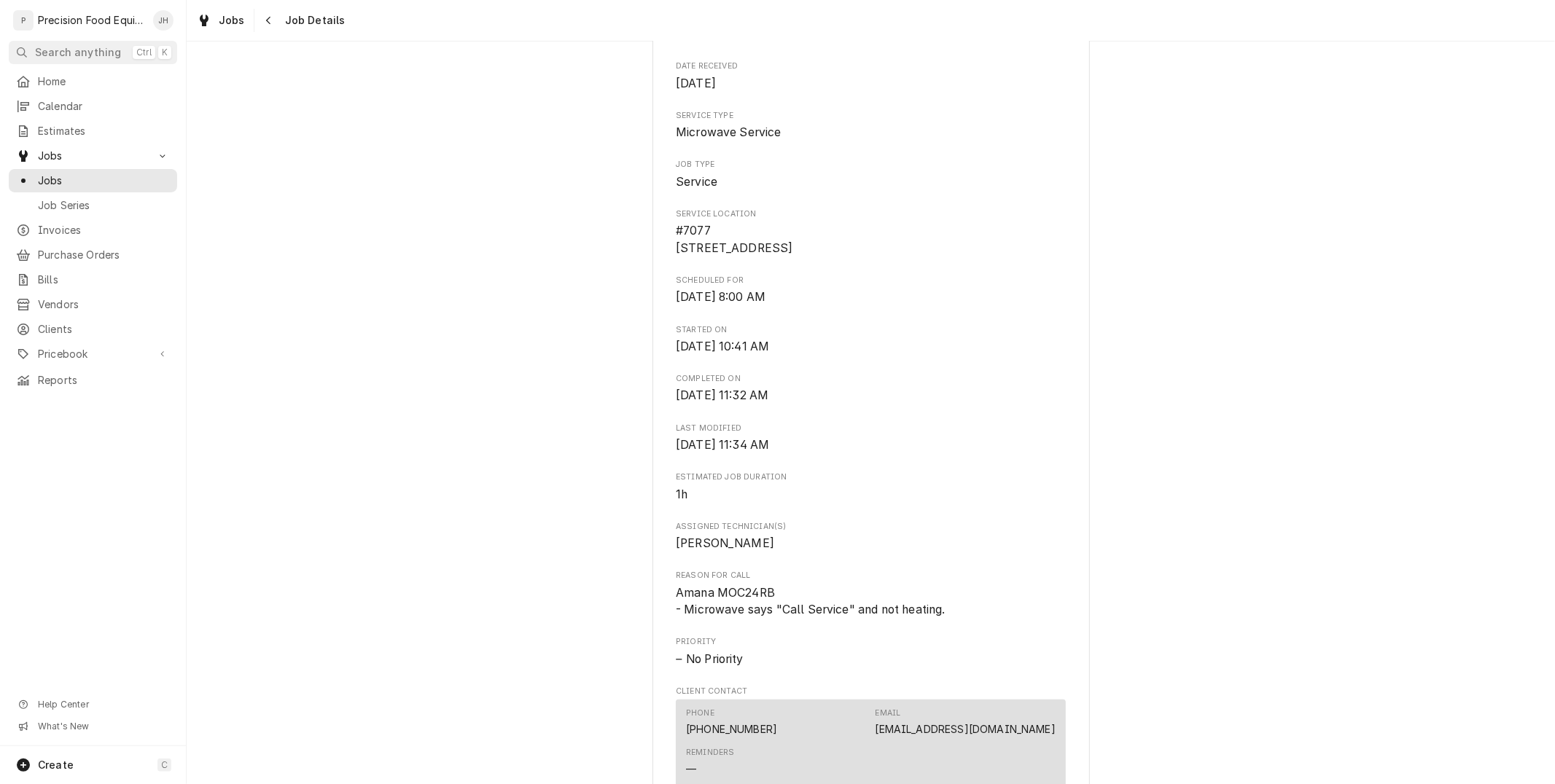
scroll to position [162, 0]
click at [270, 18] on div "Navigate back" at bounding box center [269, 20] width 15 height 15
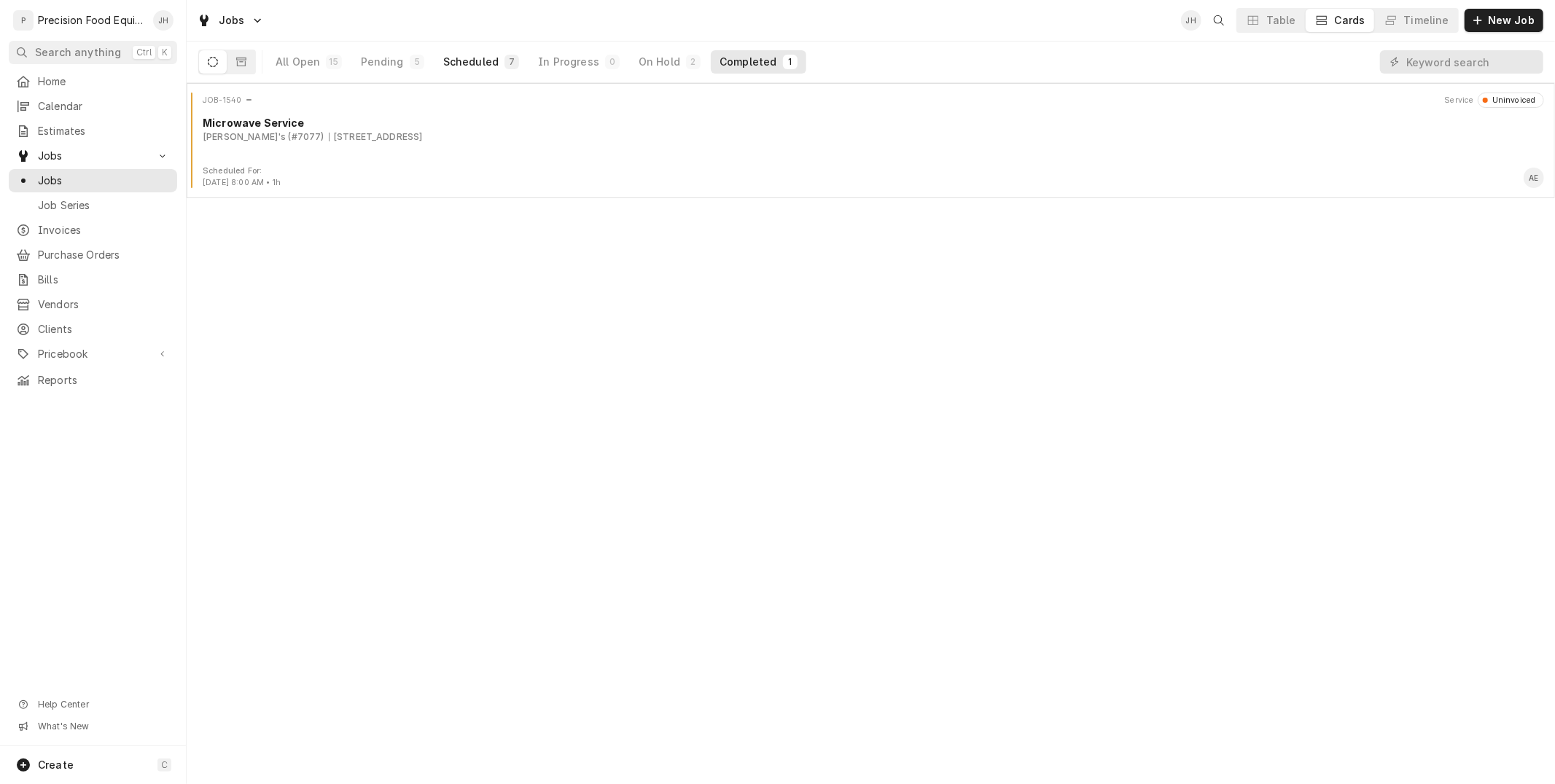
click at [482, 56] on div "Scheduled" at bounding box center [471, 62] width 56 height 15
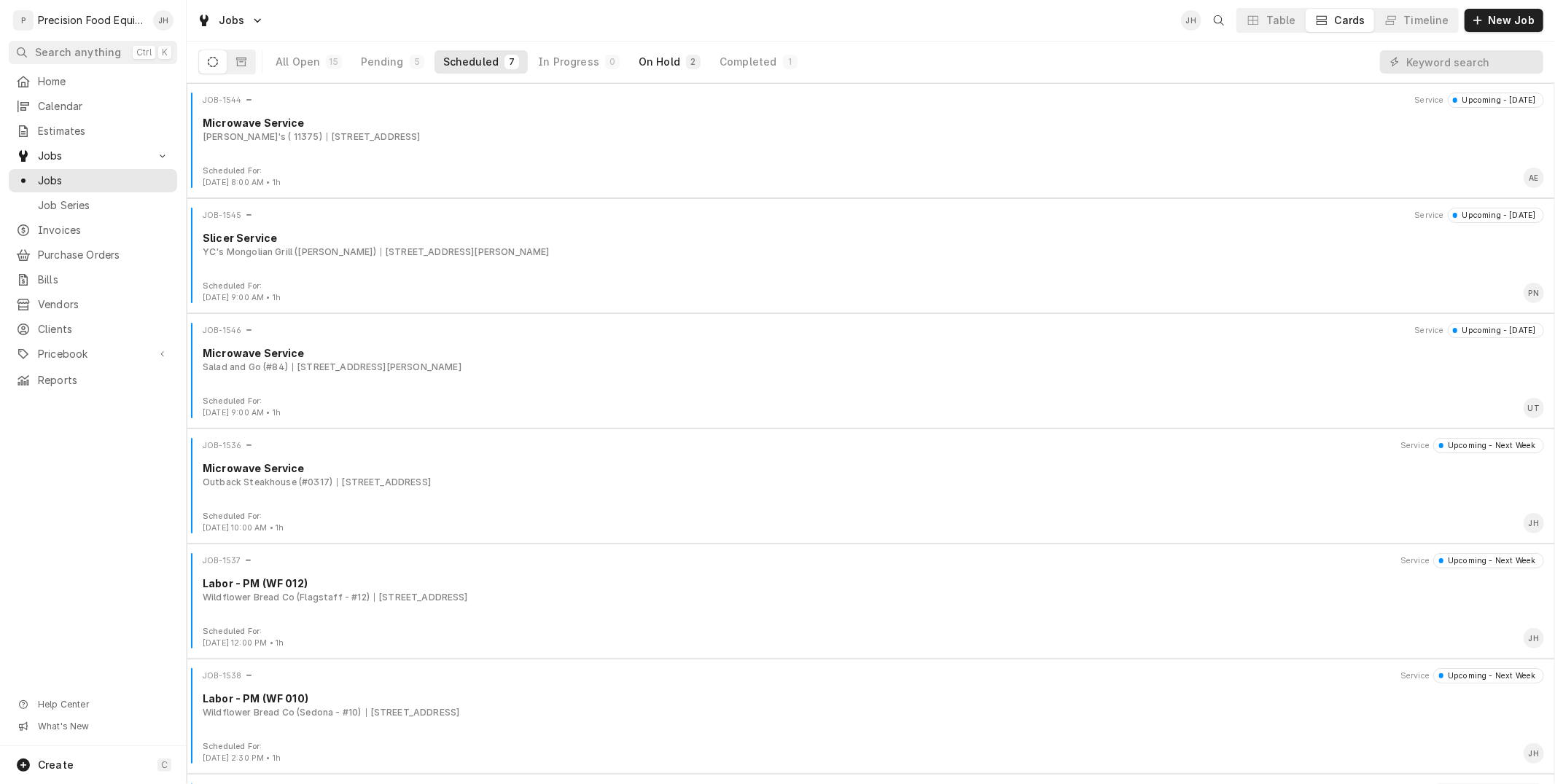
click at [659, 66] on div "On Hold" at bounding box center [659, 62] width 42 height 15
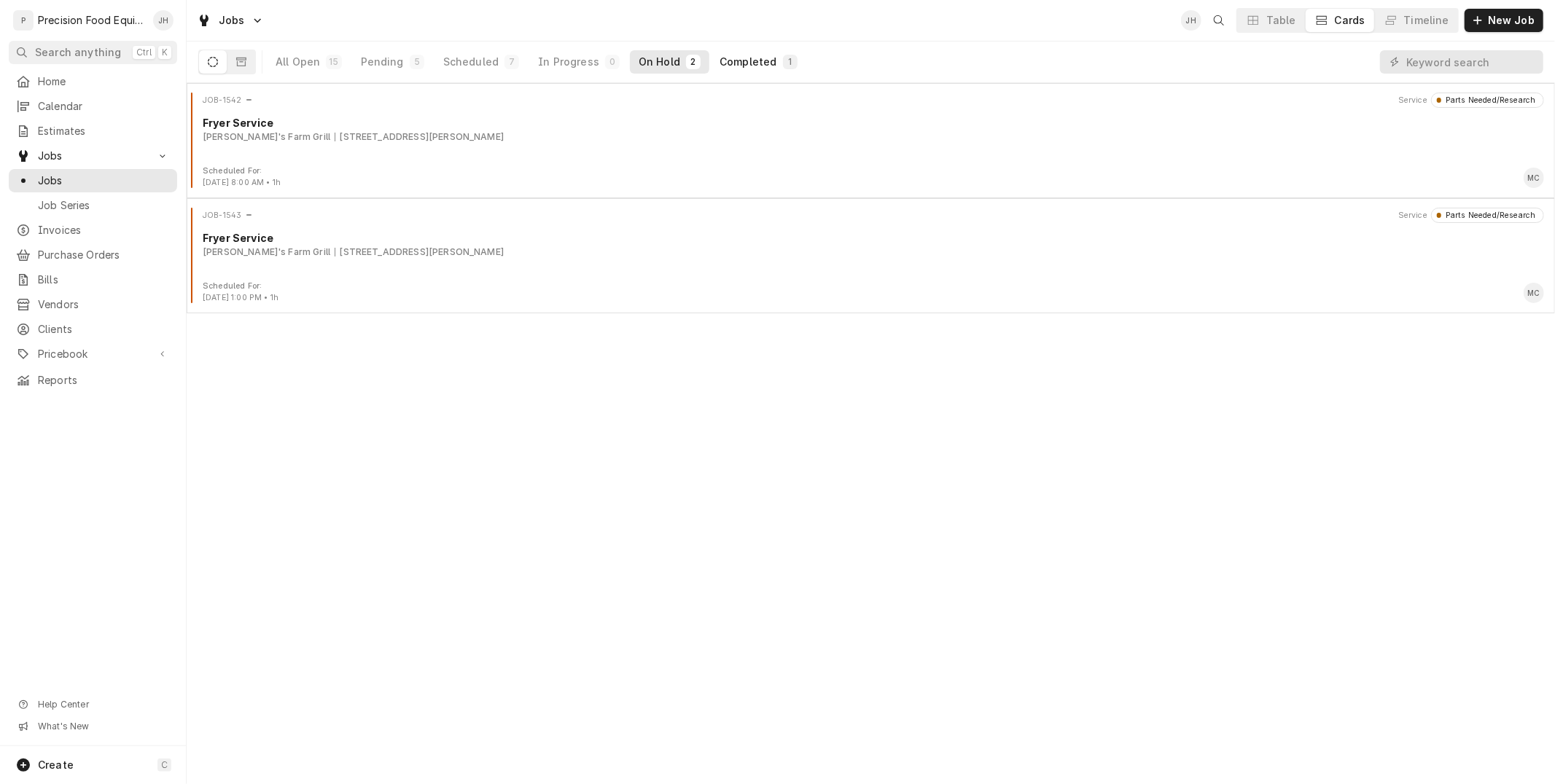
click at [720, 66] on div "Completed" at bounding box center [748, 62] width 57 height 15
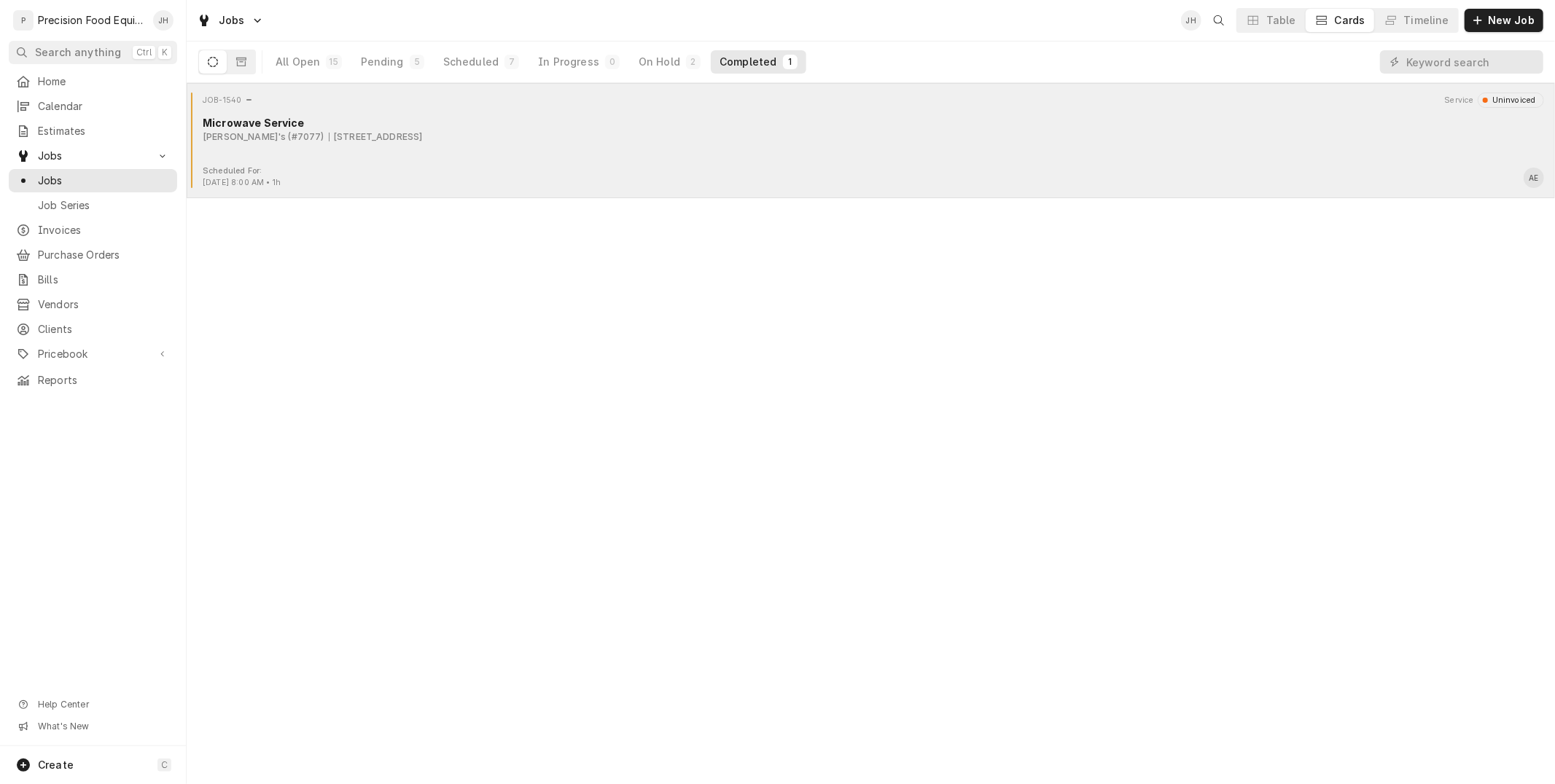
drag, startPoint x: 716, startPoint y: 66, endPoint x: 614, endPoint y: 101, distance: 107.8
click at [614, 101] on div "JOB-1540 Service Uninvoiced" at bounding box center [871, 100] width 1357 height 15
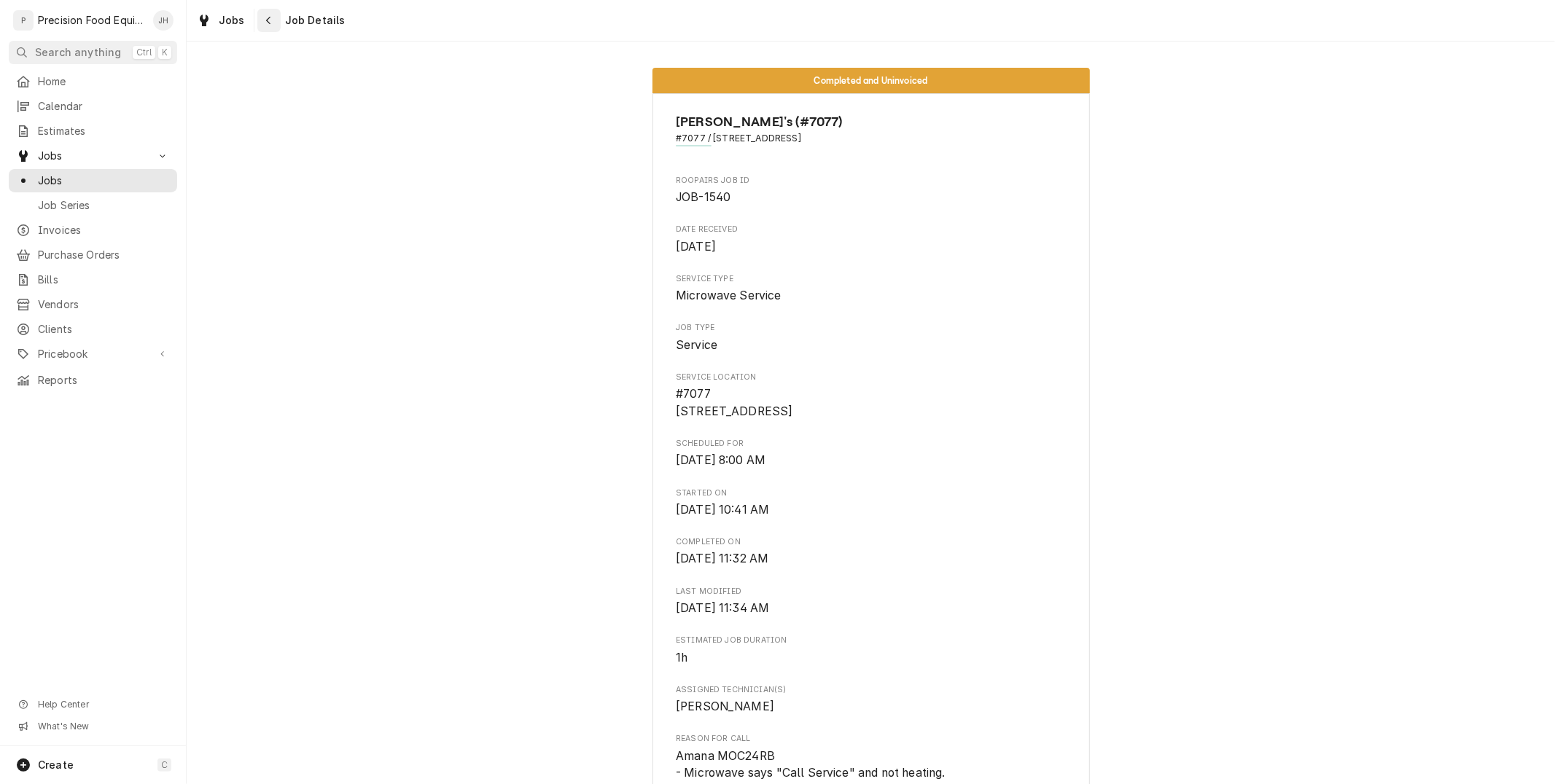
click at [267, 23] on icon "Navigate back" at bounding box center [269, 20] width 6 height 10
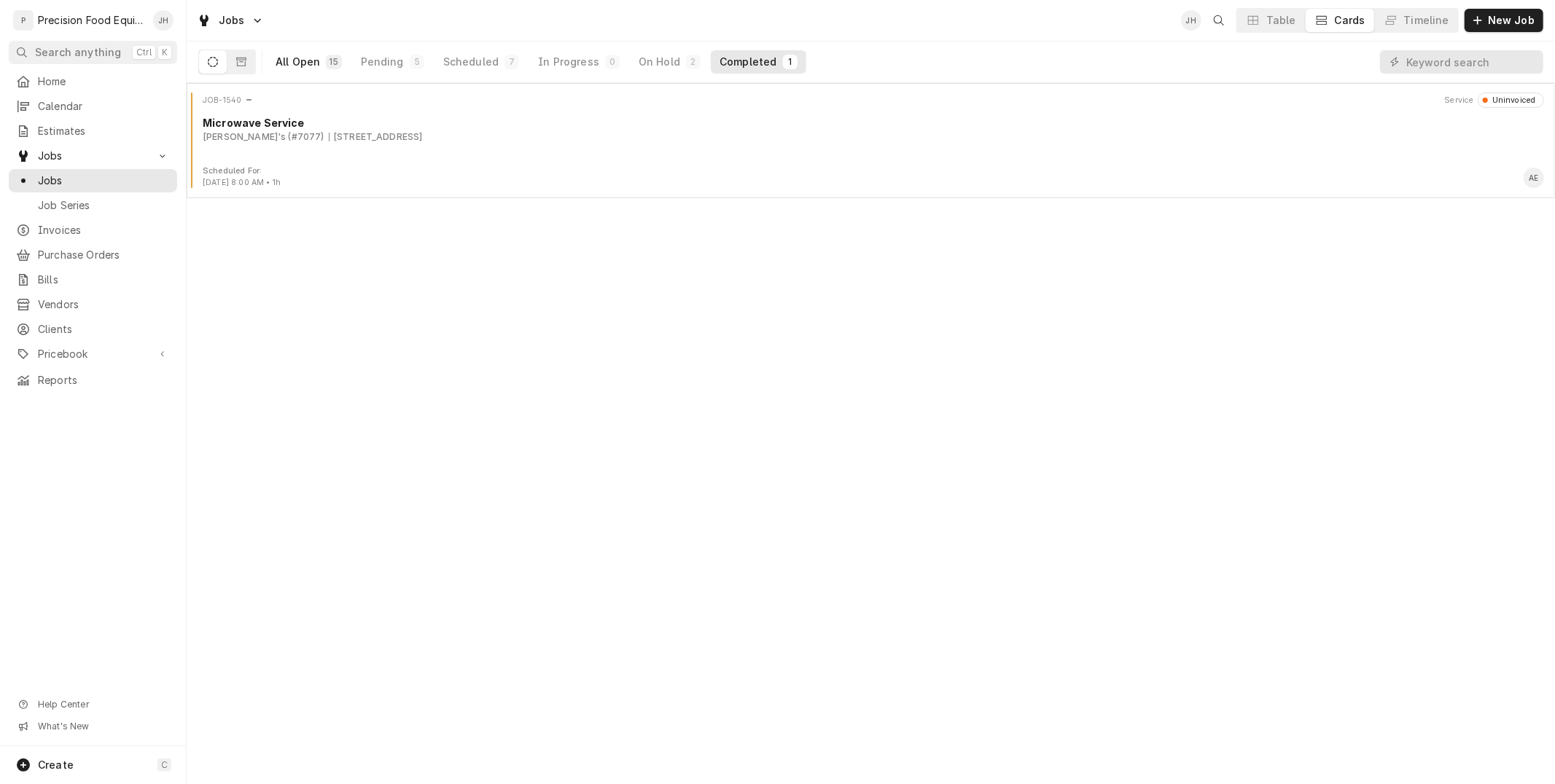
click at [287, 60] on div "All Open" at bounding box center [298, 62] width 45 height 15
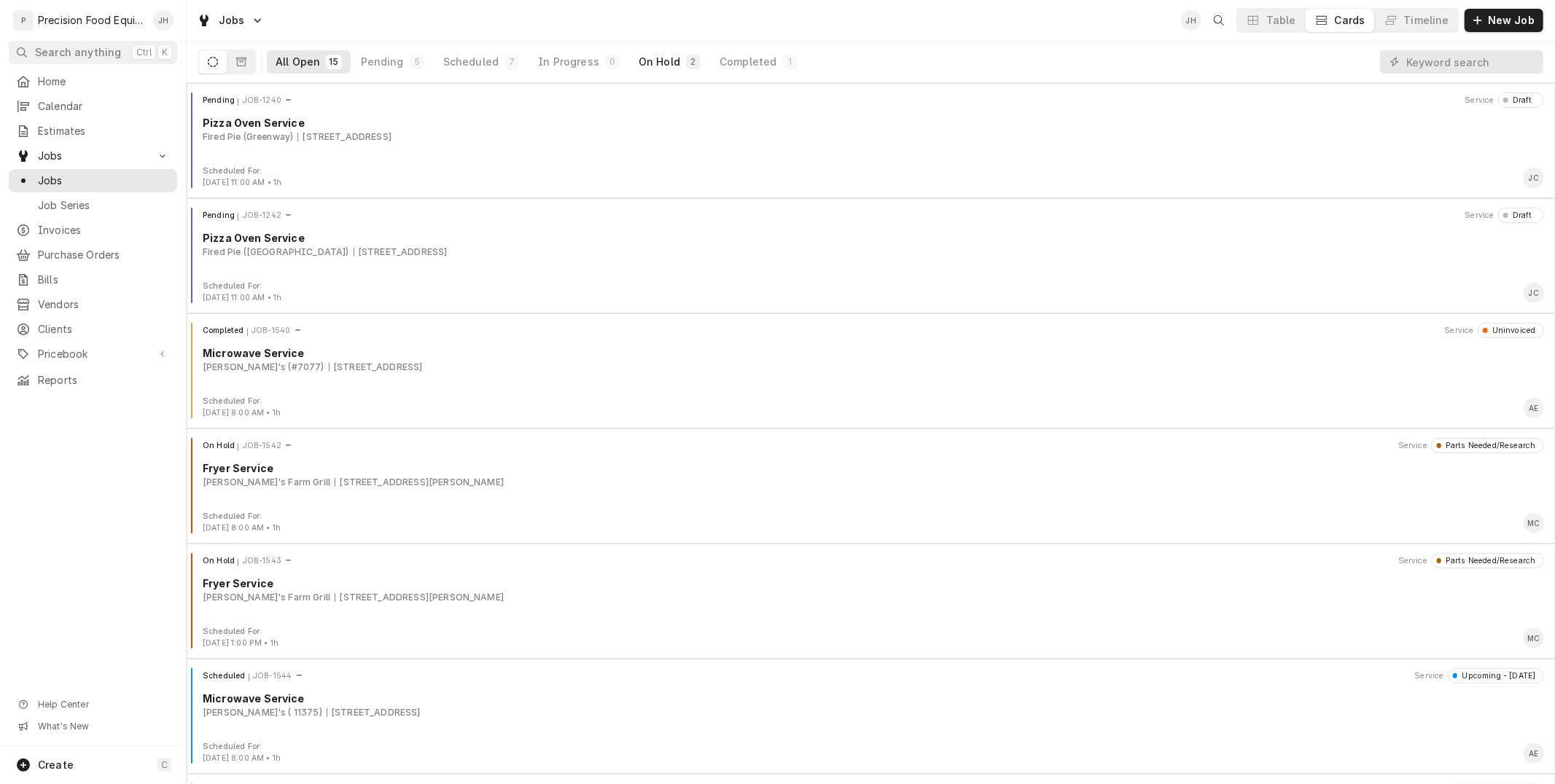
click at [647, 59] on div "On Hold" at bounding box center [659, 62] width 42 height 15
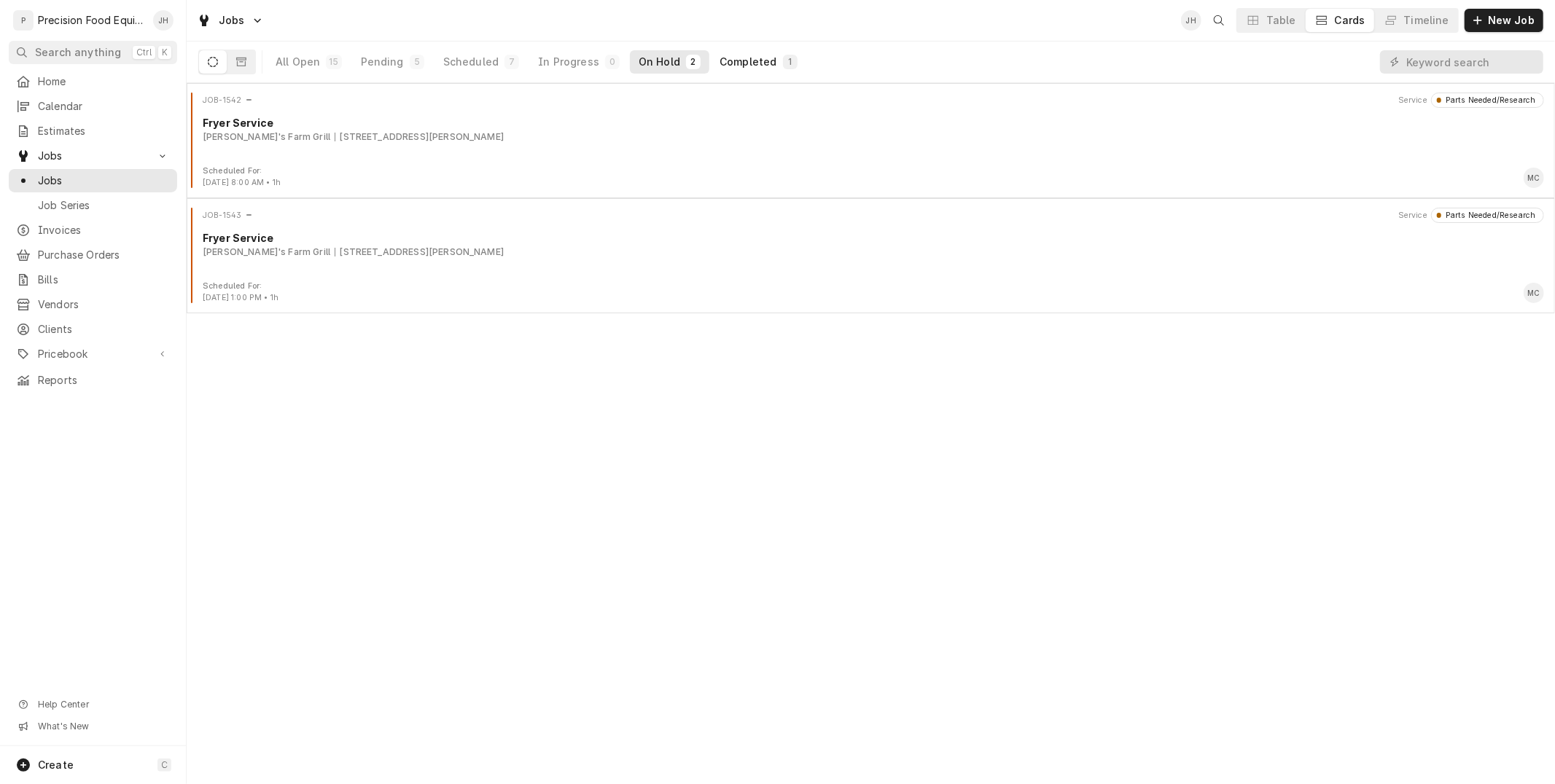
click at [786, 63] on div "1" at bounding box center [790, 61] width 9 height 12
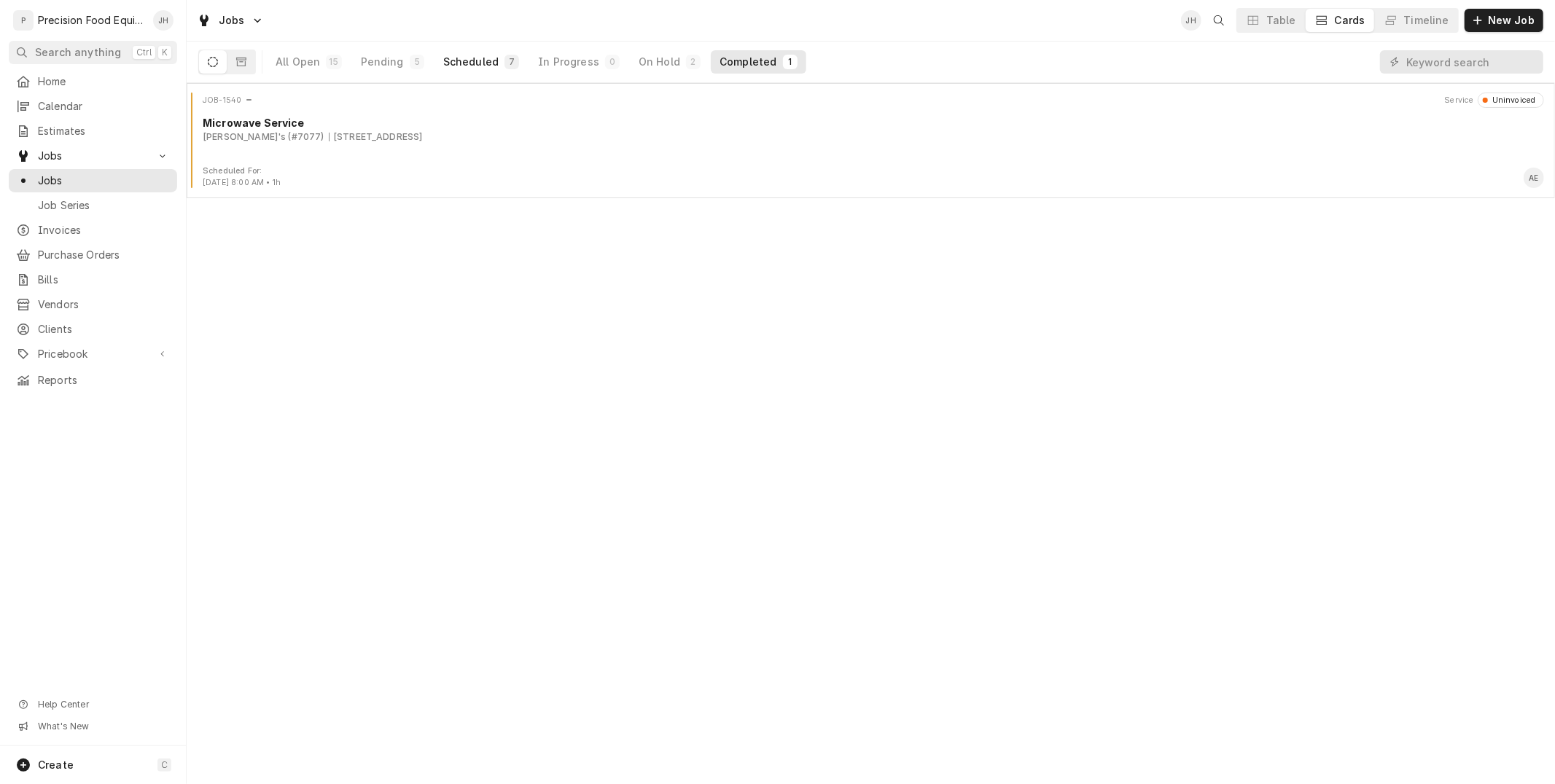
click at [487, 52] on button "Scheduled 7" at bounding box center [481, 62] width 94 height 24
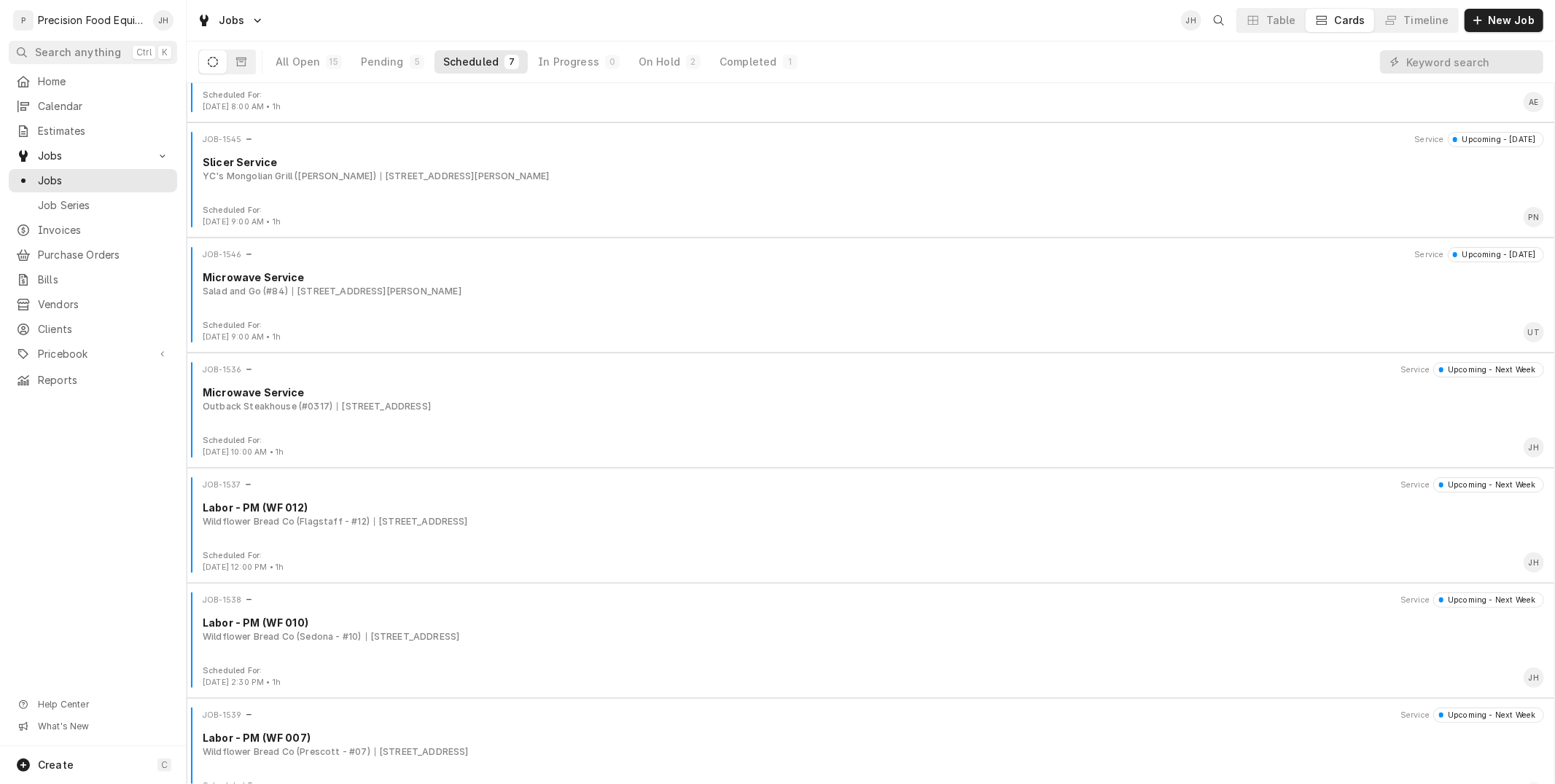
scroll to position [81, 0]
click at [395, 68] on div "Pending" at bounding box center [382, 62] width 43 height 15
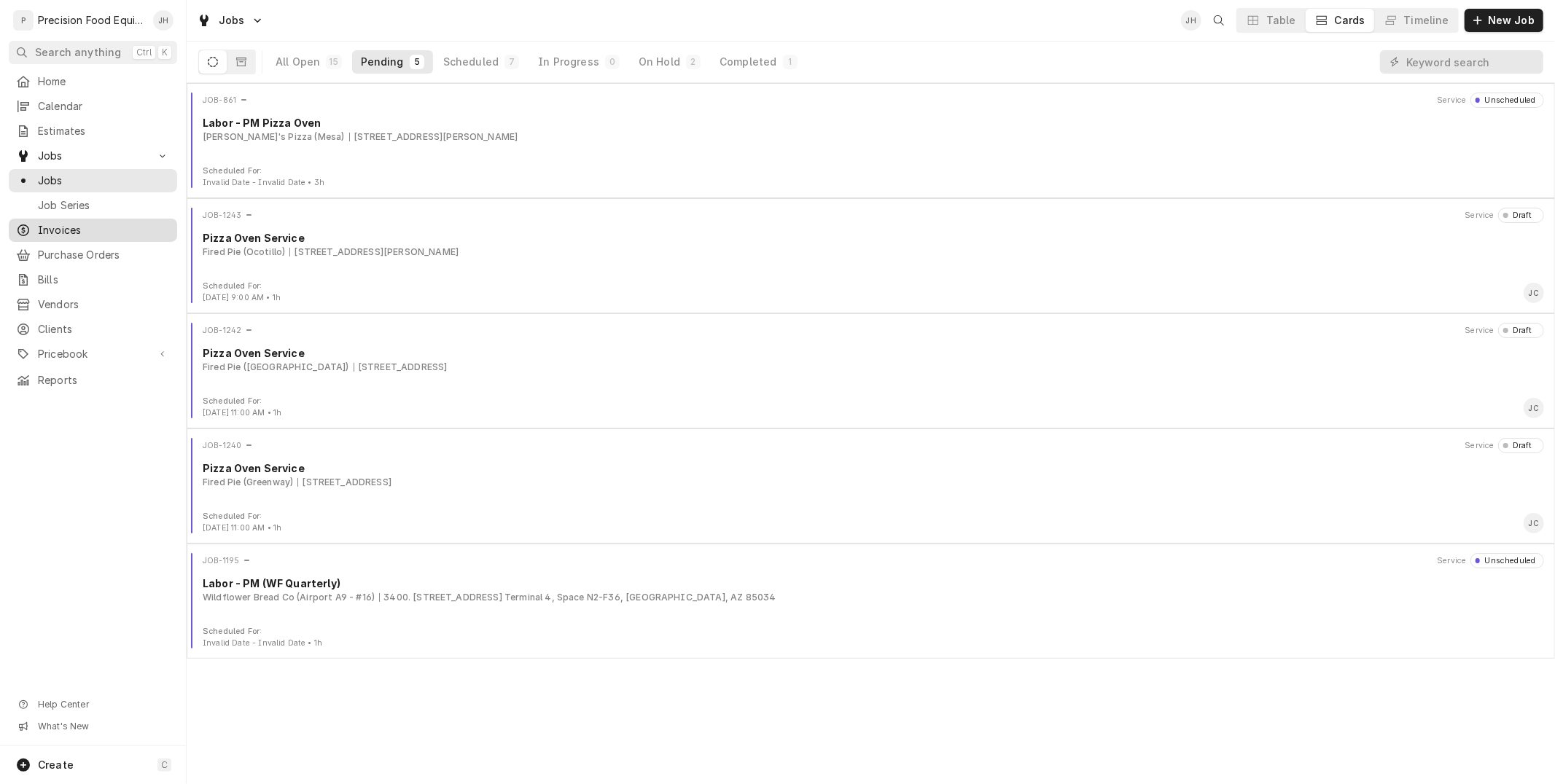
click at [66, 235] on span "Invoices" at bounding box center [104, 230] width 132 height 15
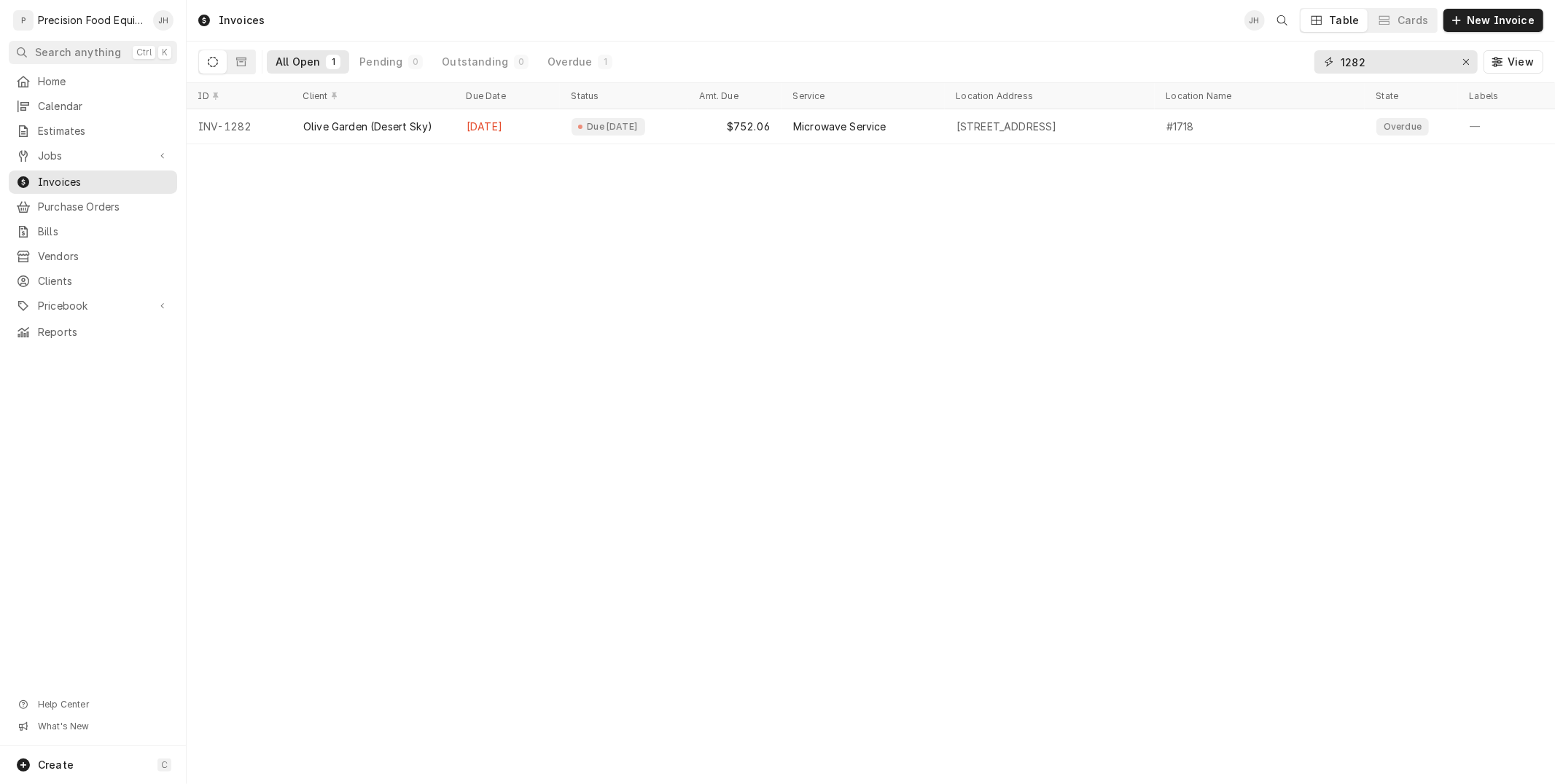
drag, startPoint x: 1395, startPoint y: 58, endPoint x: 1313, endPoint y: 64, distance: 82.2
click at [1313, 64] on div "All Open 1 Pending 0 Outstanding 0 Overdue 1 1282 View" at bounding box center [871, 62] width 1345 height 41
type input "b"
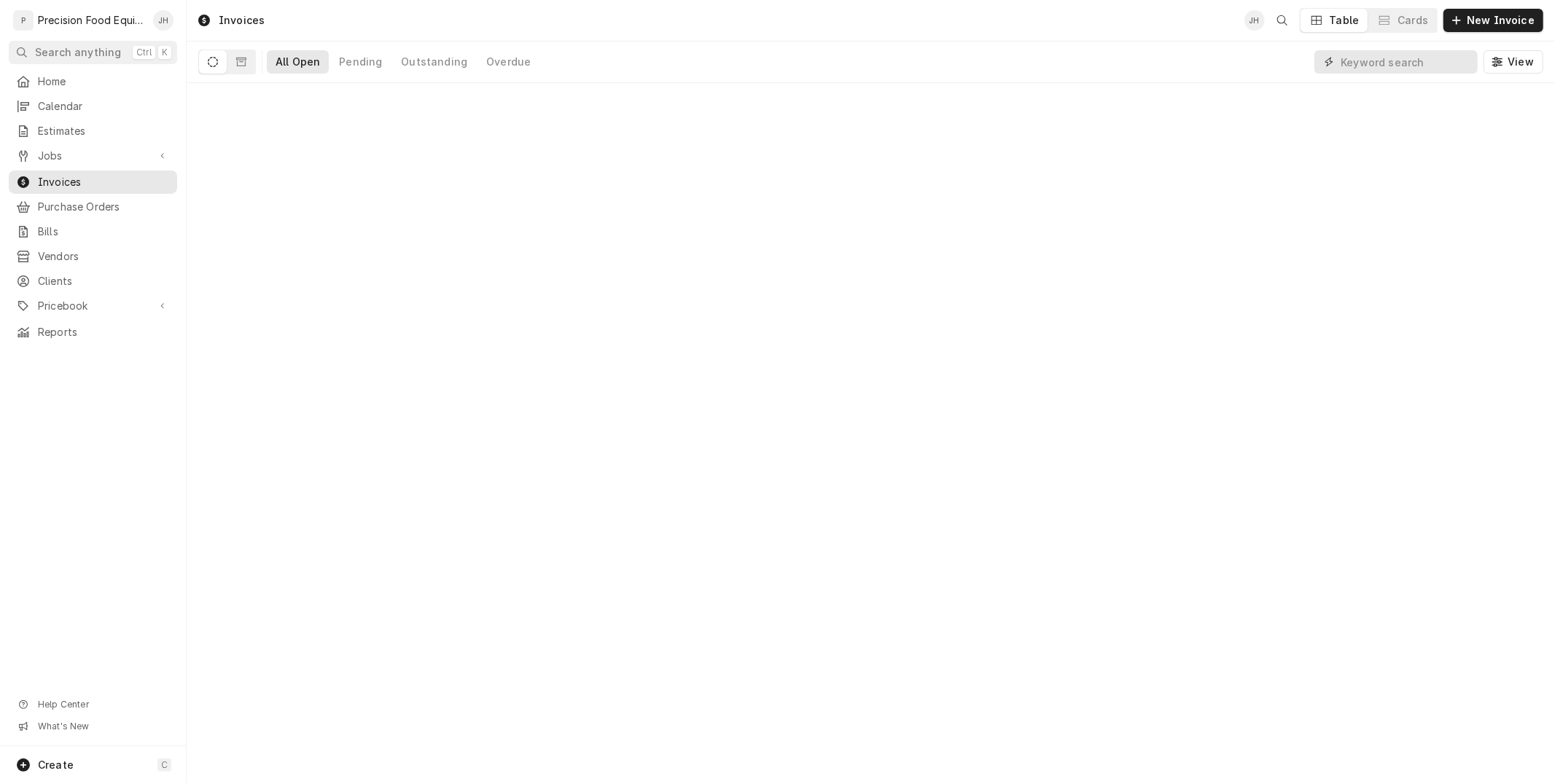
type input "u"
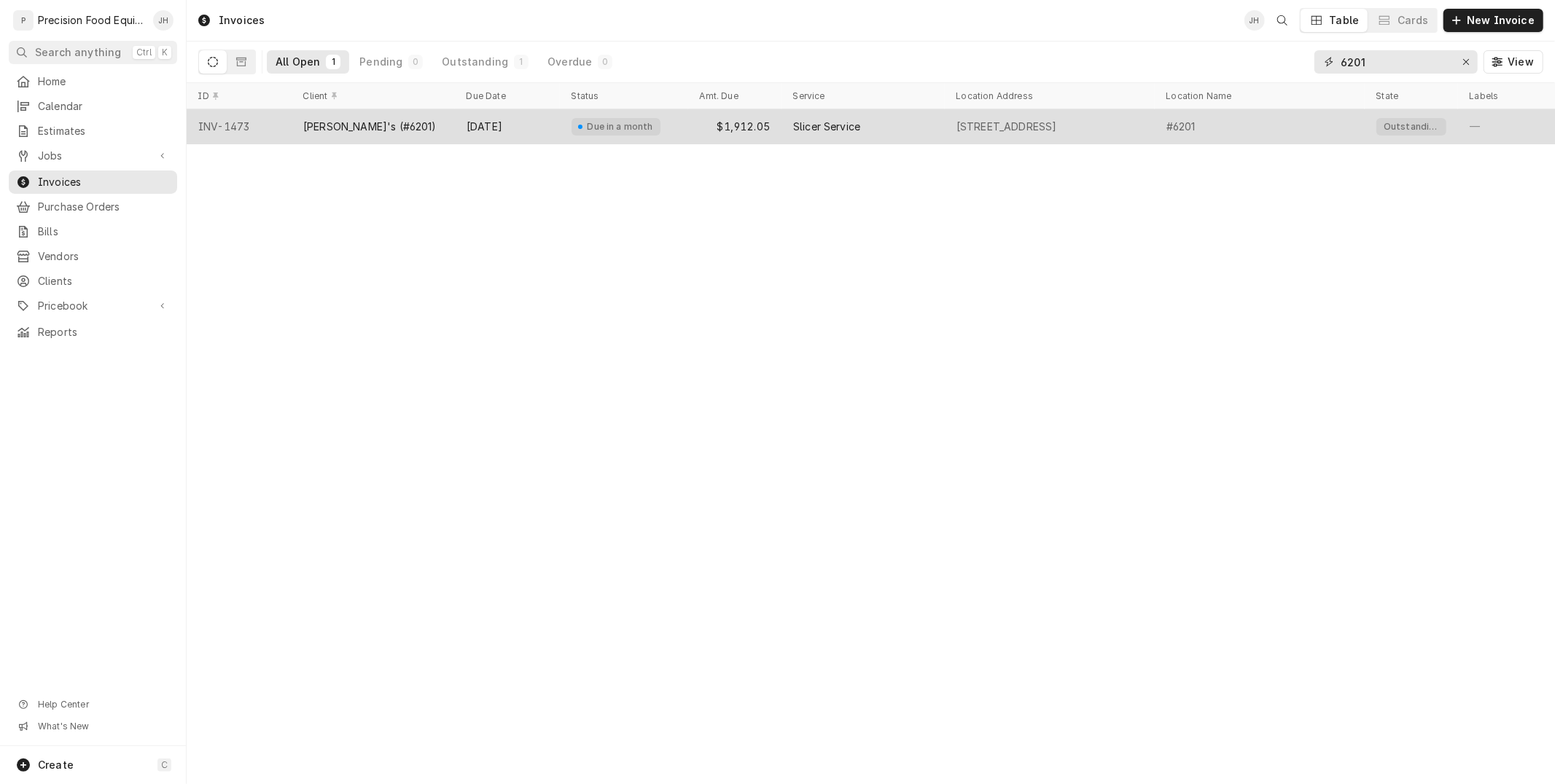
type input "6201"
click at [748, 120] on div "$1,912.05" at bounding box center [735, 126] width 94 height 35
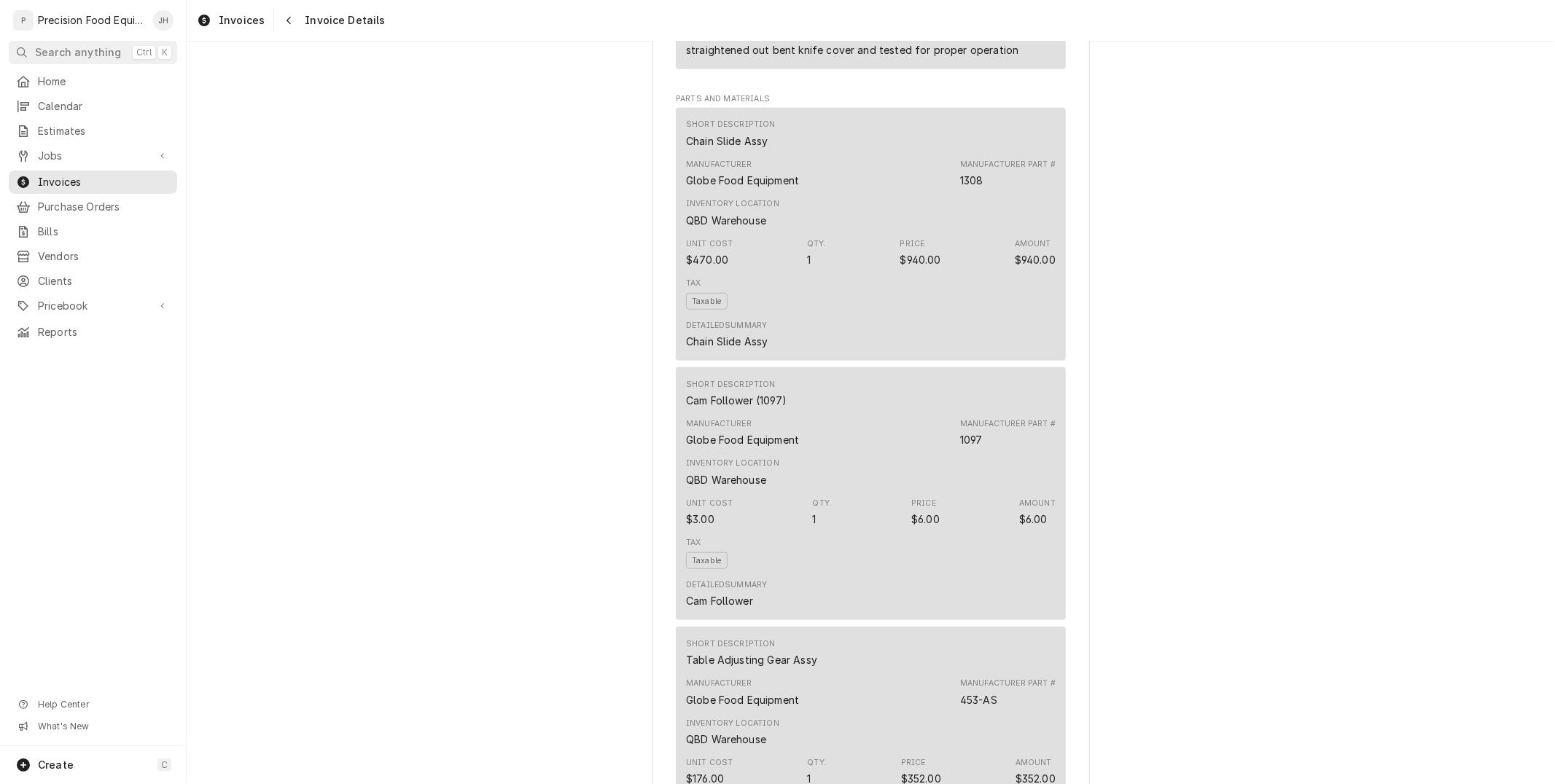
scroll to position [485, 0]
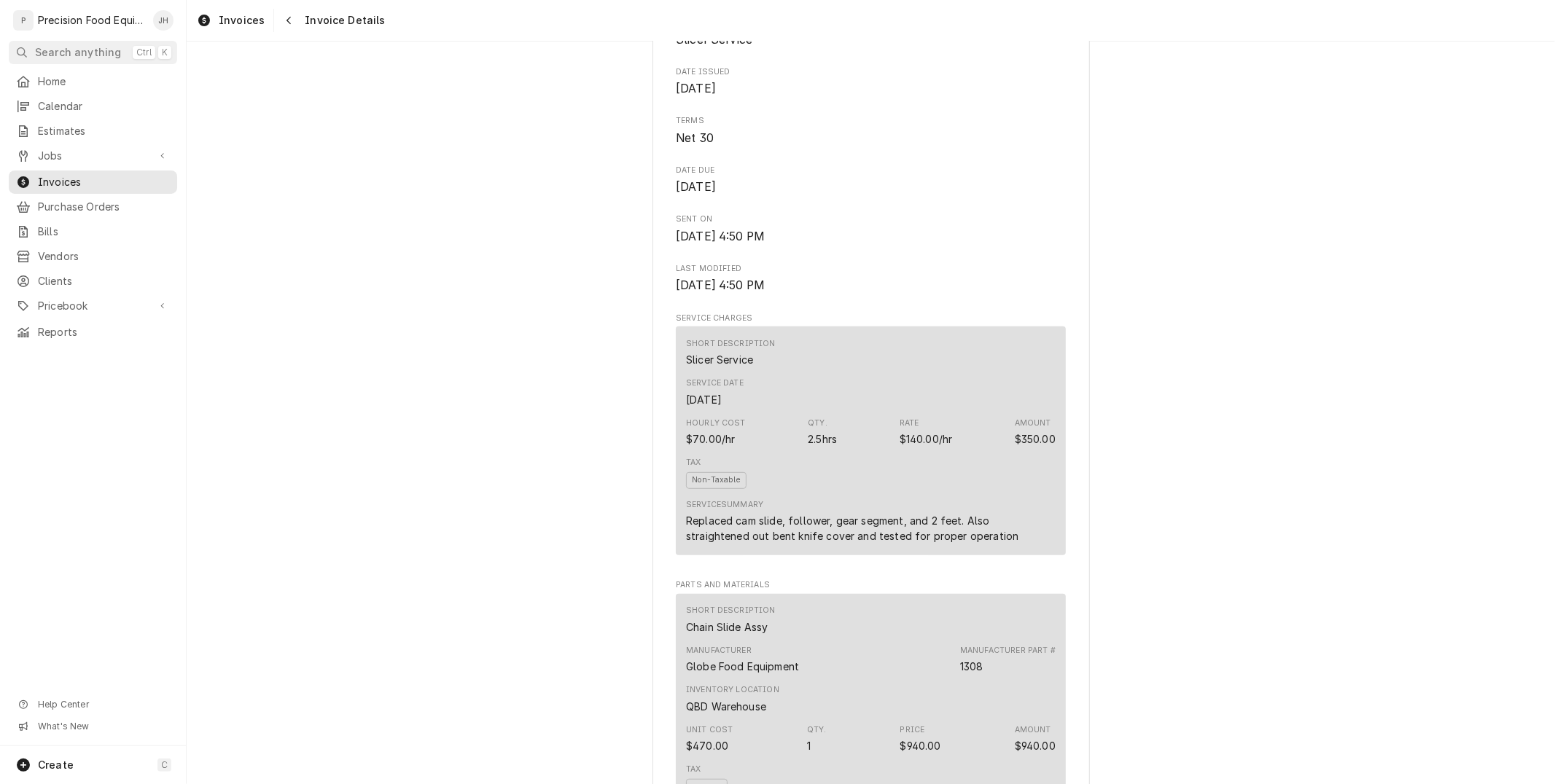
click at [749, 544] on div "Replaced cam slide, follower, gear segment, and 2 feet. Also straightened out b…" at bounding box center [871, 528] width 369 height 31
copy div "Replaced cam slide, follower, gear segment, and 2 feet. Also straightened out b…"
click at [288, 16] on icon "Navigate back" at bounding box center [289, 20] width 6 height 10
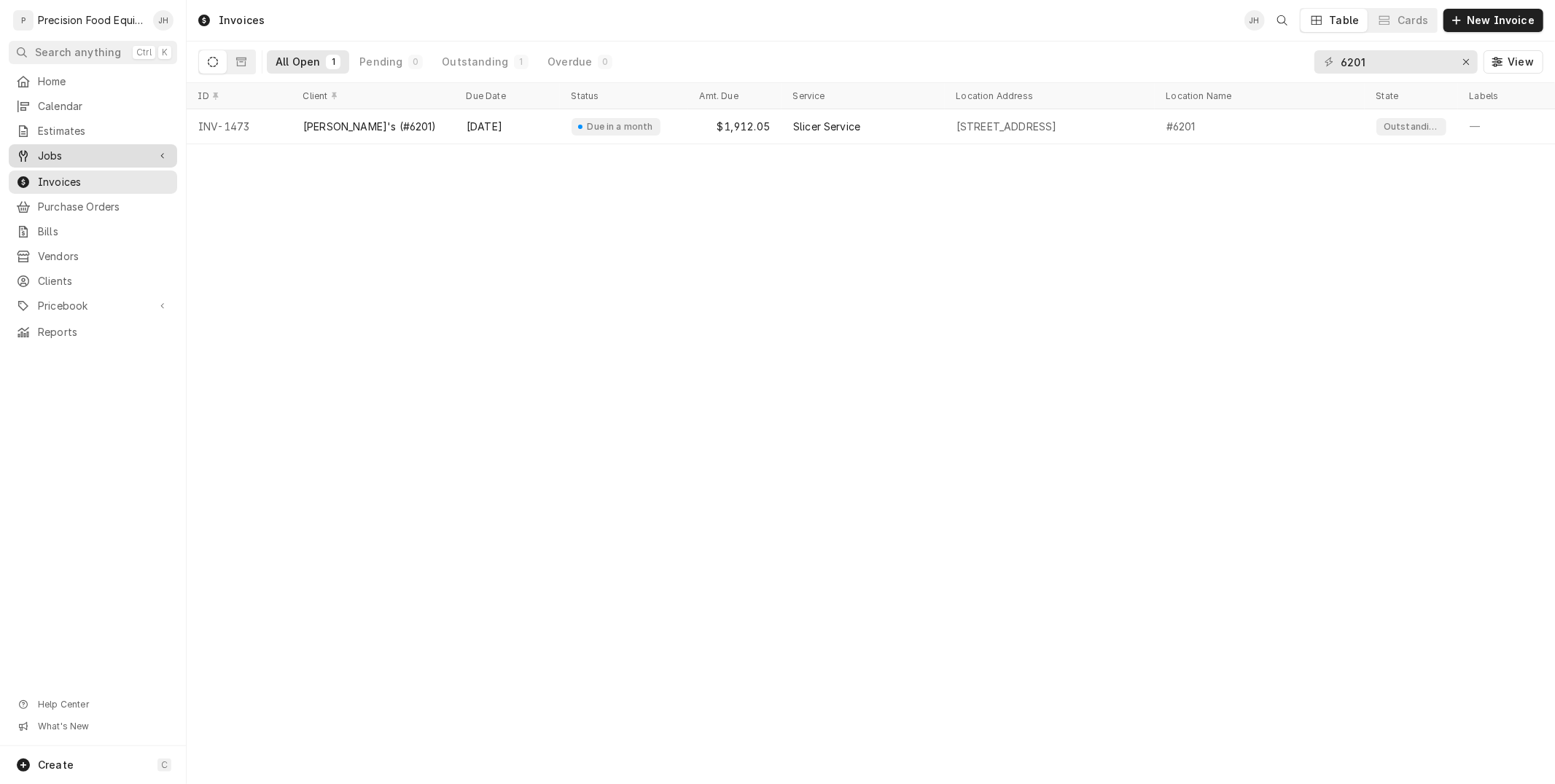
click at [67, 156] on span "Jobs" at bounding box center [93, 156] width 110 height 15
click at [73, 174] on span "Jobs" at bounding box center [104, 181] width 132 height 15
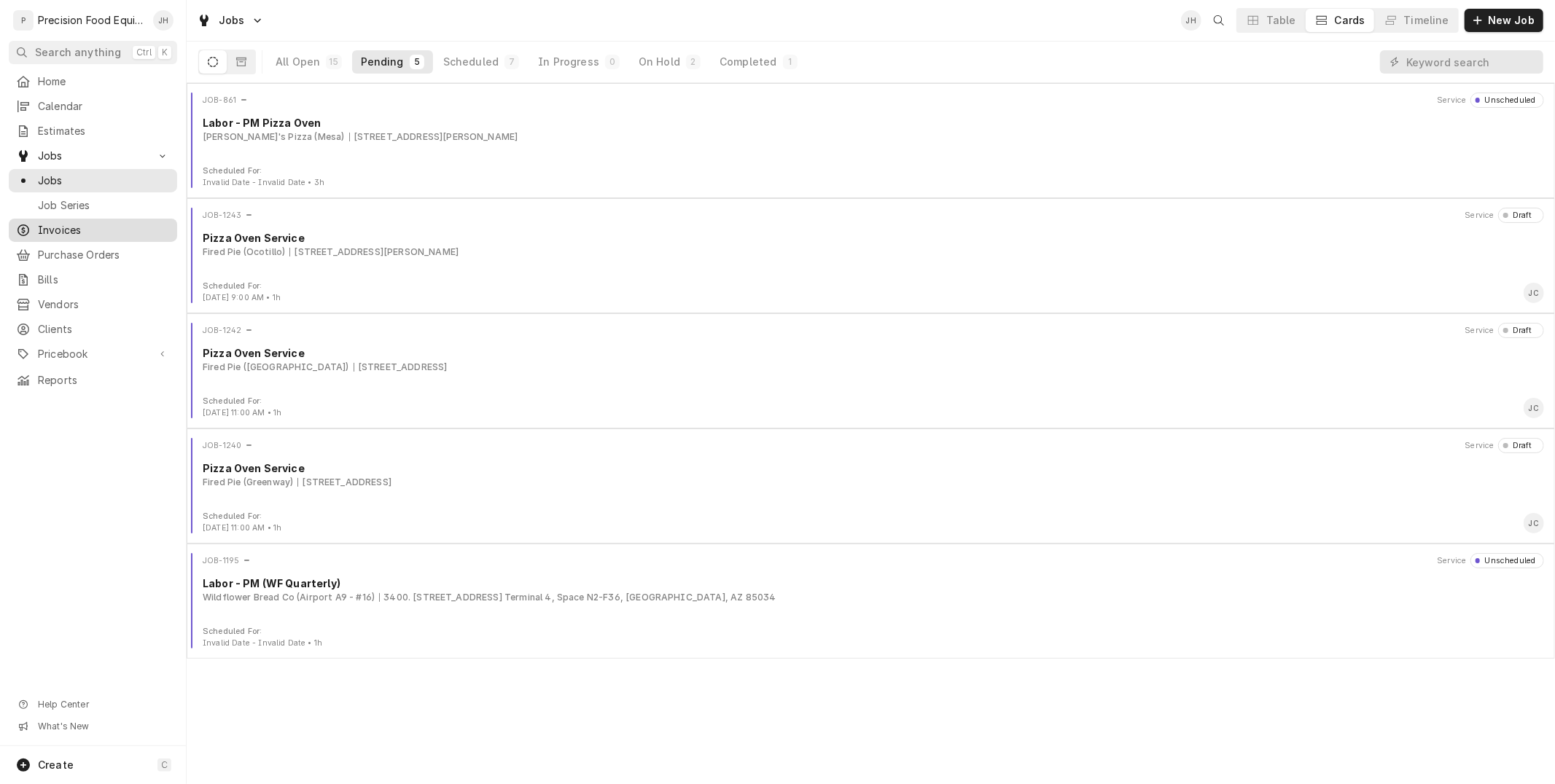
click at [74, 232] on span "Invoices" at bounding box center [104, 230] width 132 height 15
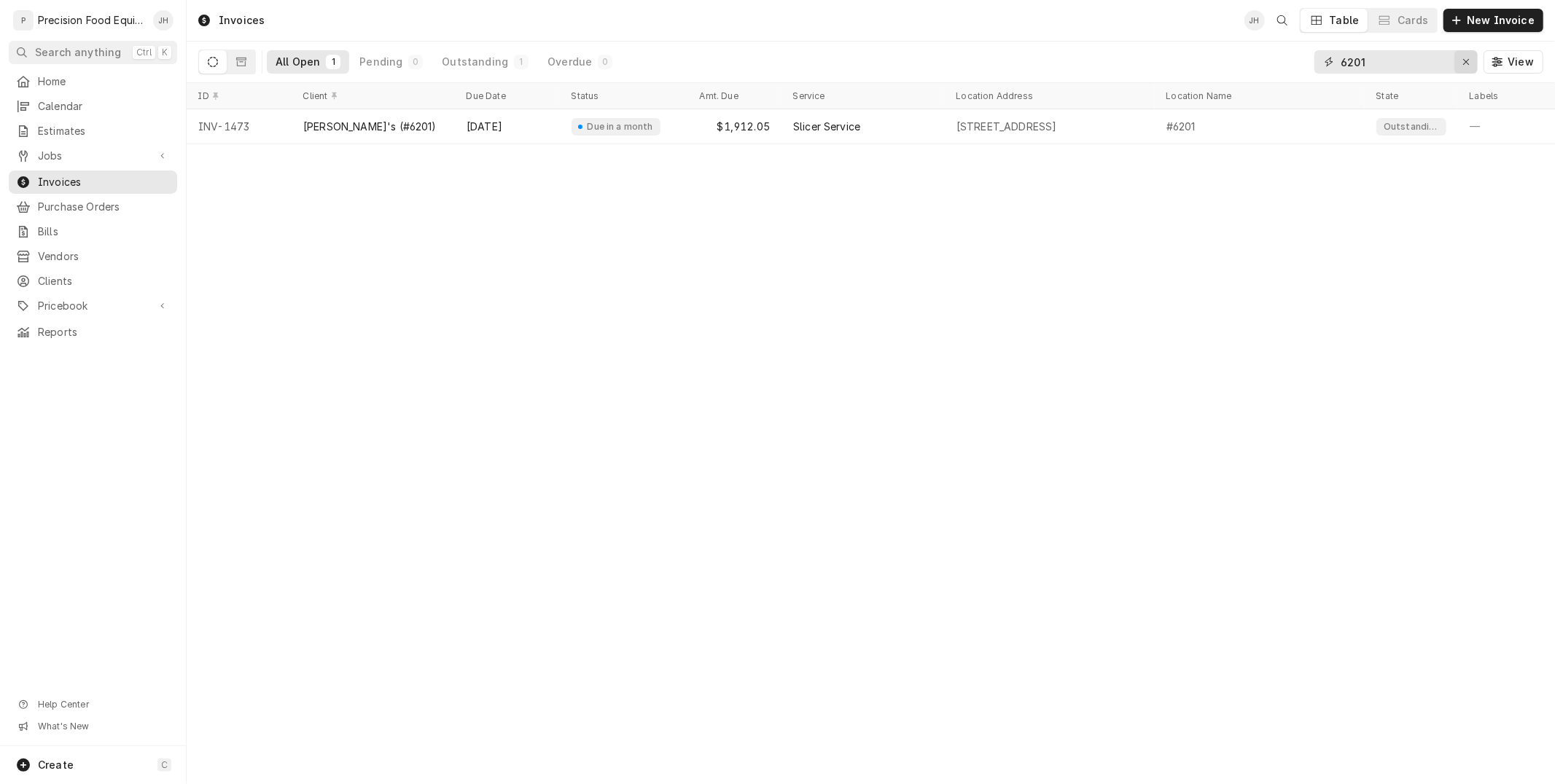
click at [1471, 59] on div "Erase input" at bounding box center [1466, 62] width 15 height 15
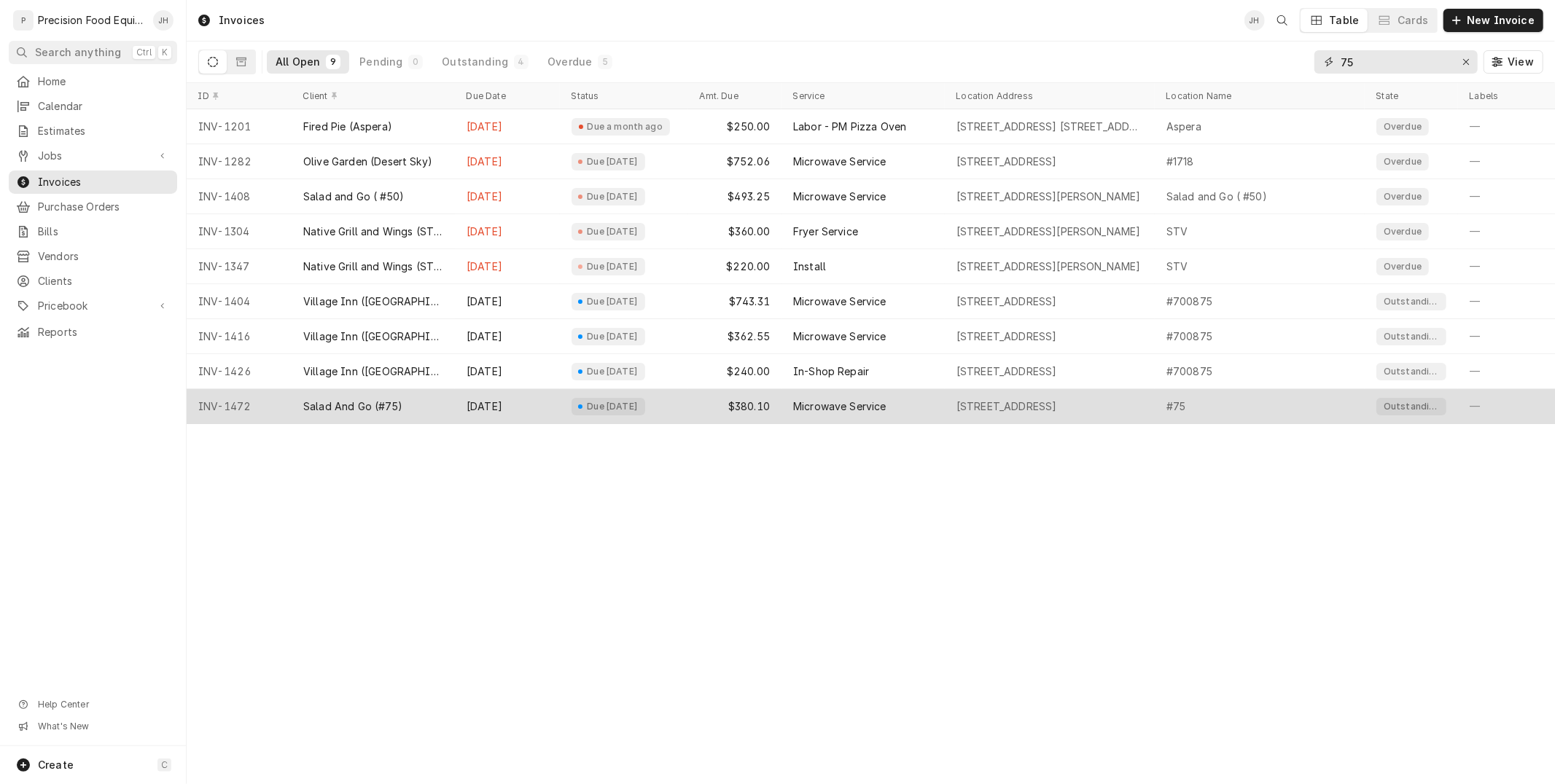
type input "75"
click at [570, 408] on div "Due in 25 days" at bounding box center [624, 406] width 128 height 35
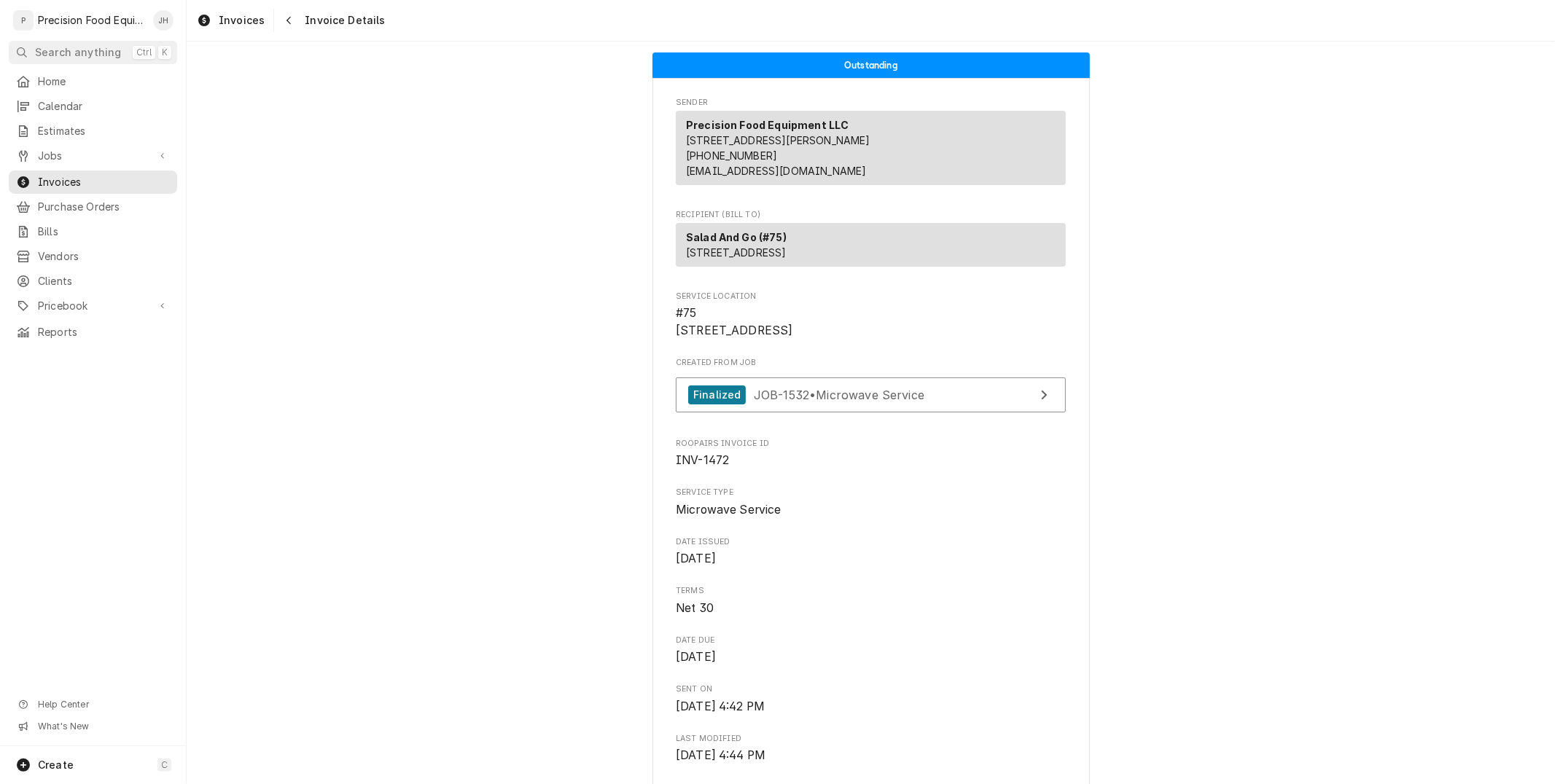
click at [711, 467] on span "INV-1472" at bounding box center [702, 460] width 53 height 14
copy span "INV-1472"
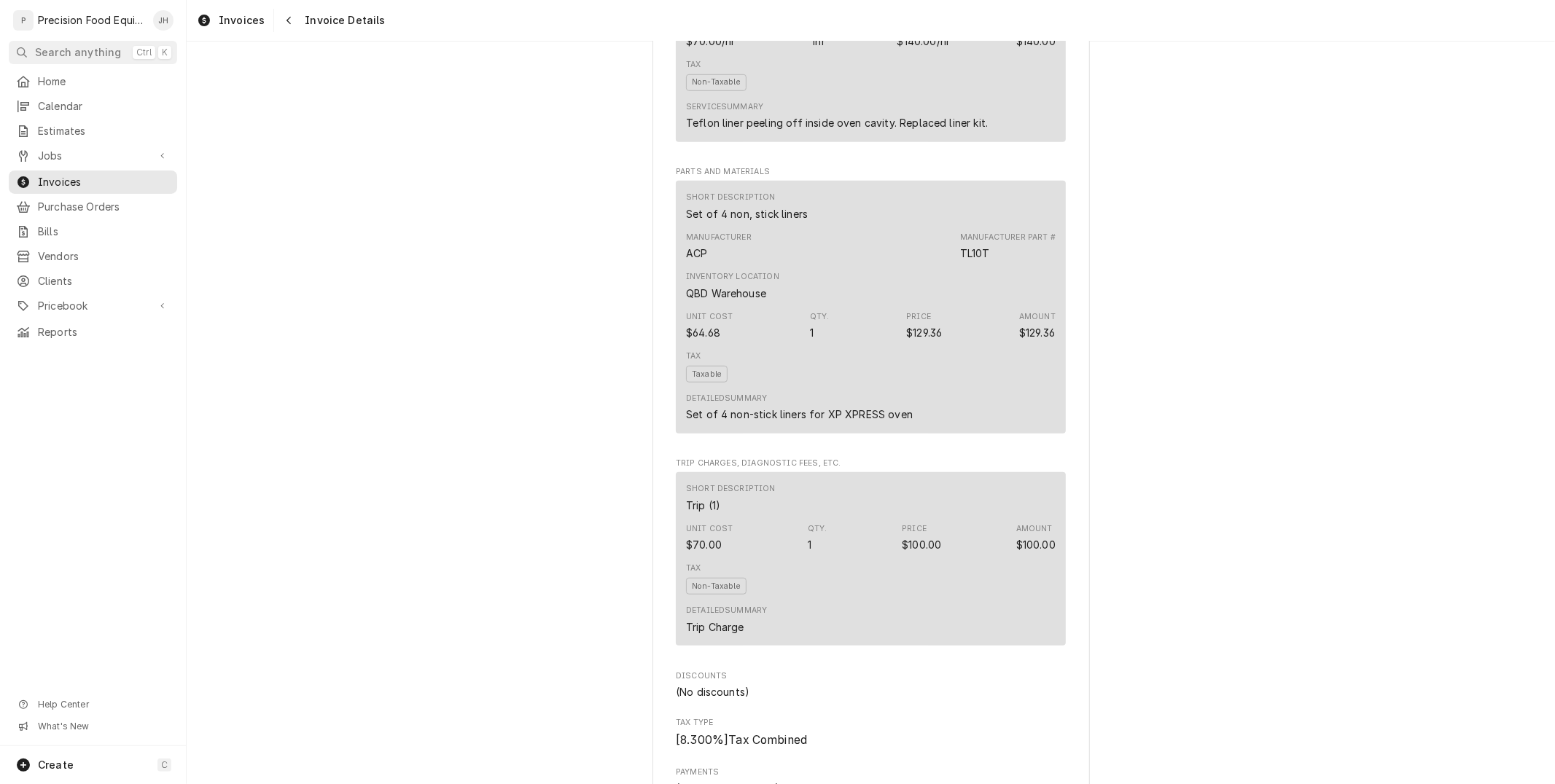
scroll to position [891, 0]
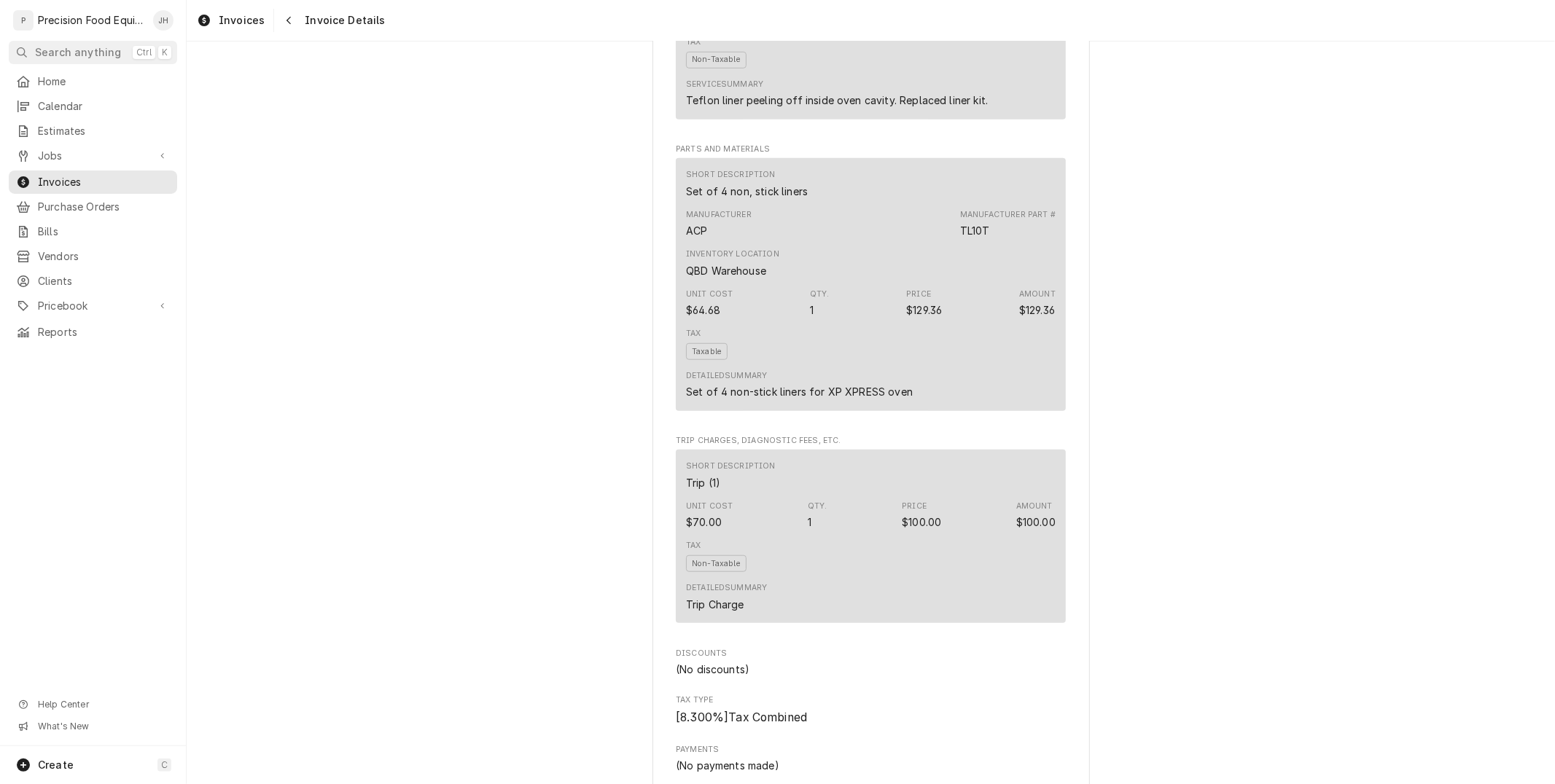
click at [751, 199] on div "Set of 4 non, stick liners" at bounding box center [746, 191] width 122 height 15
copy div "Set of 4 non, stick liners"
click at [922, 318] on div "$129.36" at bounding box center [923, 310] width 35 height 15
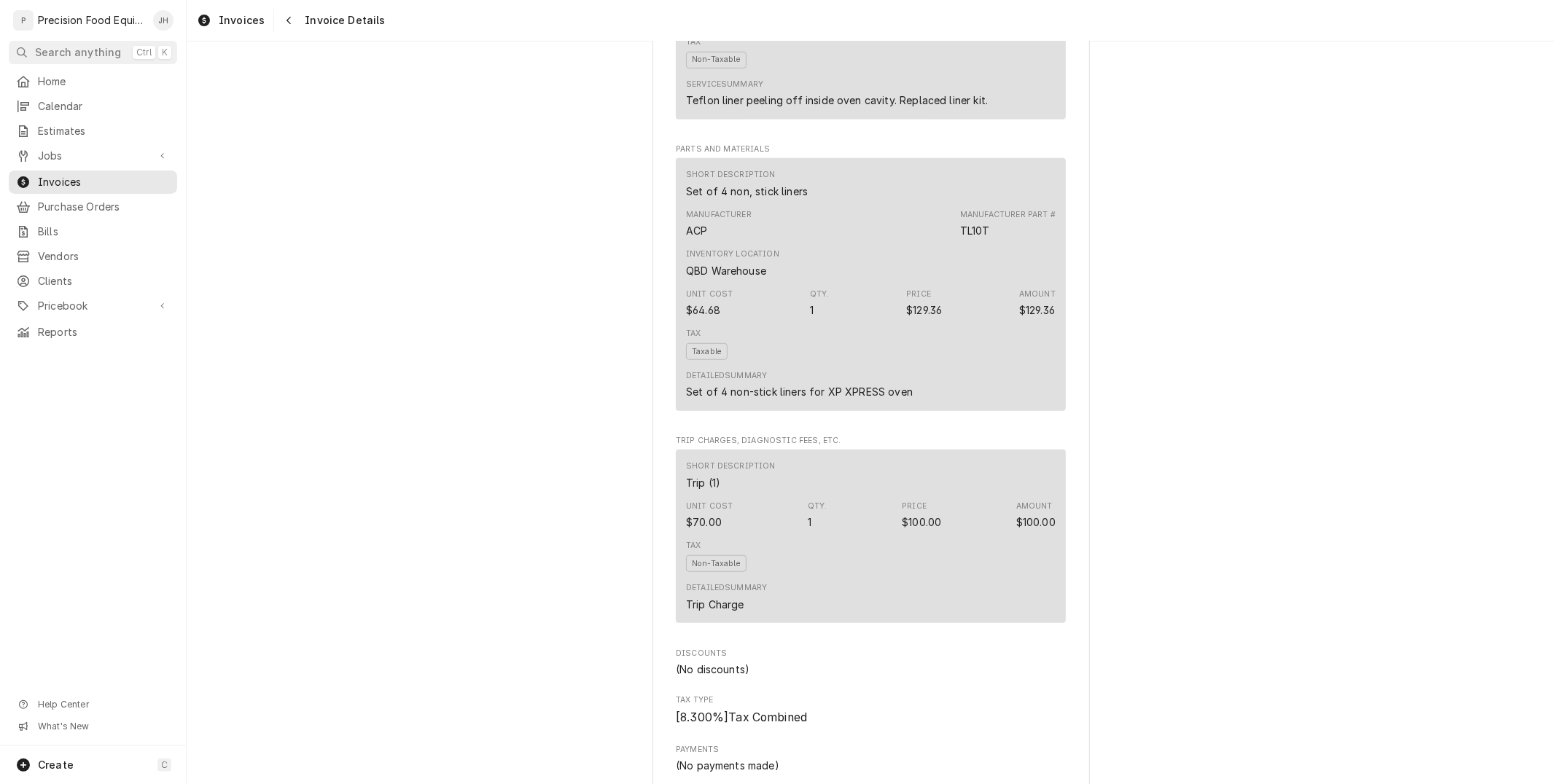
click at [924, 318] on div "$129.36" at bounding box center [923, 310] width 35 height 15
copy div "129.36"
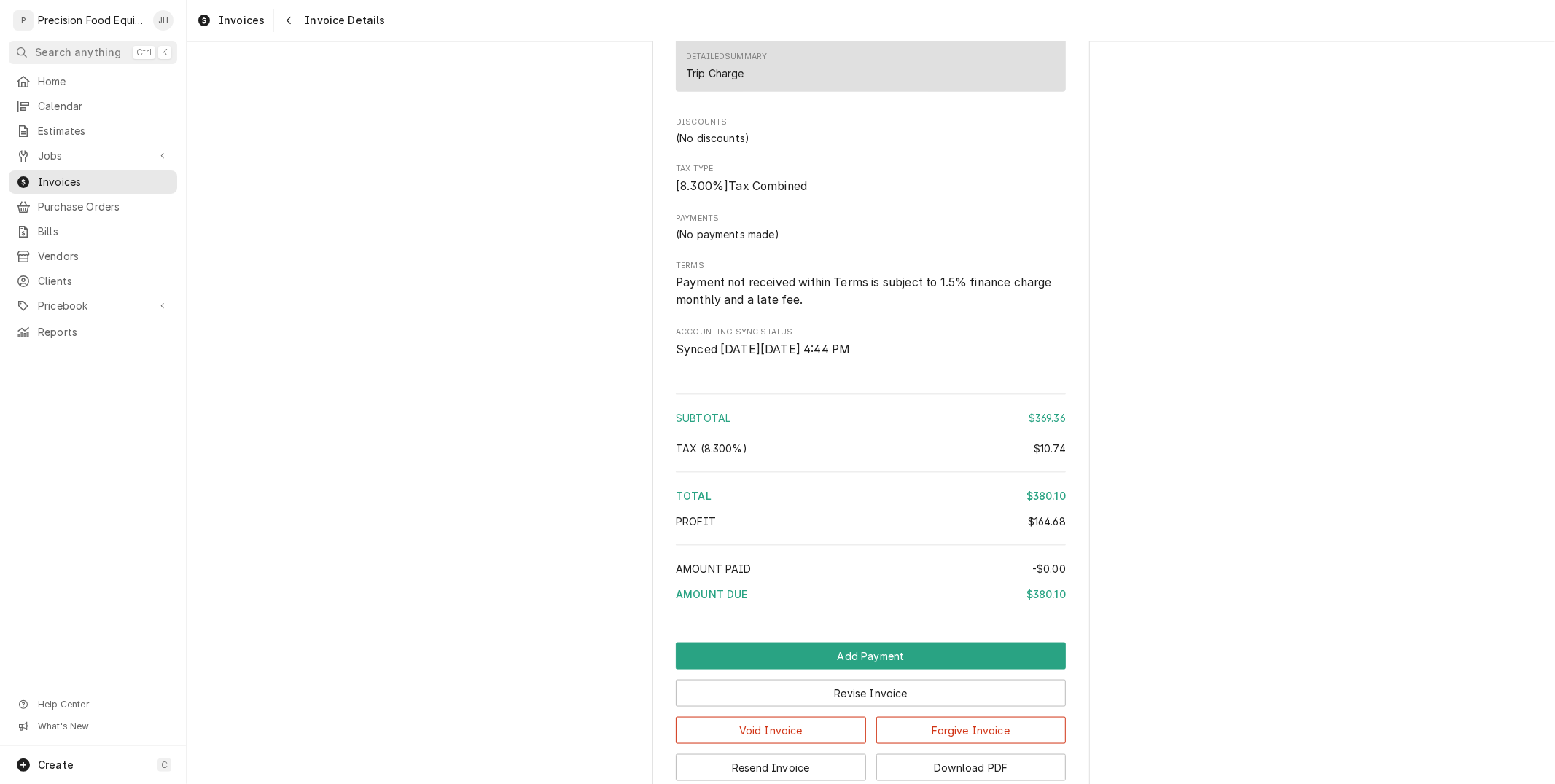
scroll to position [1458, 0]
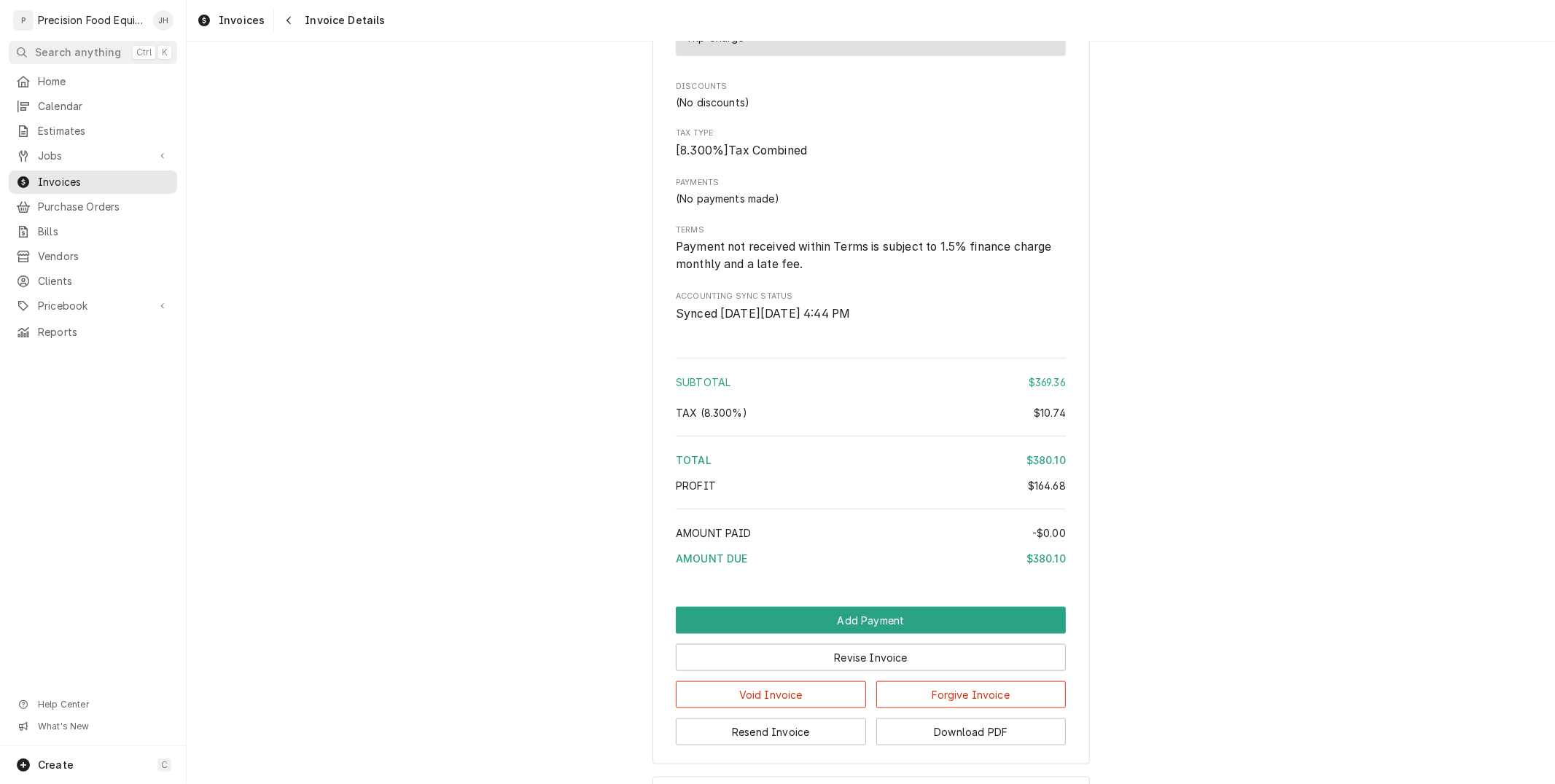
click at [1047, 420] on div "$10.74" at bounding box center [1050, 412] width 32 height 15
copy div "10.74"
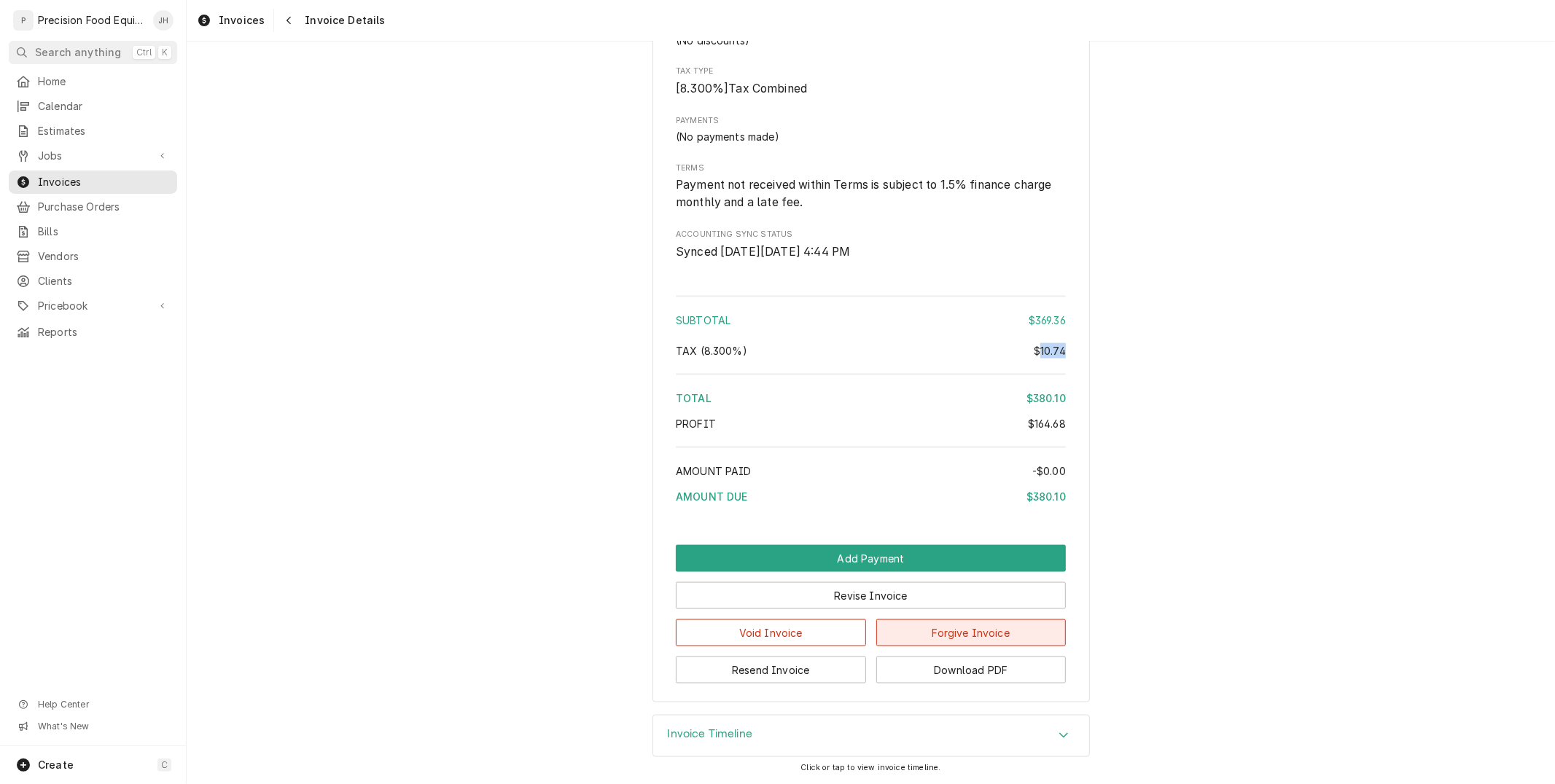
scroll to position [1564, 0]
click at [93, 162] on span "Jobs" at bounding box center [93, 156] width 110 height 15
click at [88, 170] on link "Jobs" at bounding box center [93, 181] width 168 height 24
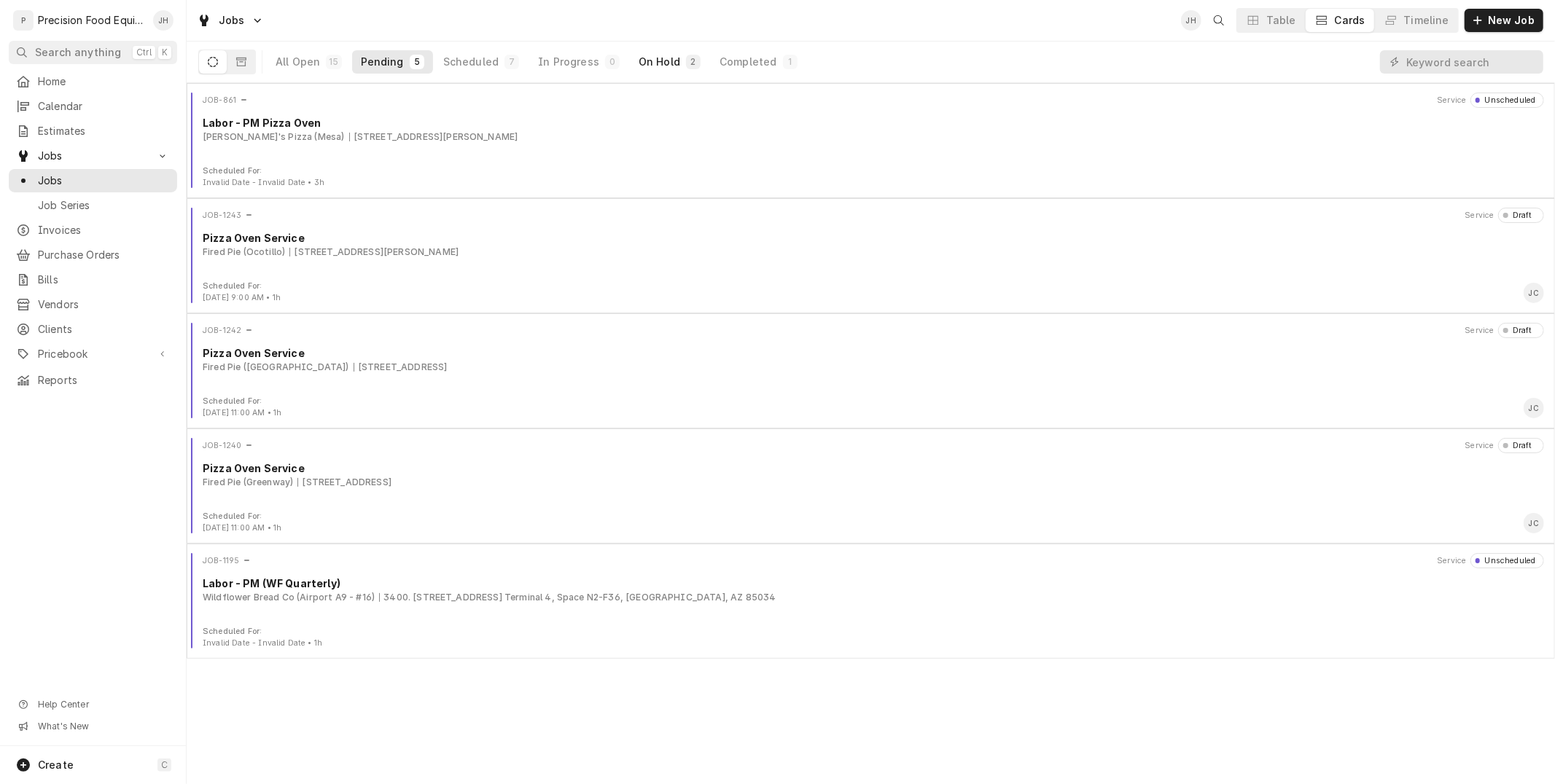
click at [639, 60] on div "On Hold" at bounding box center [659, 62] width 42 height 15
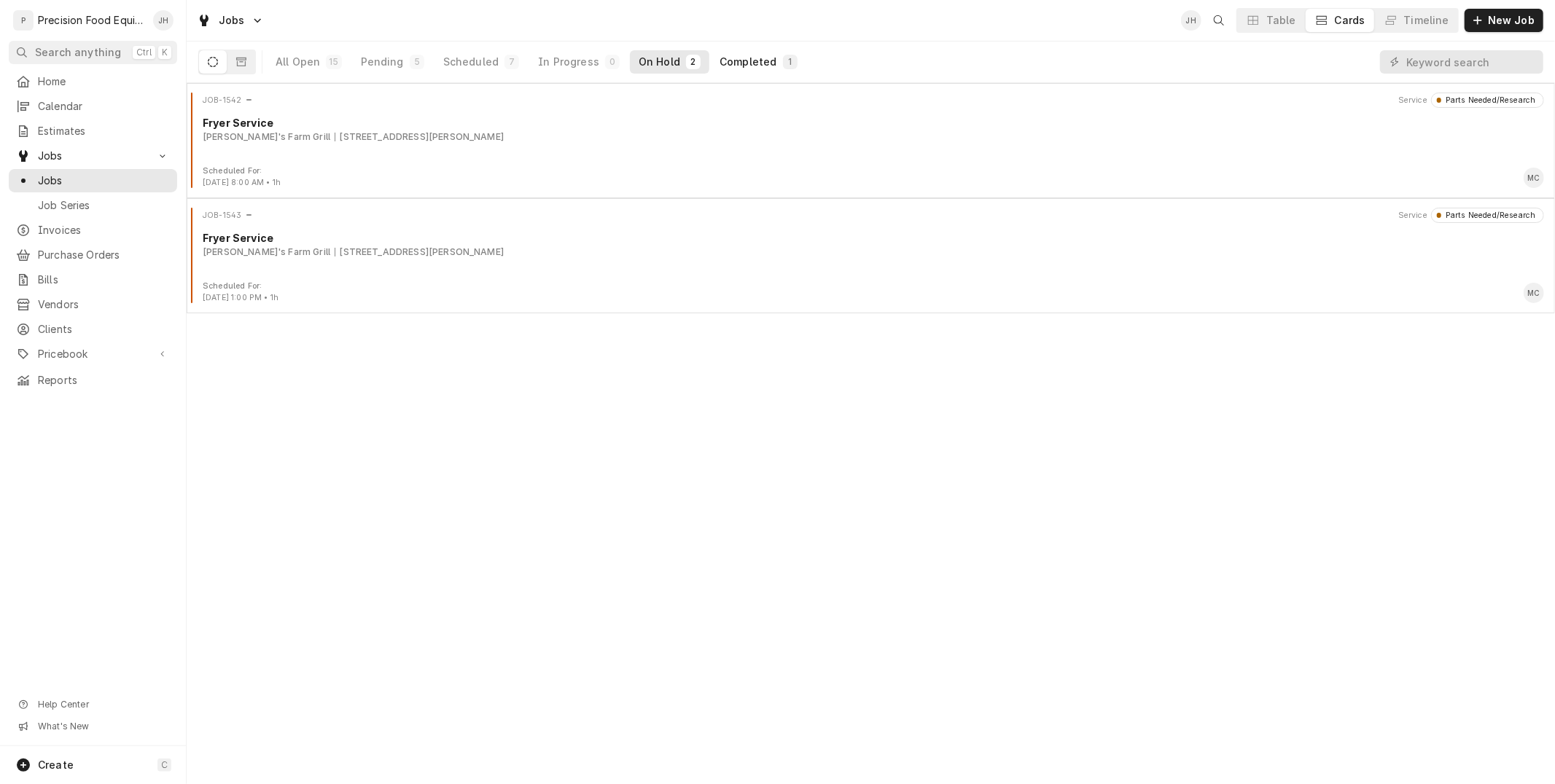
click at [748, 58] on div "Completed" at bounding box center [748, 62] width 57 height 15
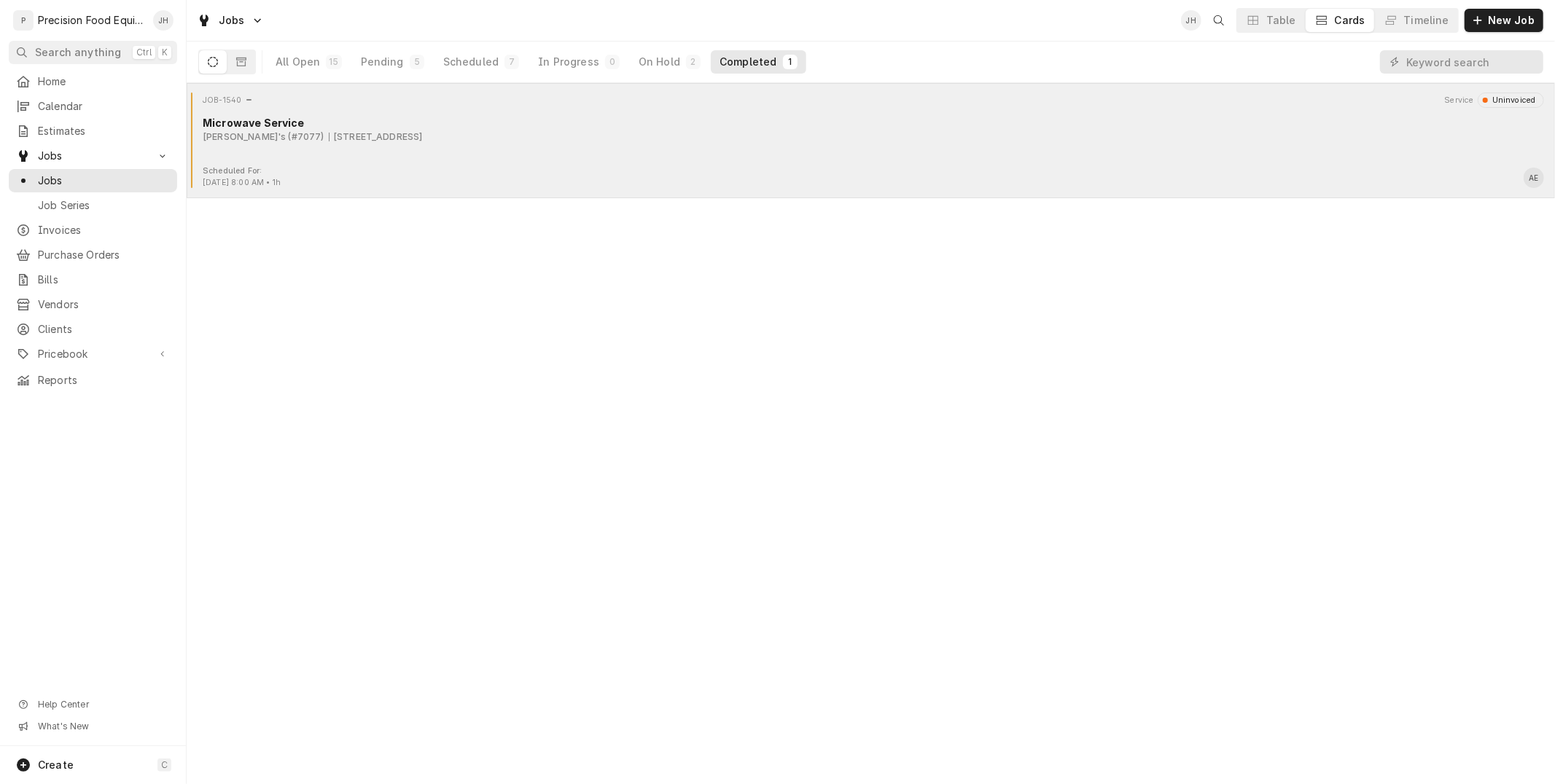
click at [724, 155] on div "JOB-1540 Service Uninvoiced Microwave Service Arby's (#7077) [STREET_ADDRESS]" at bounding box center [871, 129] width 1357 height 73
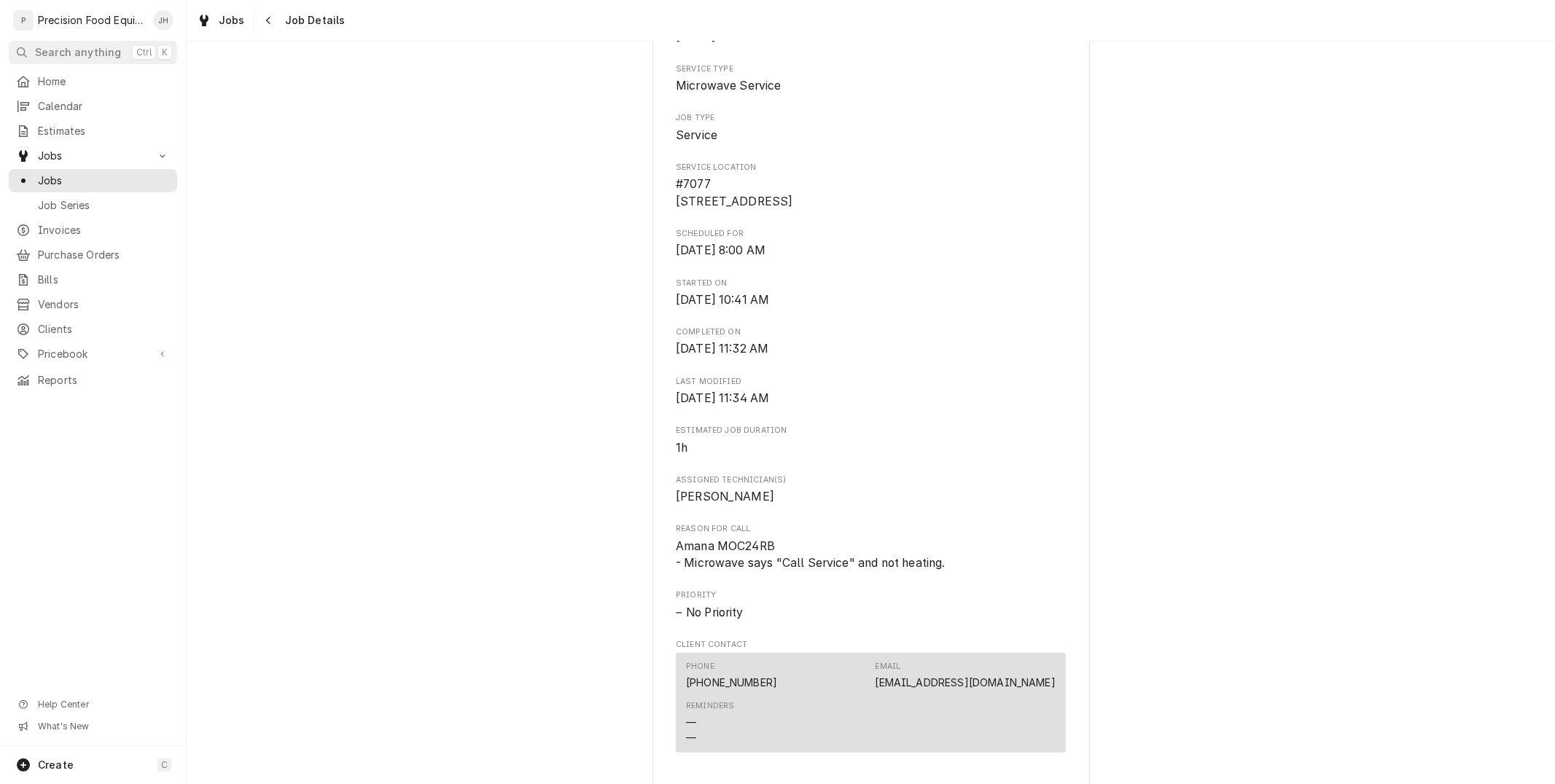
scroll to position [902, 0]
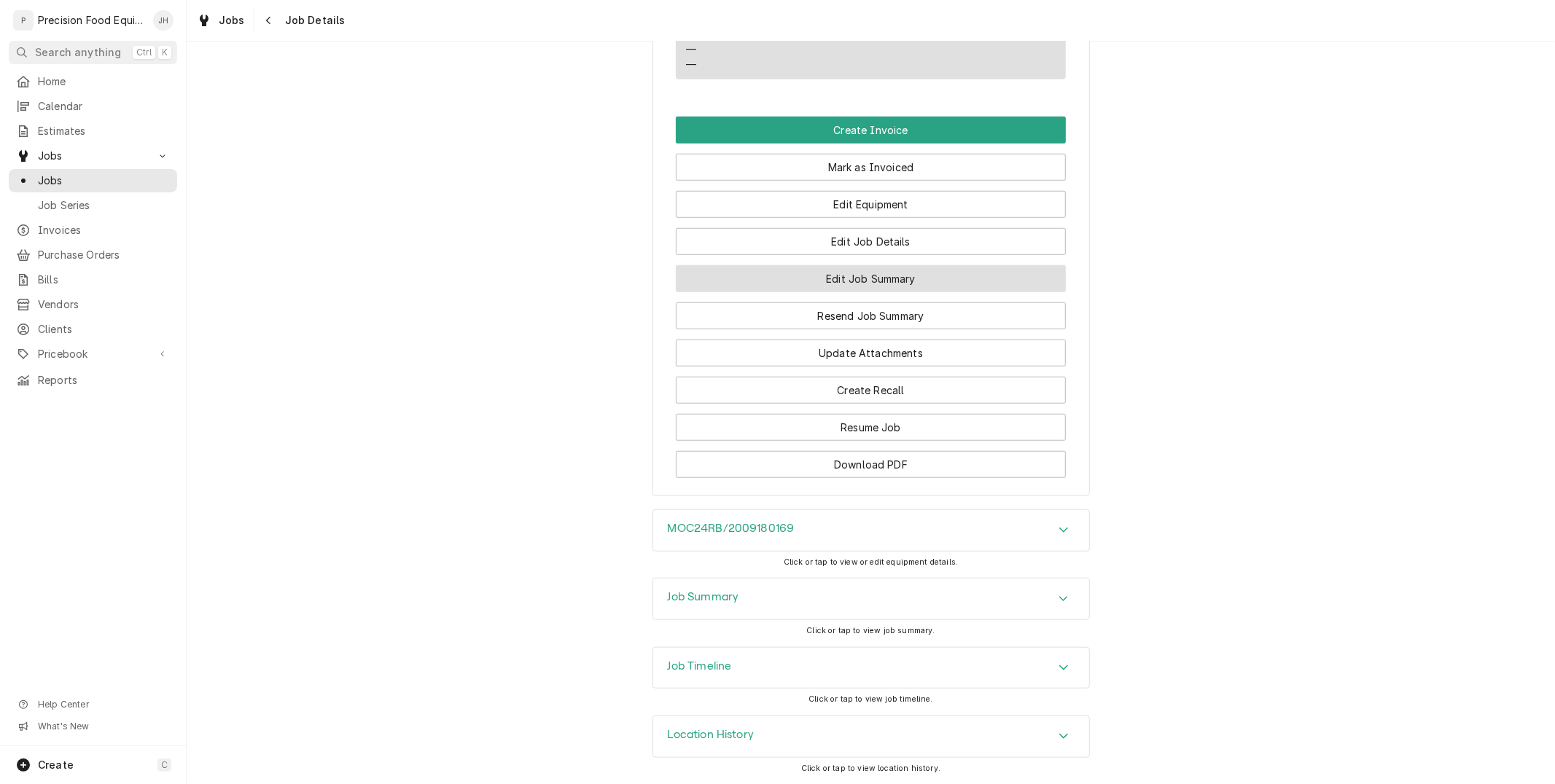
click at [839, 267] on button "Edit Job Summary" at bounding box center [871, 279] width 390 height 27
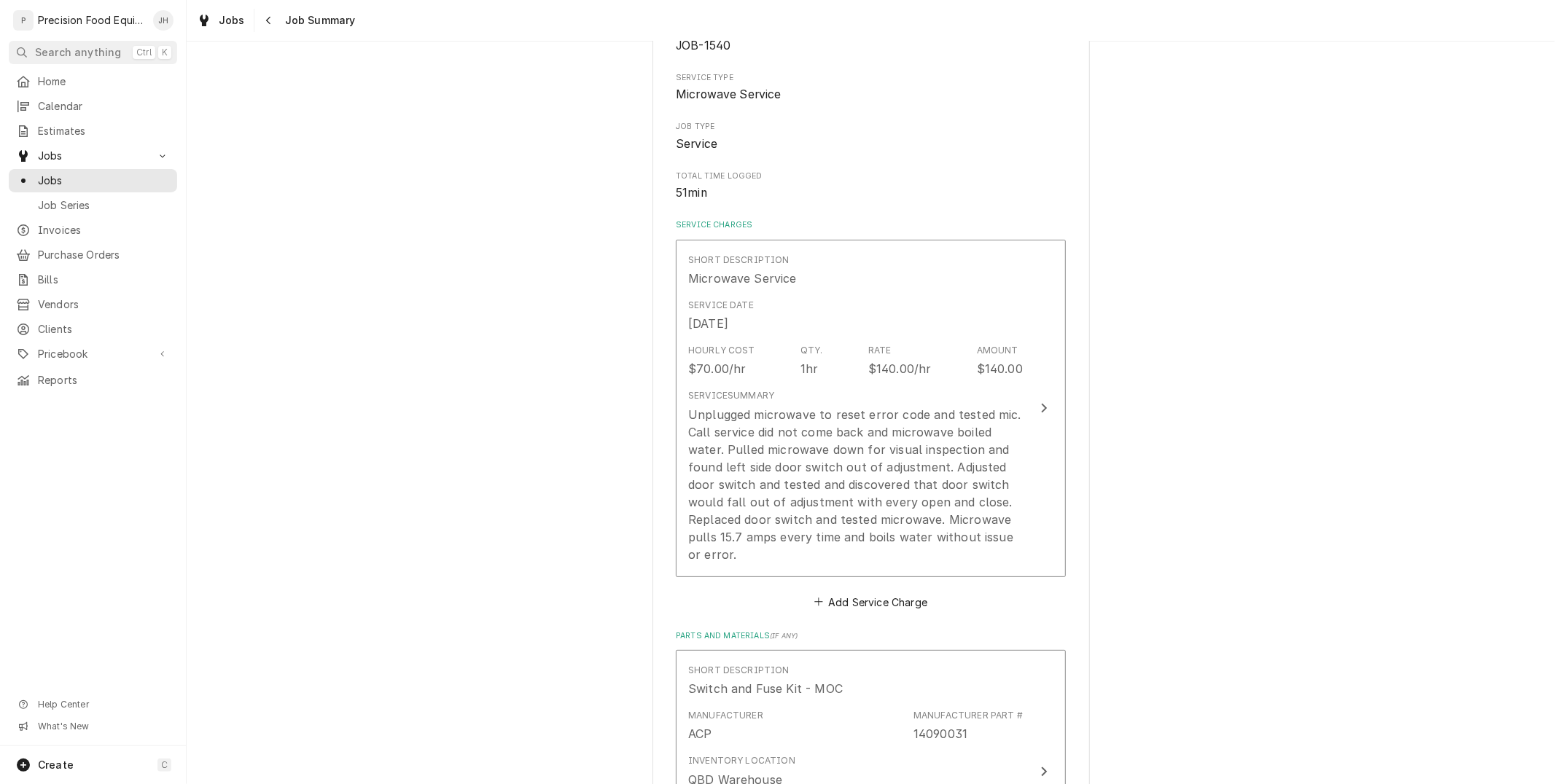
scroll to position [167, 0]
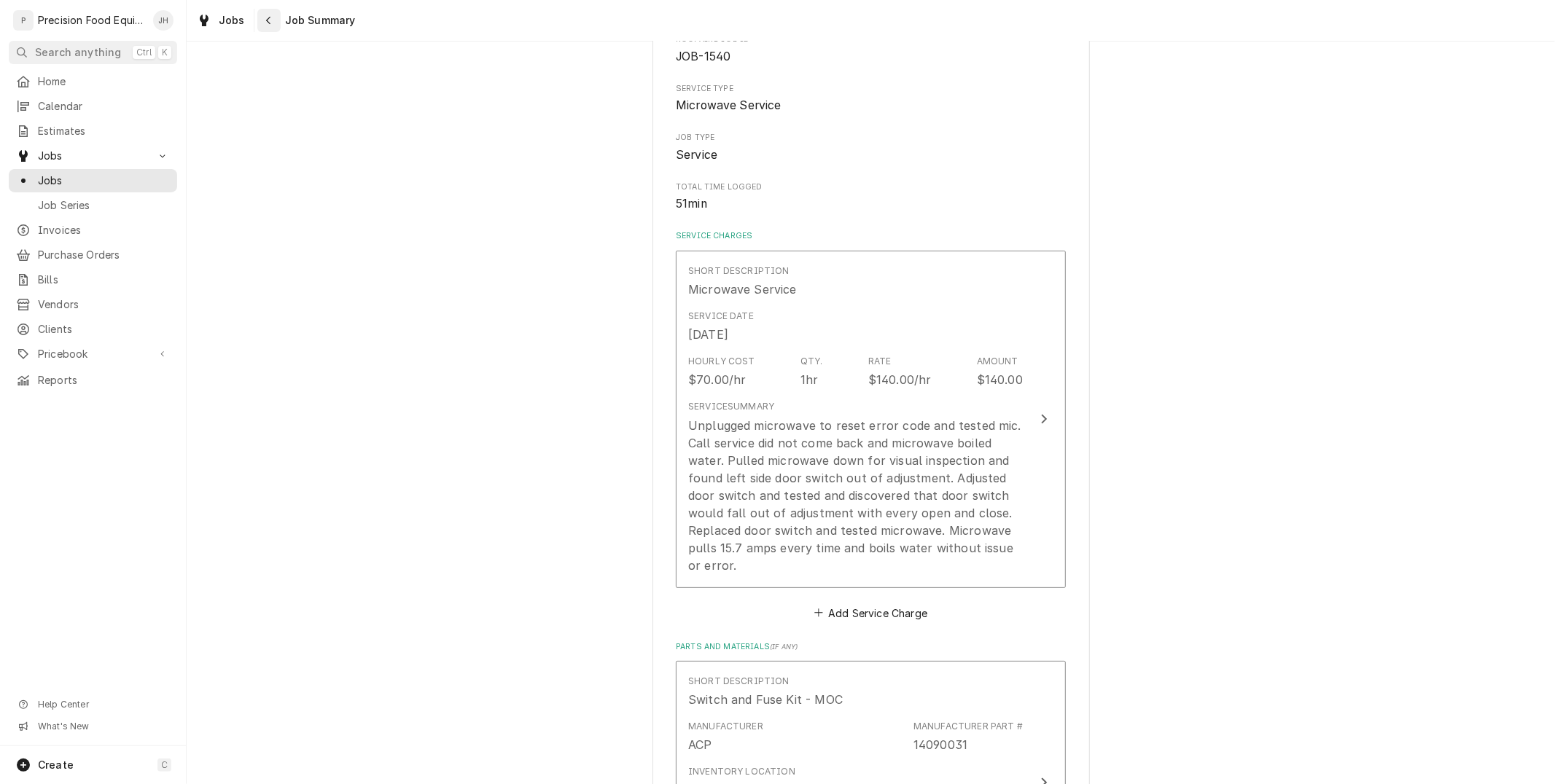
click at [266, 19] on icon "Navigate back" at bounding box center [269, 20] width 5 height 8
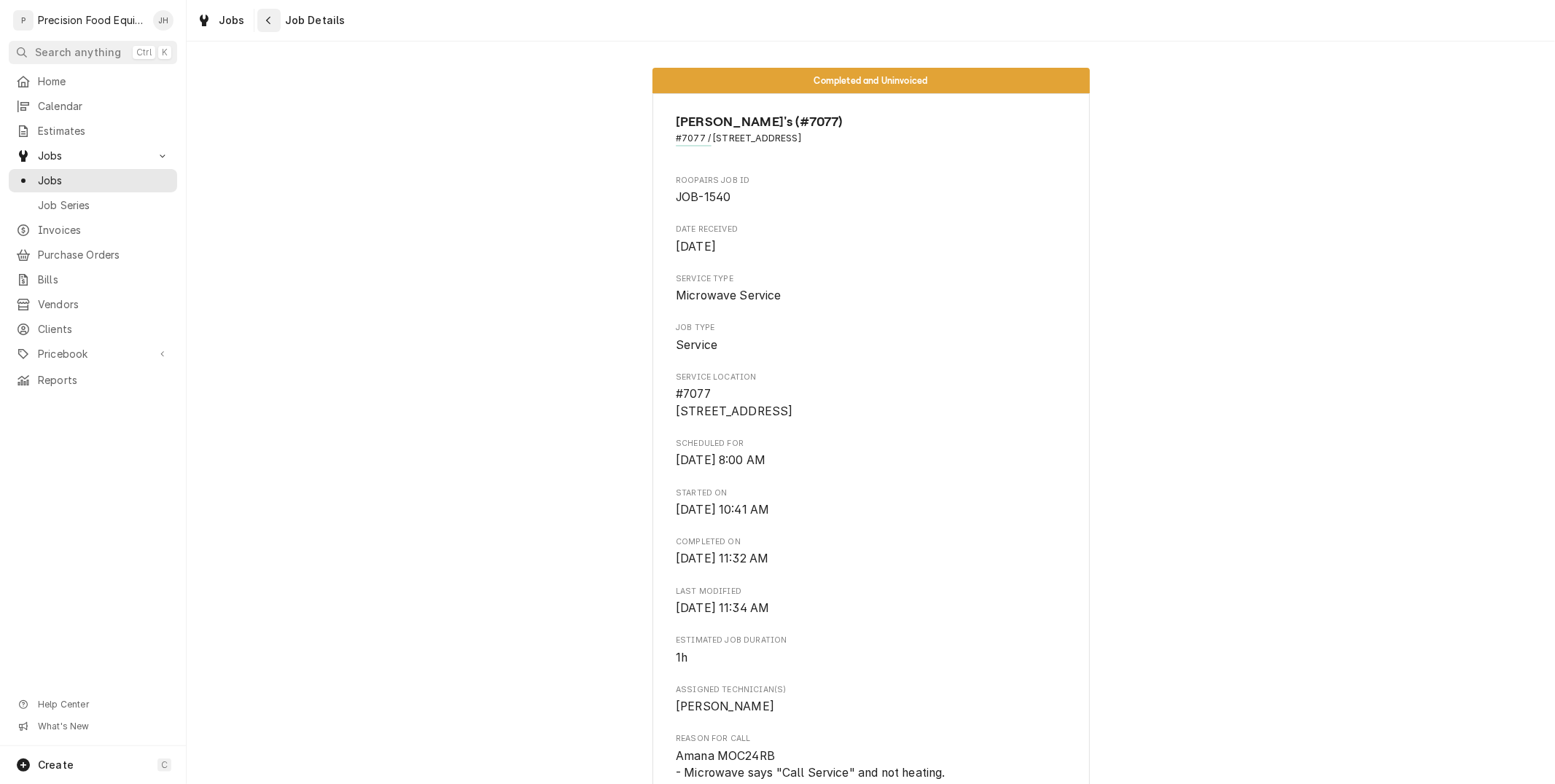
click at [270, 22] on icon "Navigate back" at bounding box center [269, 20] width 6 height 10
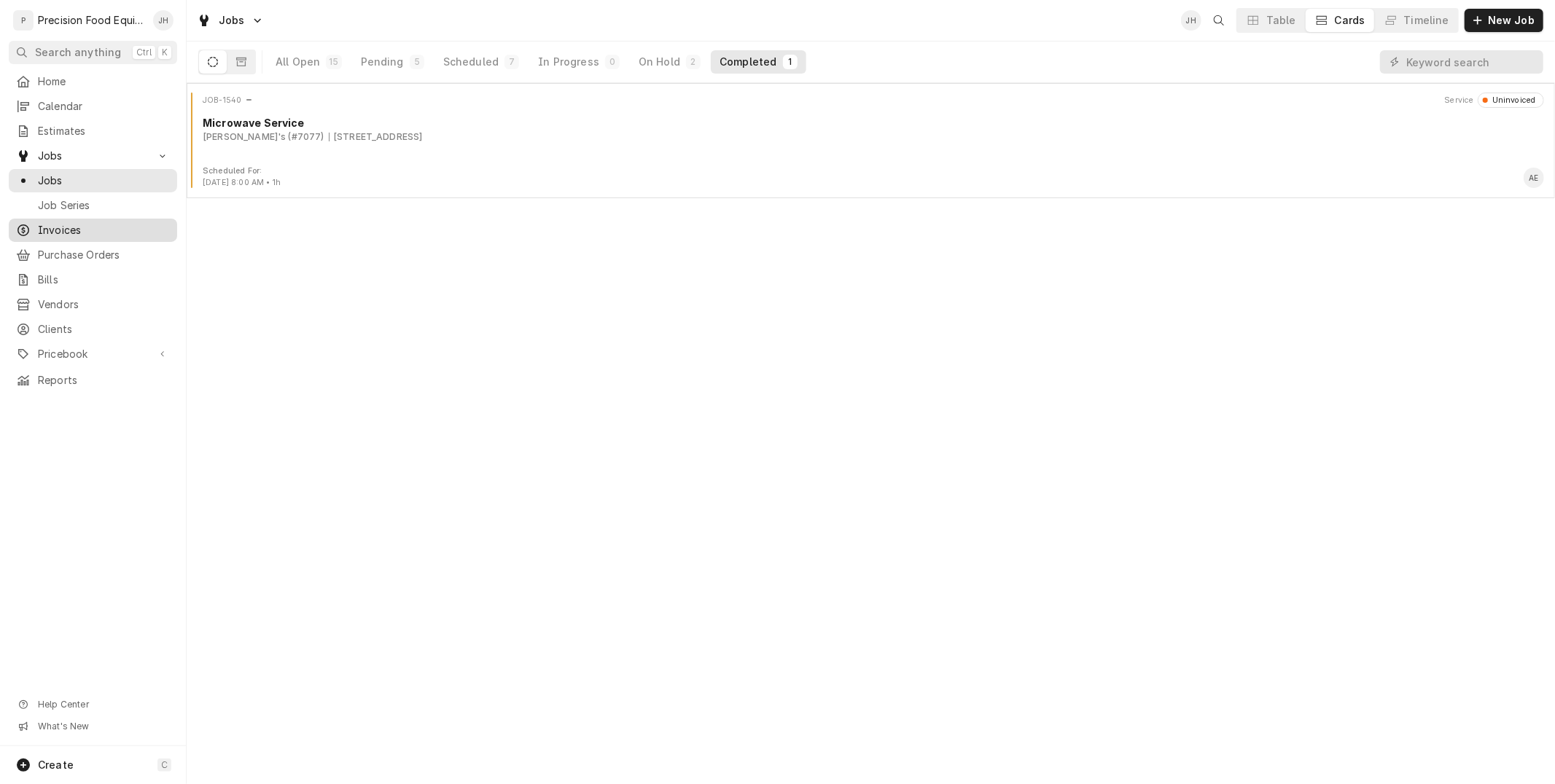
click at [123, 231] on span "Invoices" at bounding box center [104, 230] width 132 height 15
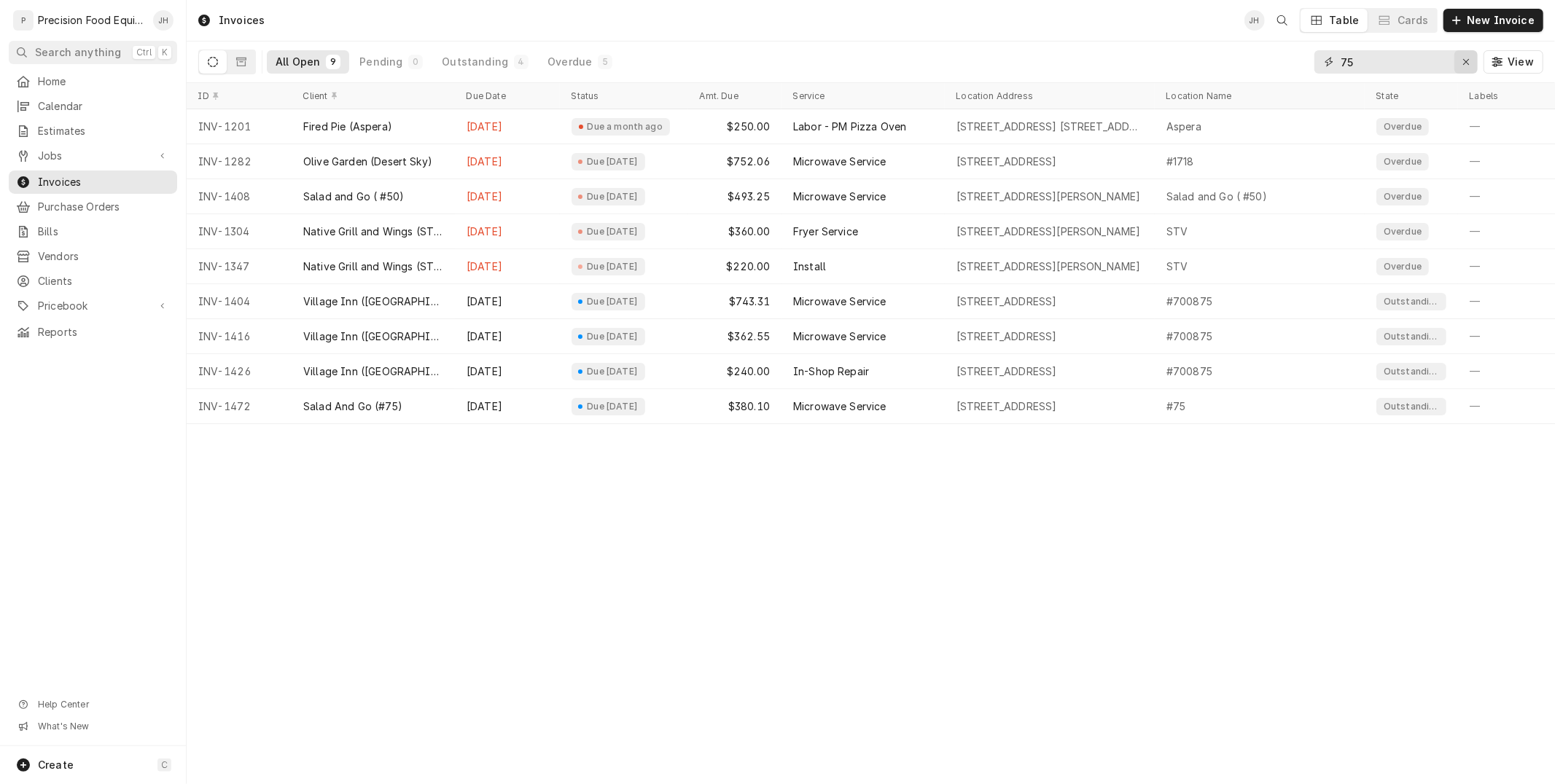
click at [1469, 64] on icon "Erase input" at bounding box center [1466, 61] width 8 height 10
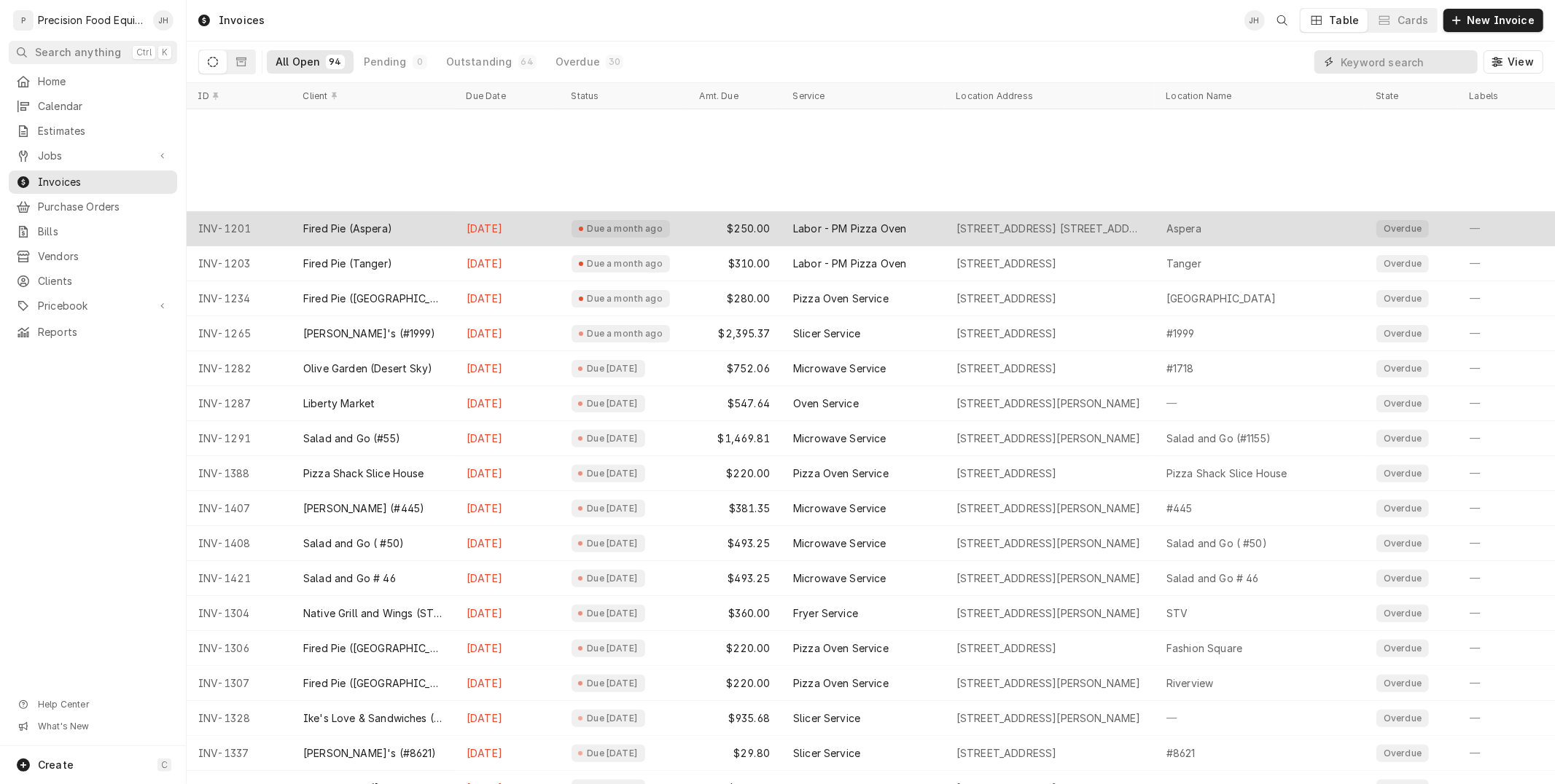
scroll to position [388, 0]
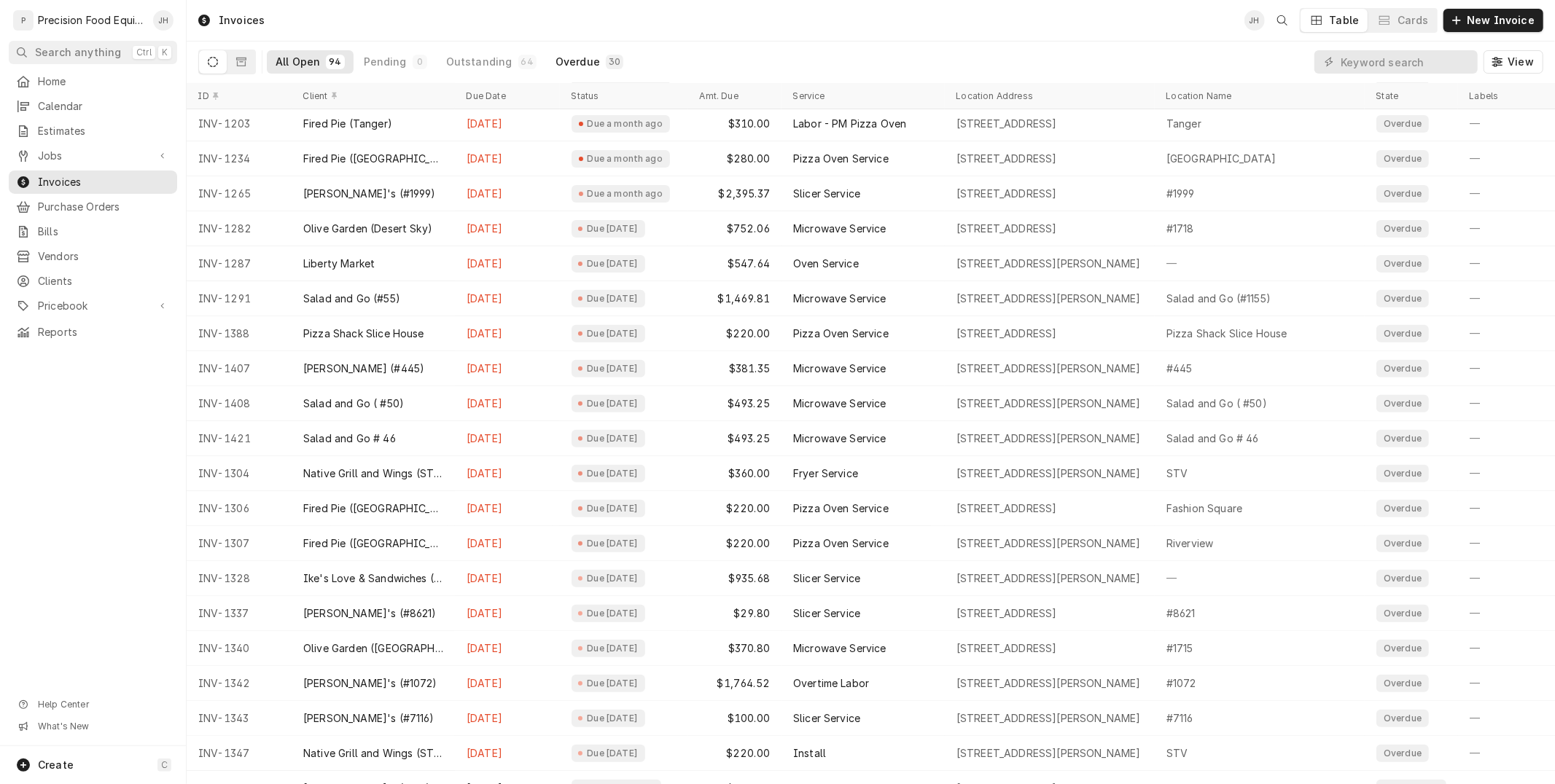
click at [587, 57] on button "Overdue 30" at bounding box center [589, 62] width 86 height 24
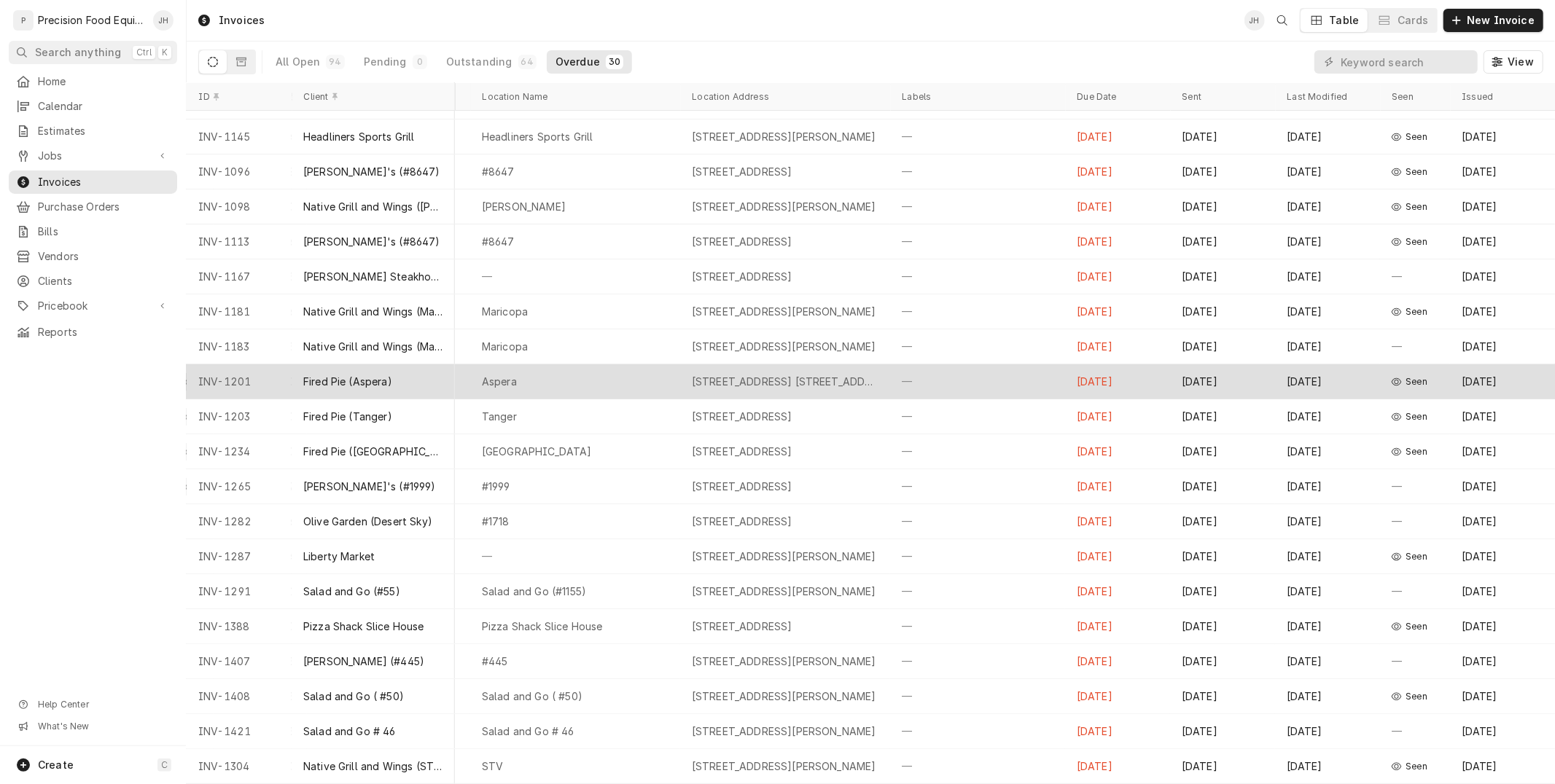
scroll to position [0, 383]
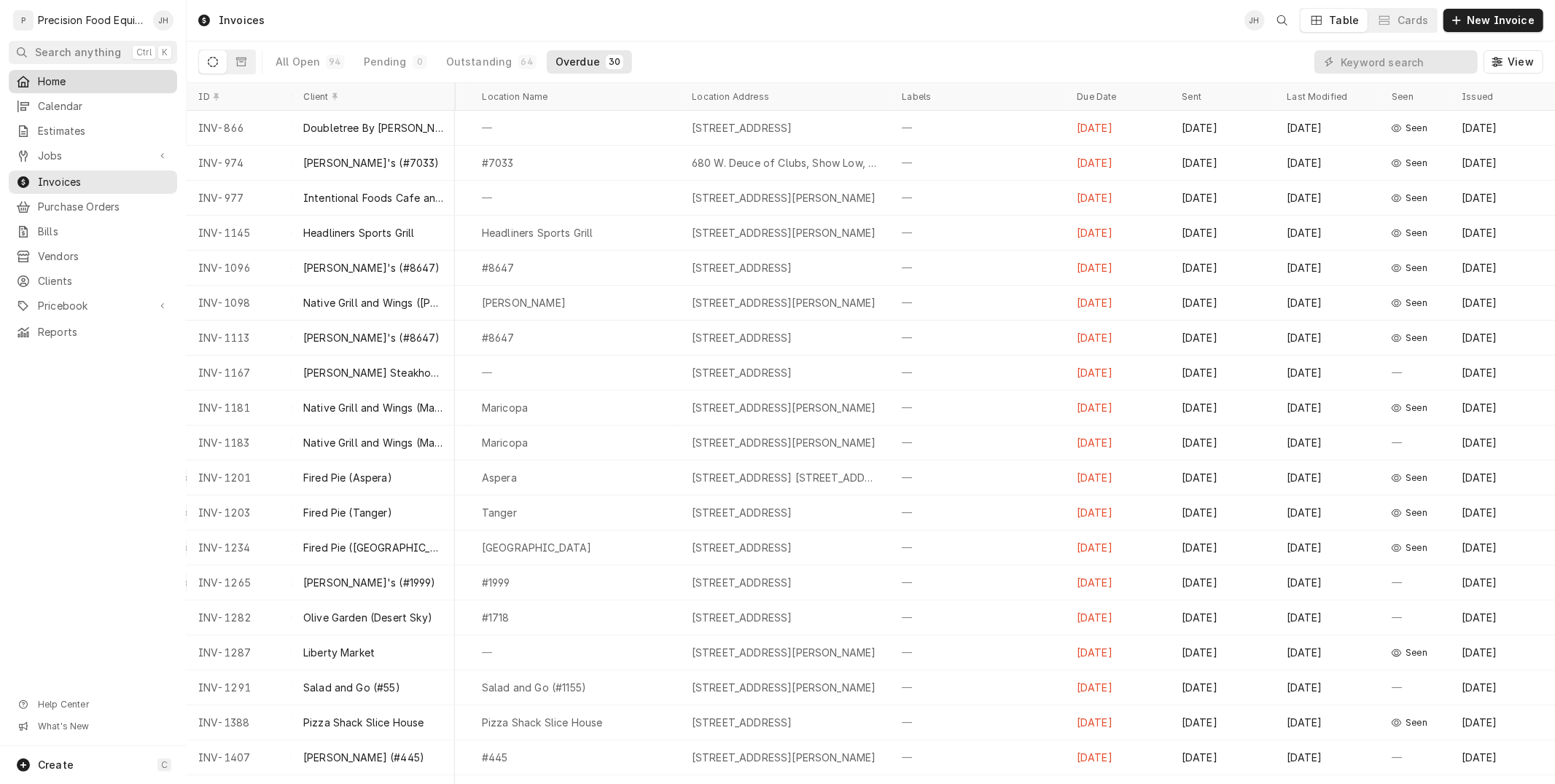
click at [62, 75] on span "Home" at bounding box center [104, 82] width 132 height 15
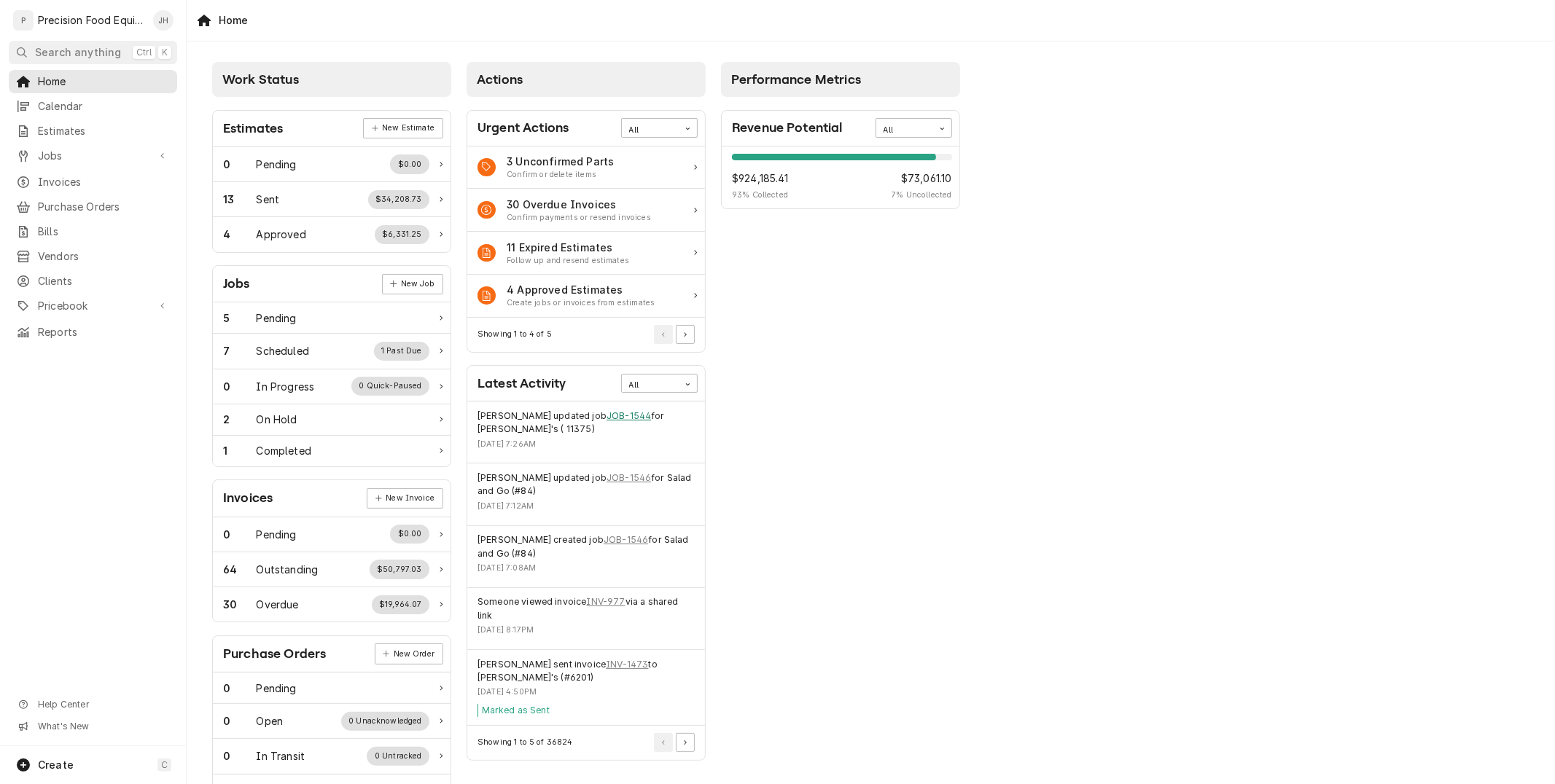
click at [608, 419] on link "JOB-1544" at bounding box center [629, 416] width 45 height 13
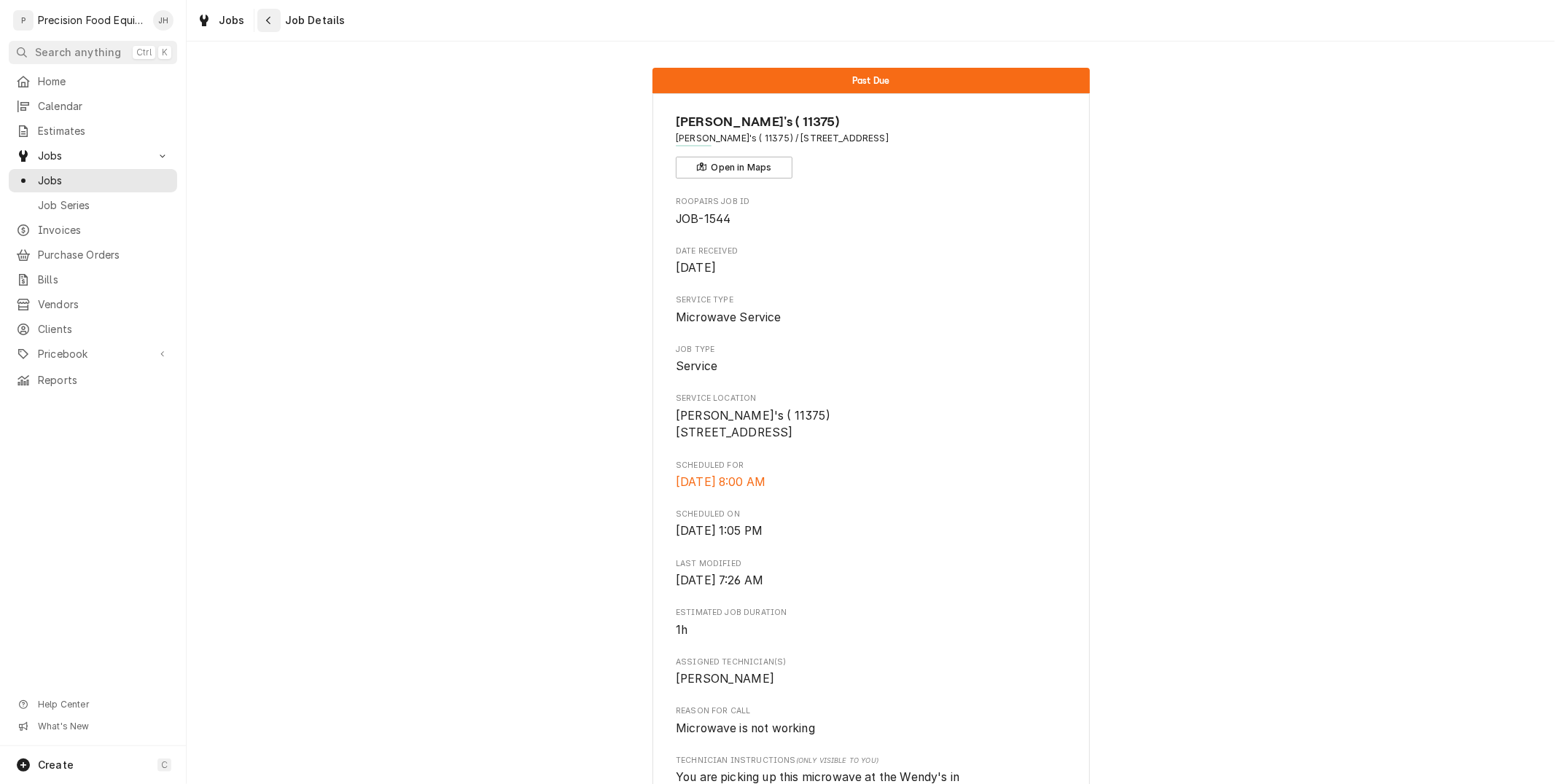
click at [262, 17] on div "Navigate back" at bounding box center [269, 20] width 15 height 15
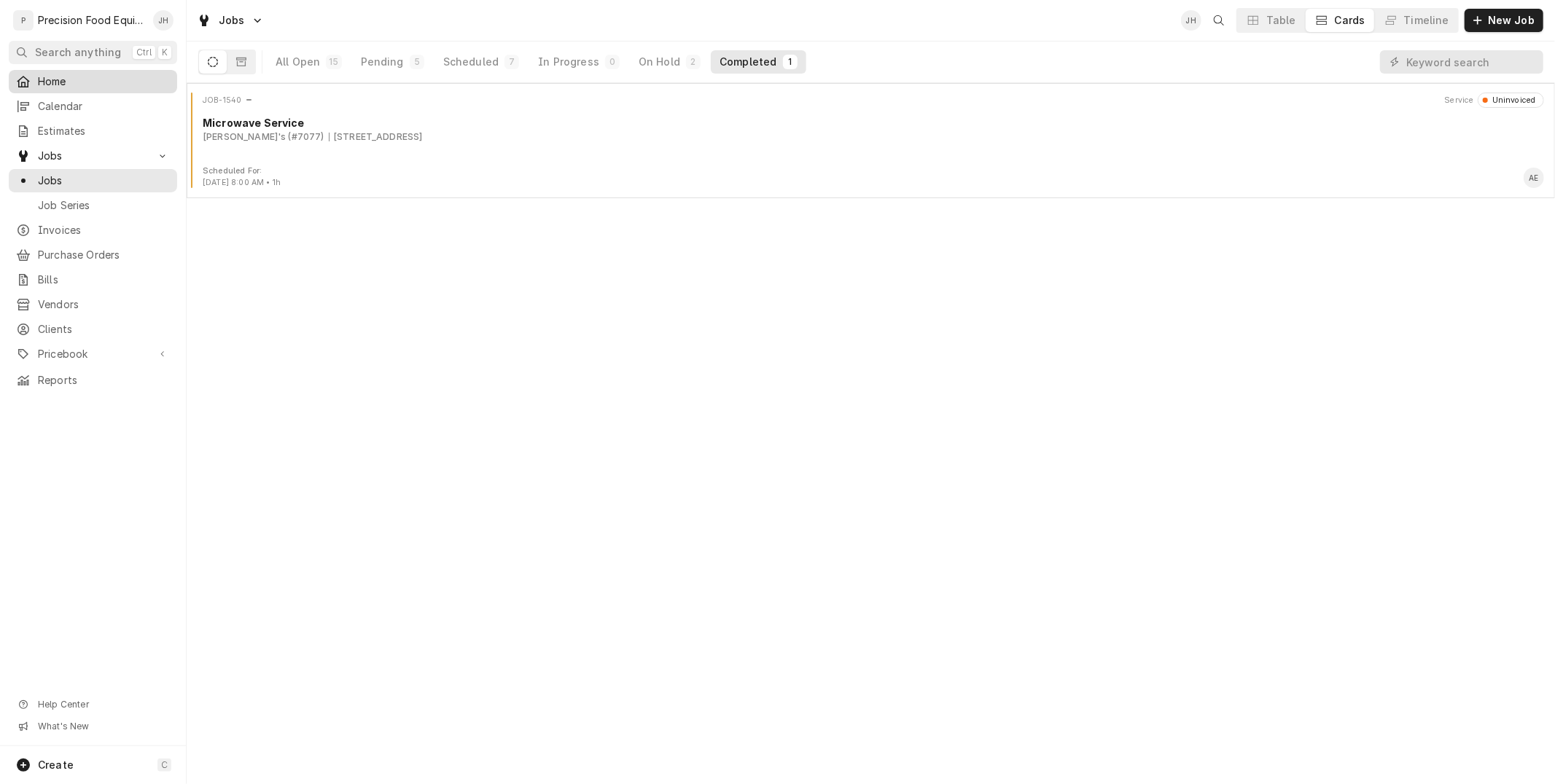
click at [52, 84] on span "Home" at bounding box center [104, 82] width 132 height 15
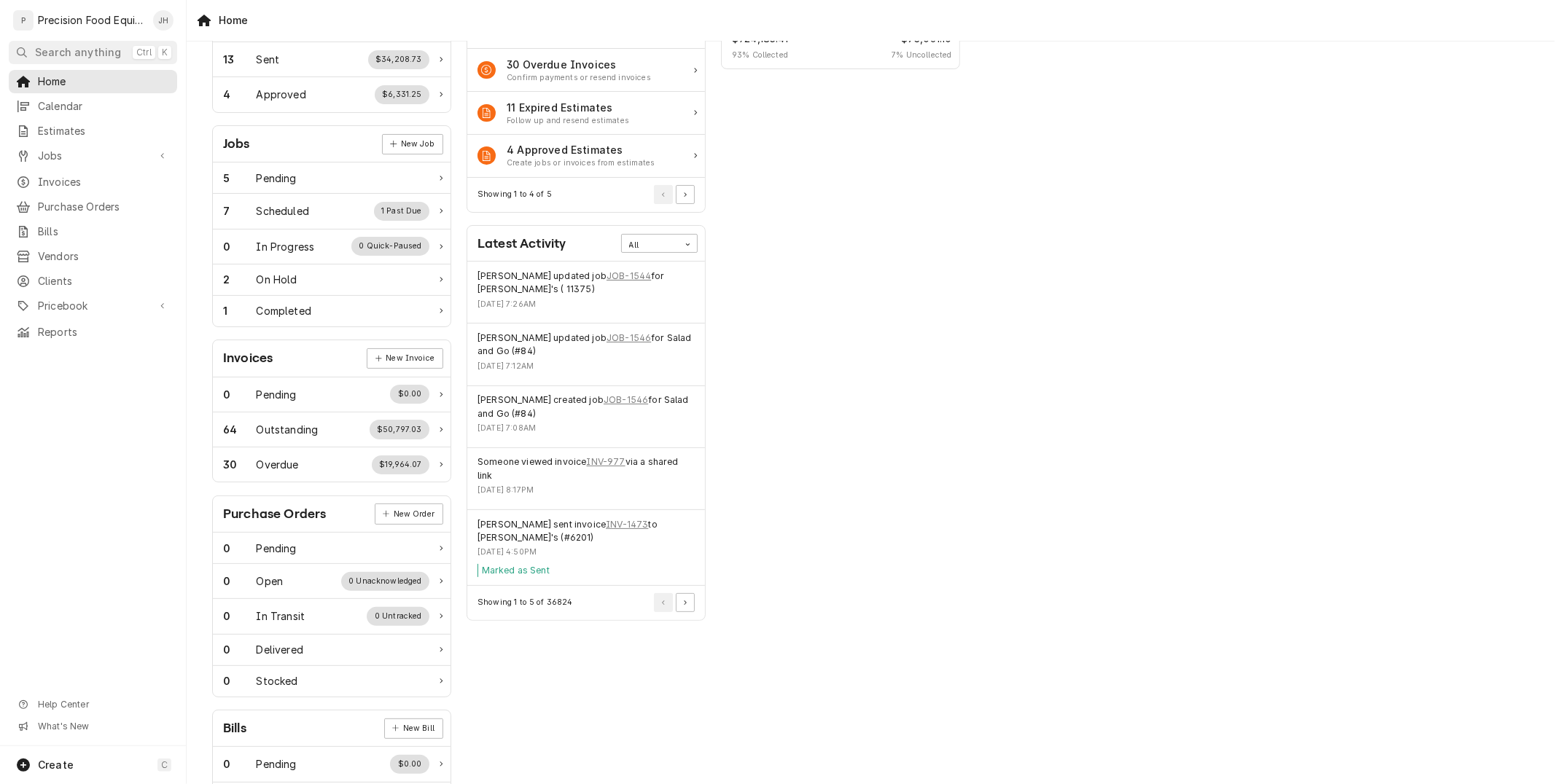
scroll to position [162, 0]
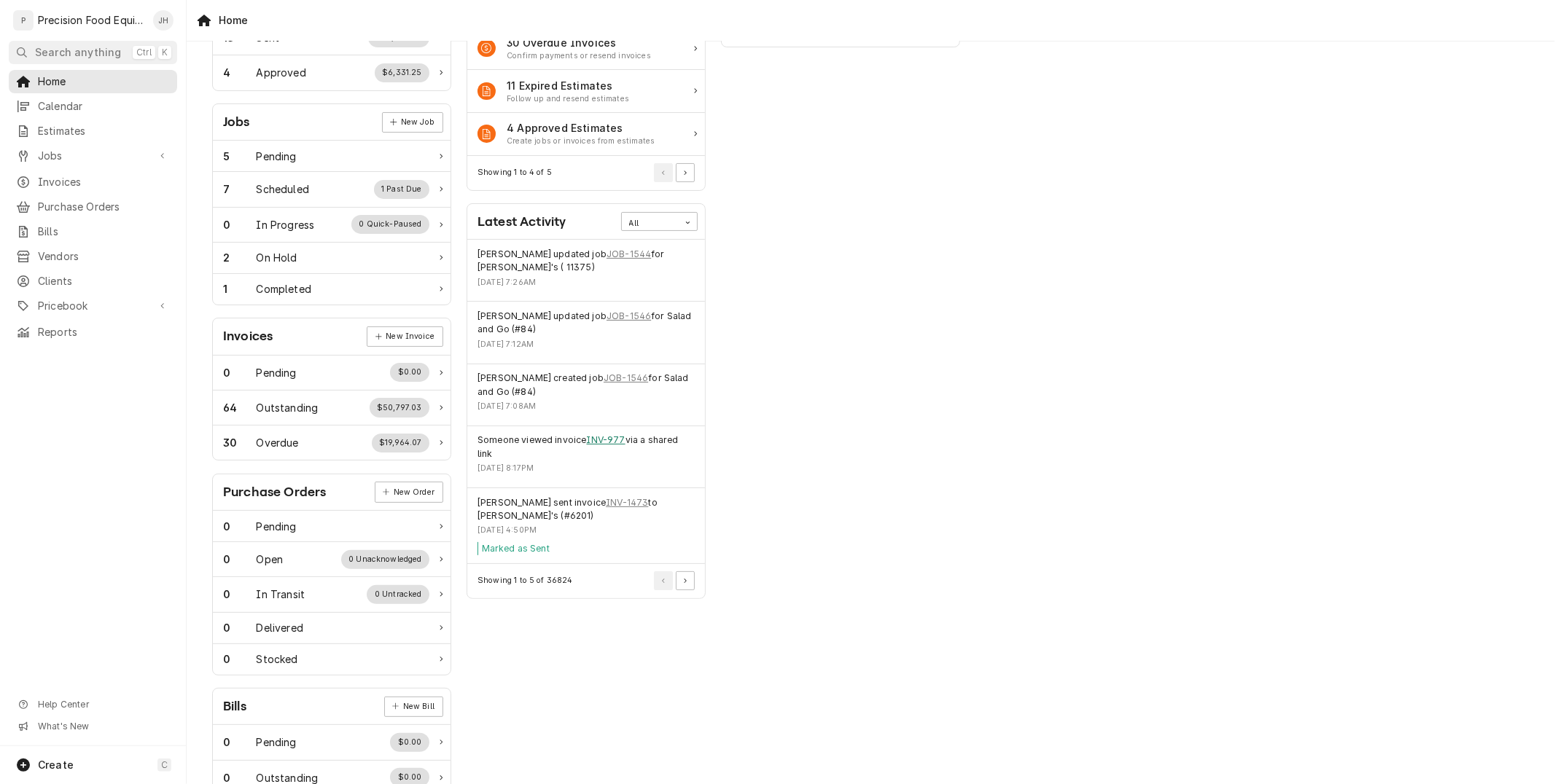
click at [613, 441] on link "INV-977" at bounding box center [606, 440] width 39 height 13
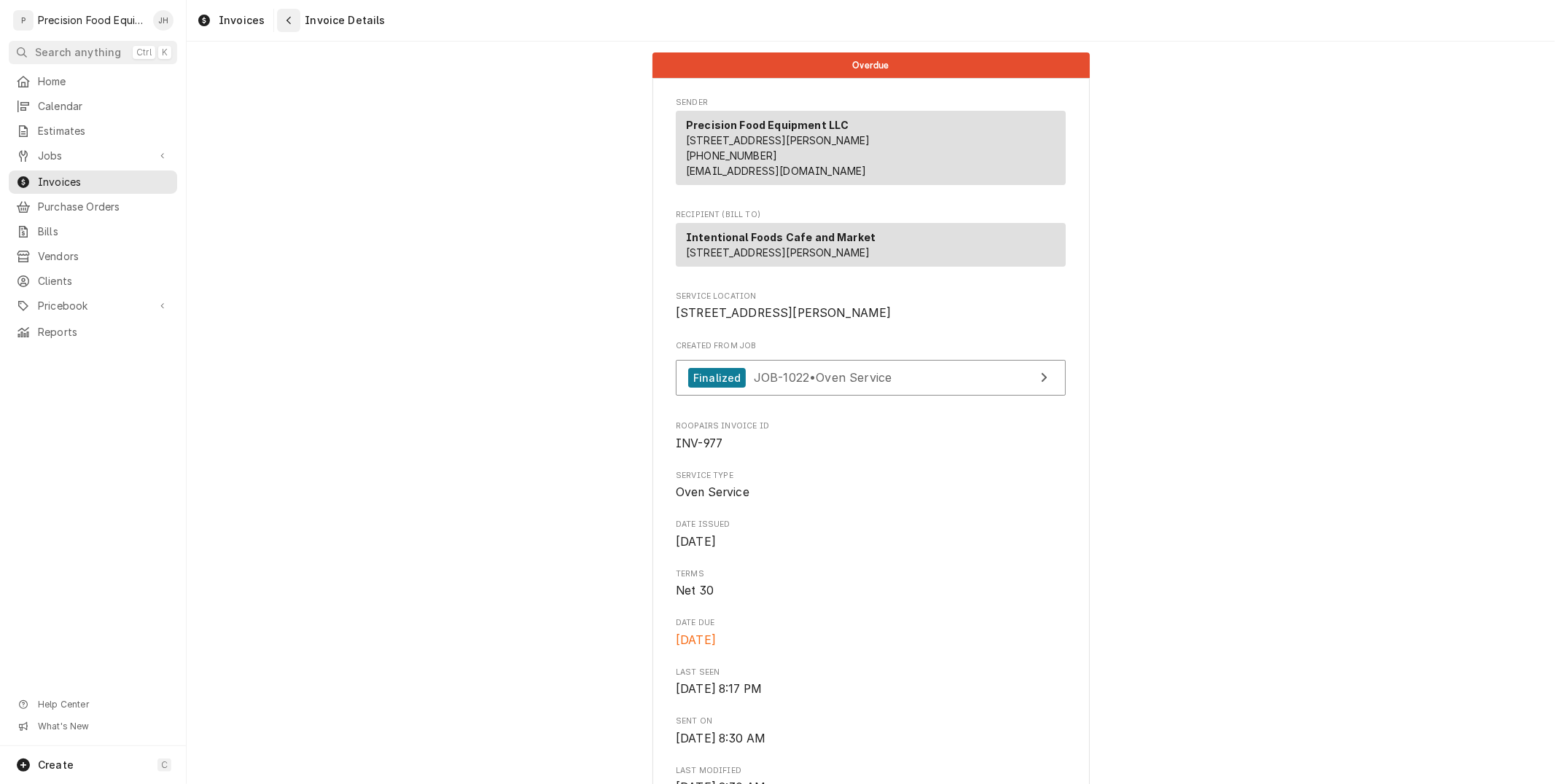
click at [277, 19] on button "Navigate back" at bounding box center [289, 20] width 24 height 24
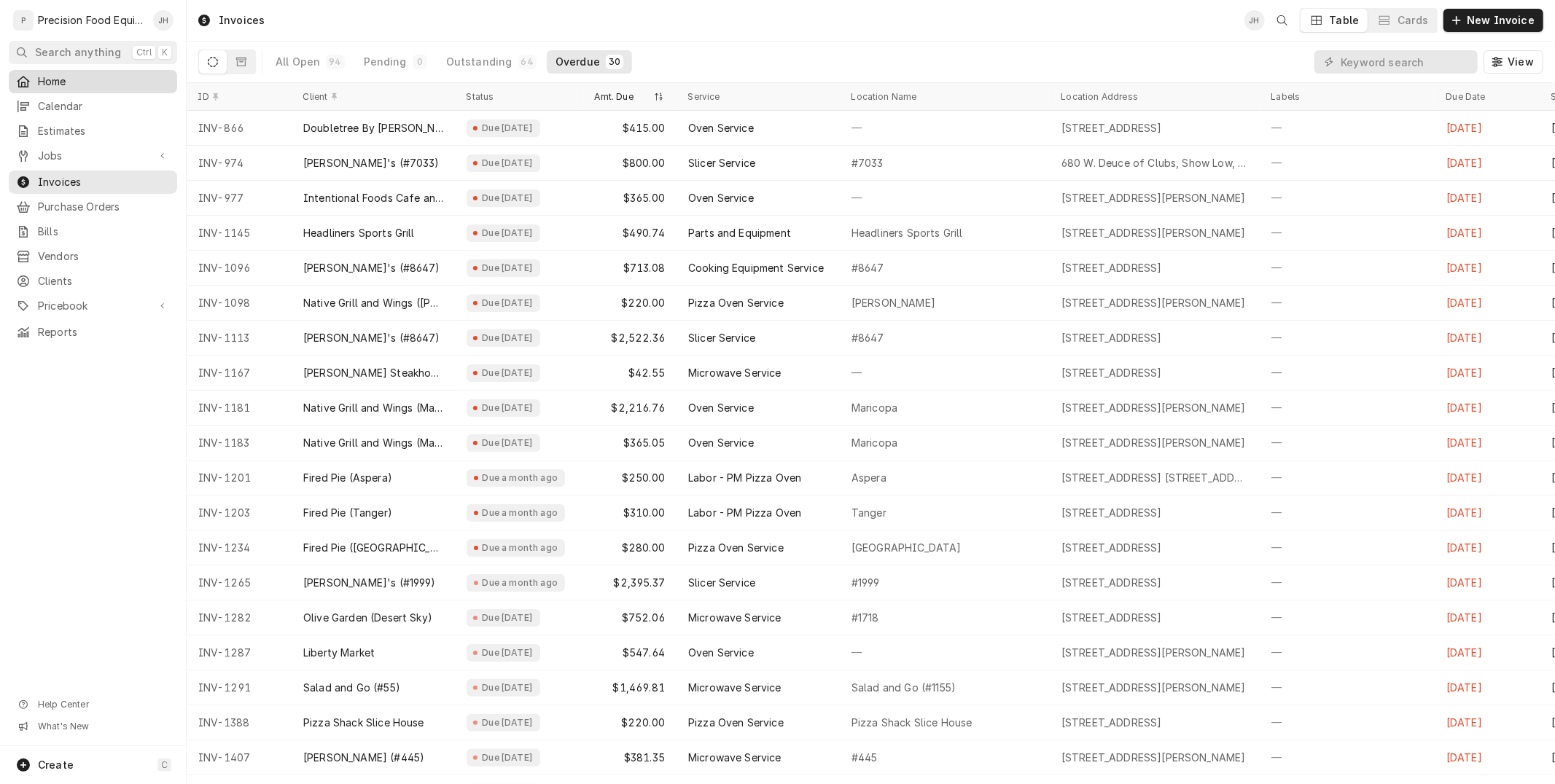
click at [37, 73] on div "Home" at bounding box center [93, 82] width 163 height 17
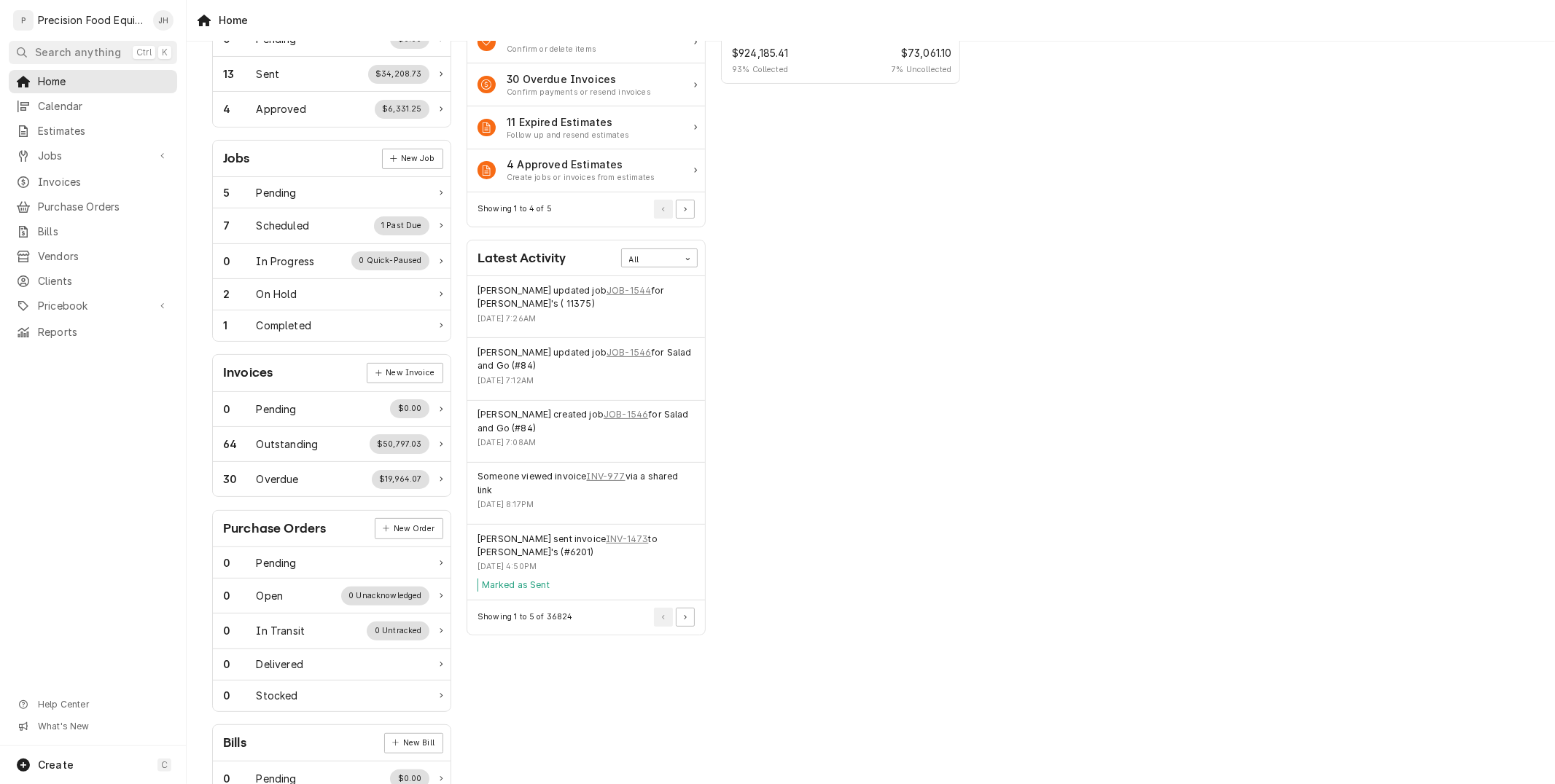
scroll to position [162, 0]
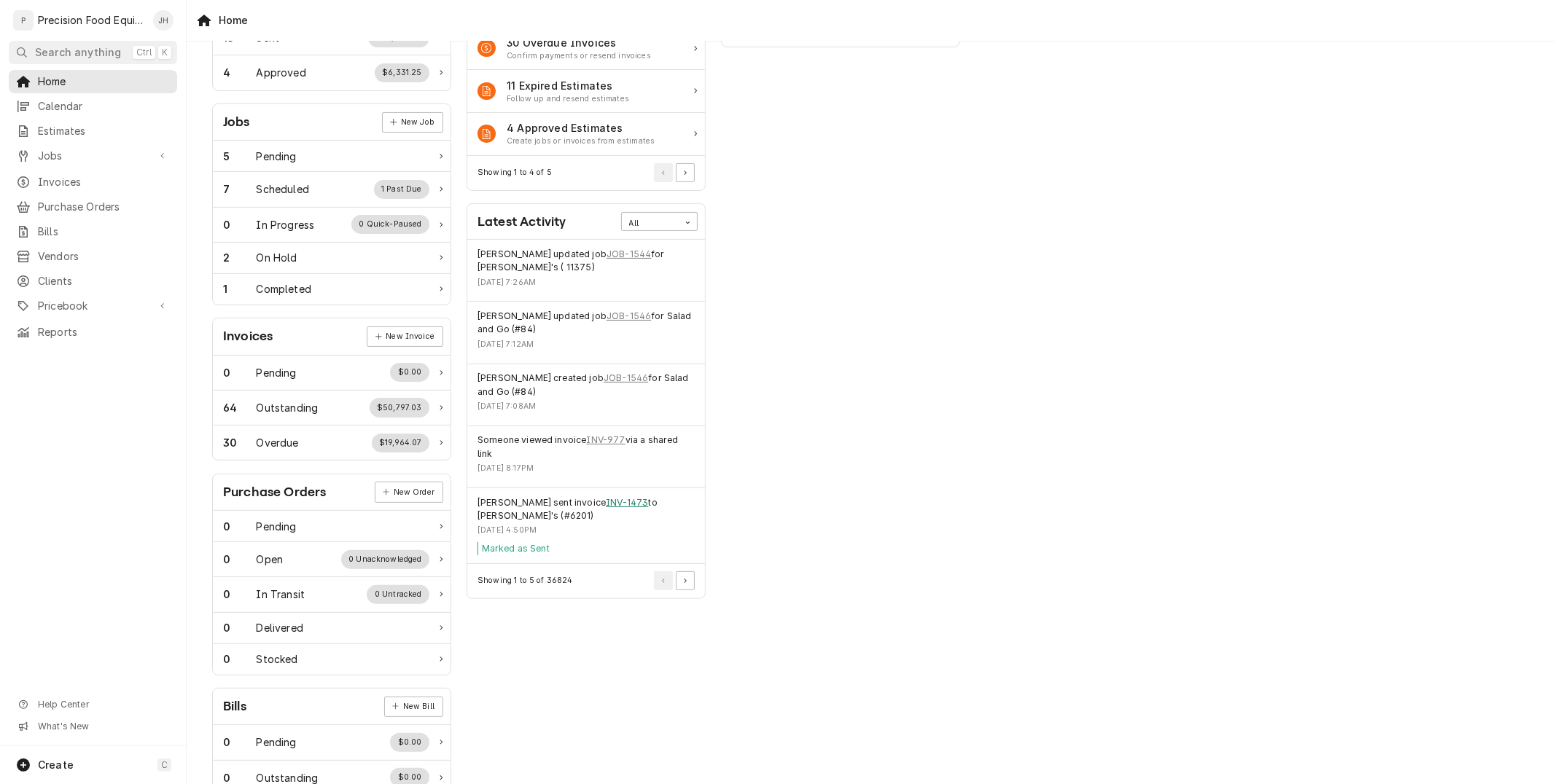
click at [612, 507] on link "INV-1473" at bounding box center [627, 503] width 42 height 13
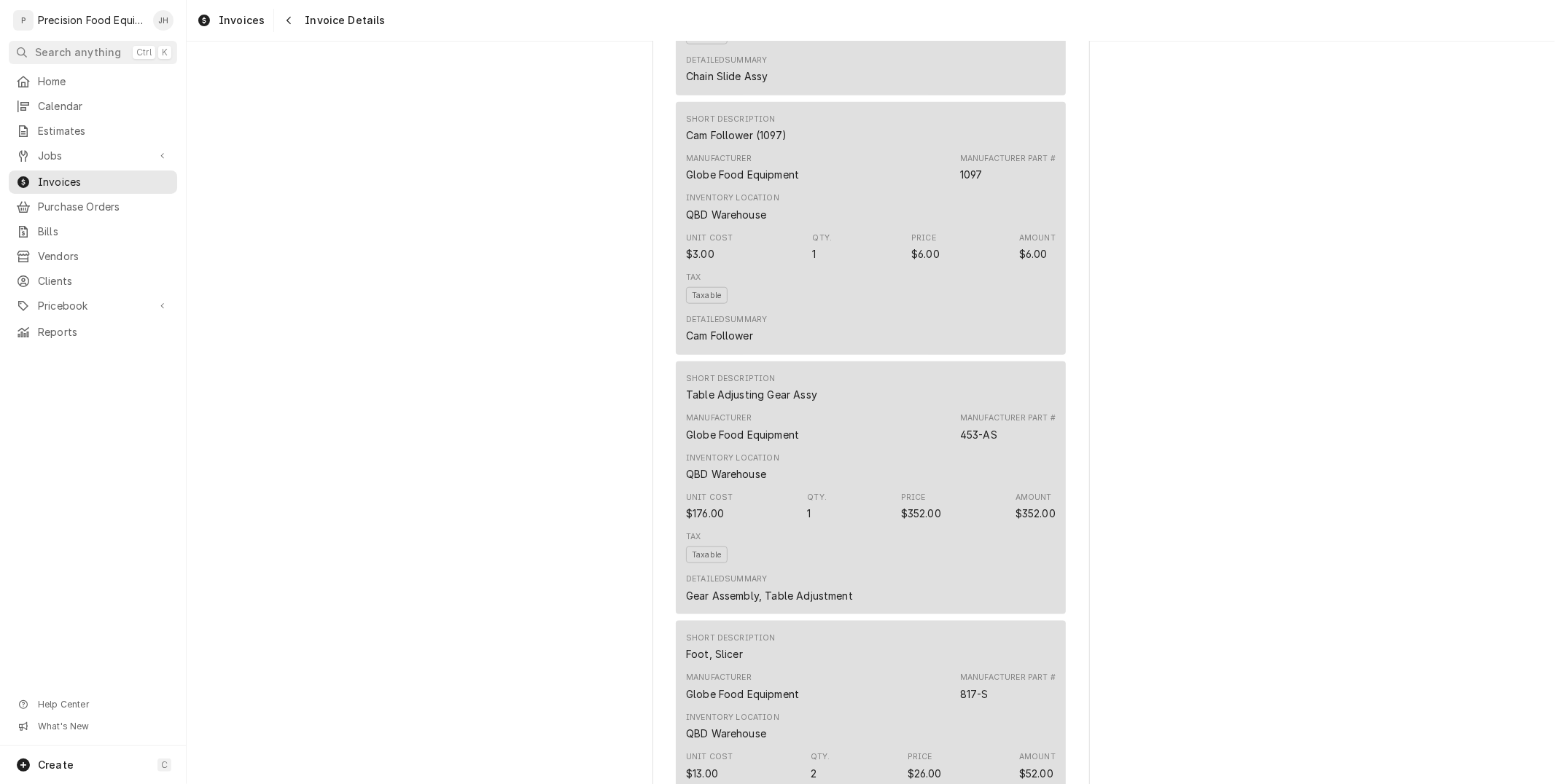
scroll to position [508, 0]
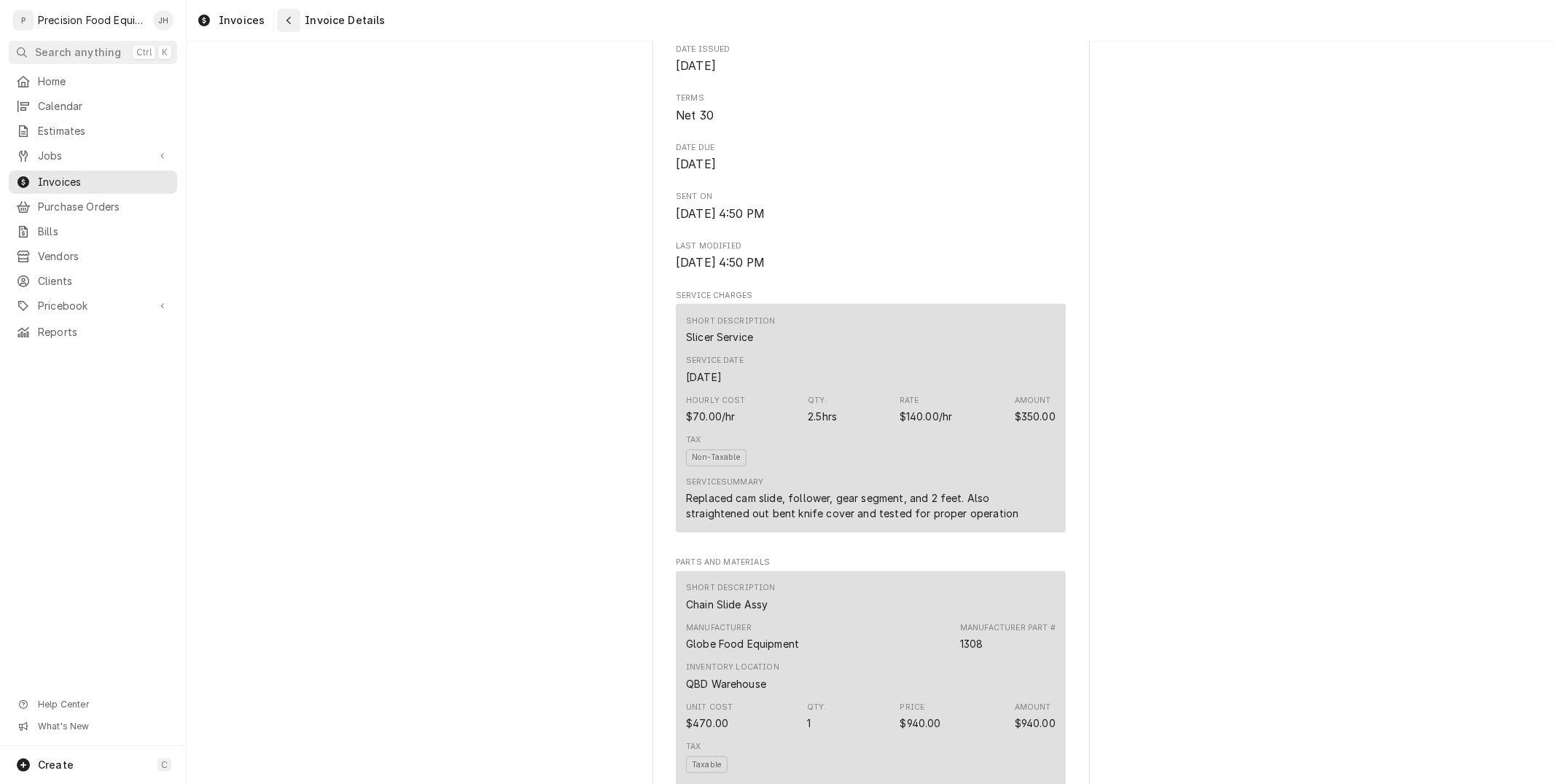
click at [288, 24] on icon "Navigate back" at bounding box center [289, 20] width 6 height 10
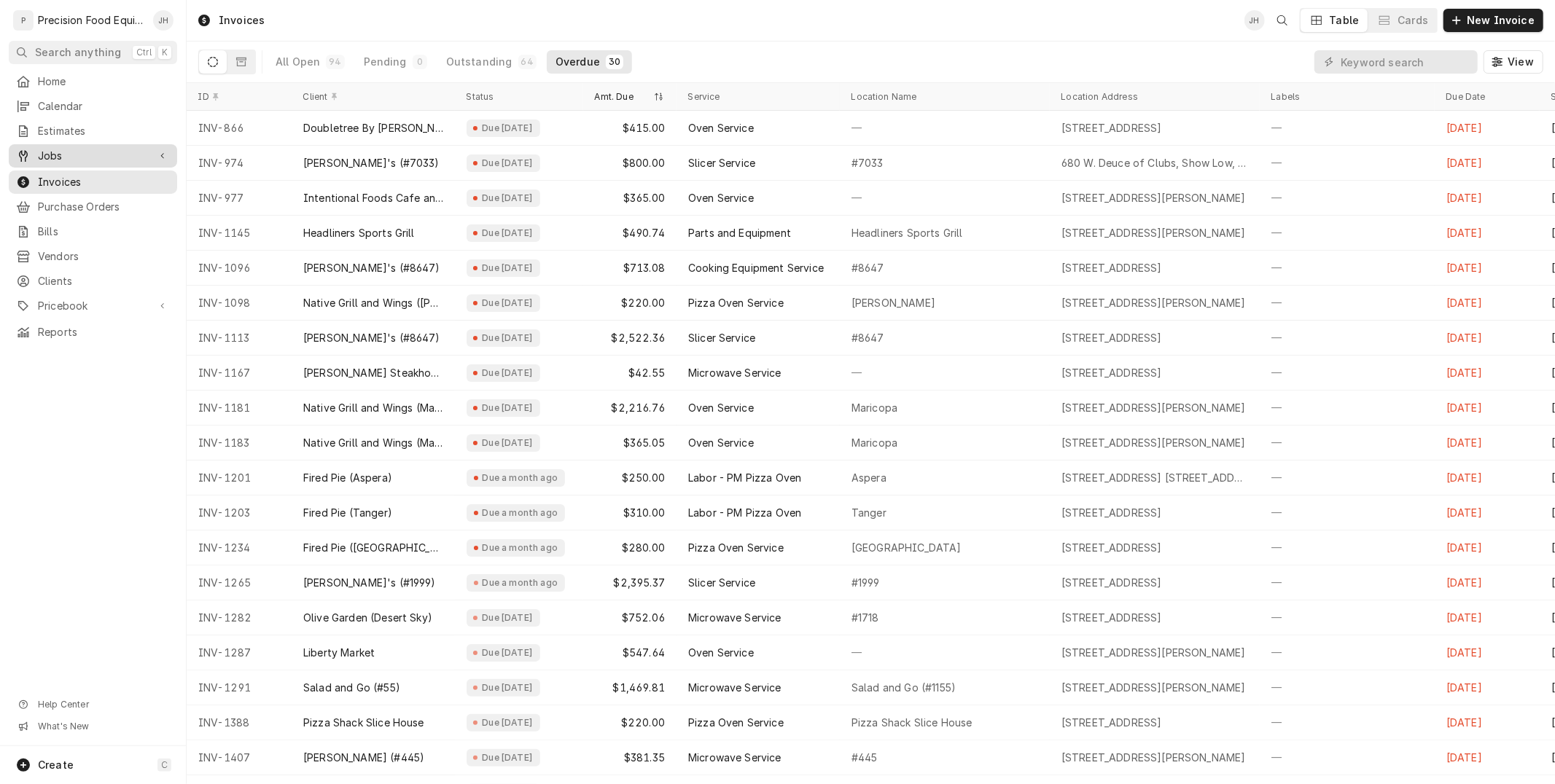
click at [108, 146] on link "Jobs" at bounding box center [93, 156] width 168 height 24
click at [78, 183] on span "Jobs" at bounding box center [104, 181] width 132 height 15
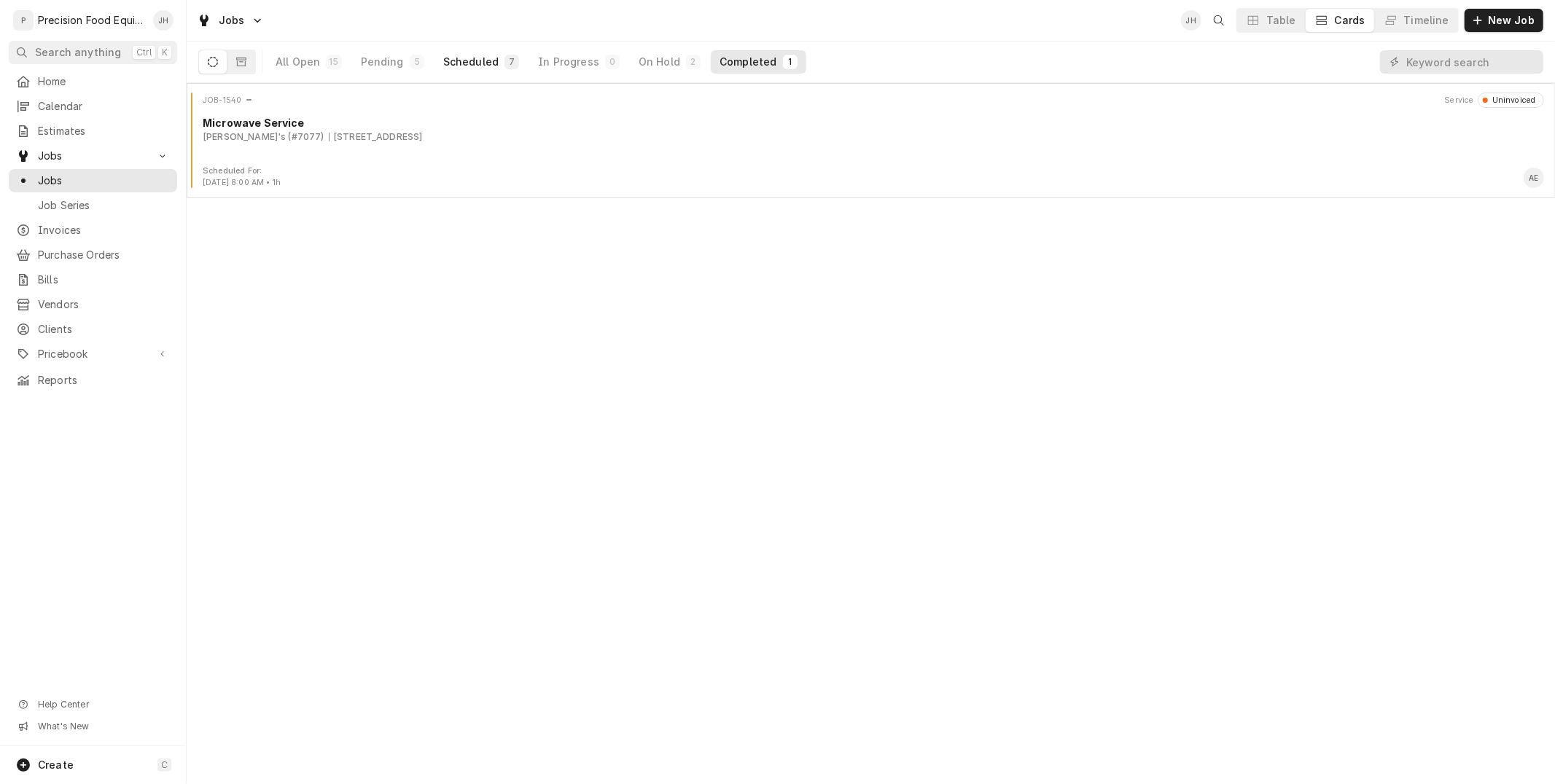
click at [504, 68] on div "7" at bounding box center [512, 62] width 15 height 15
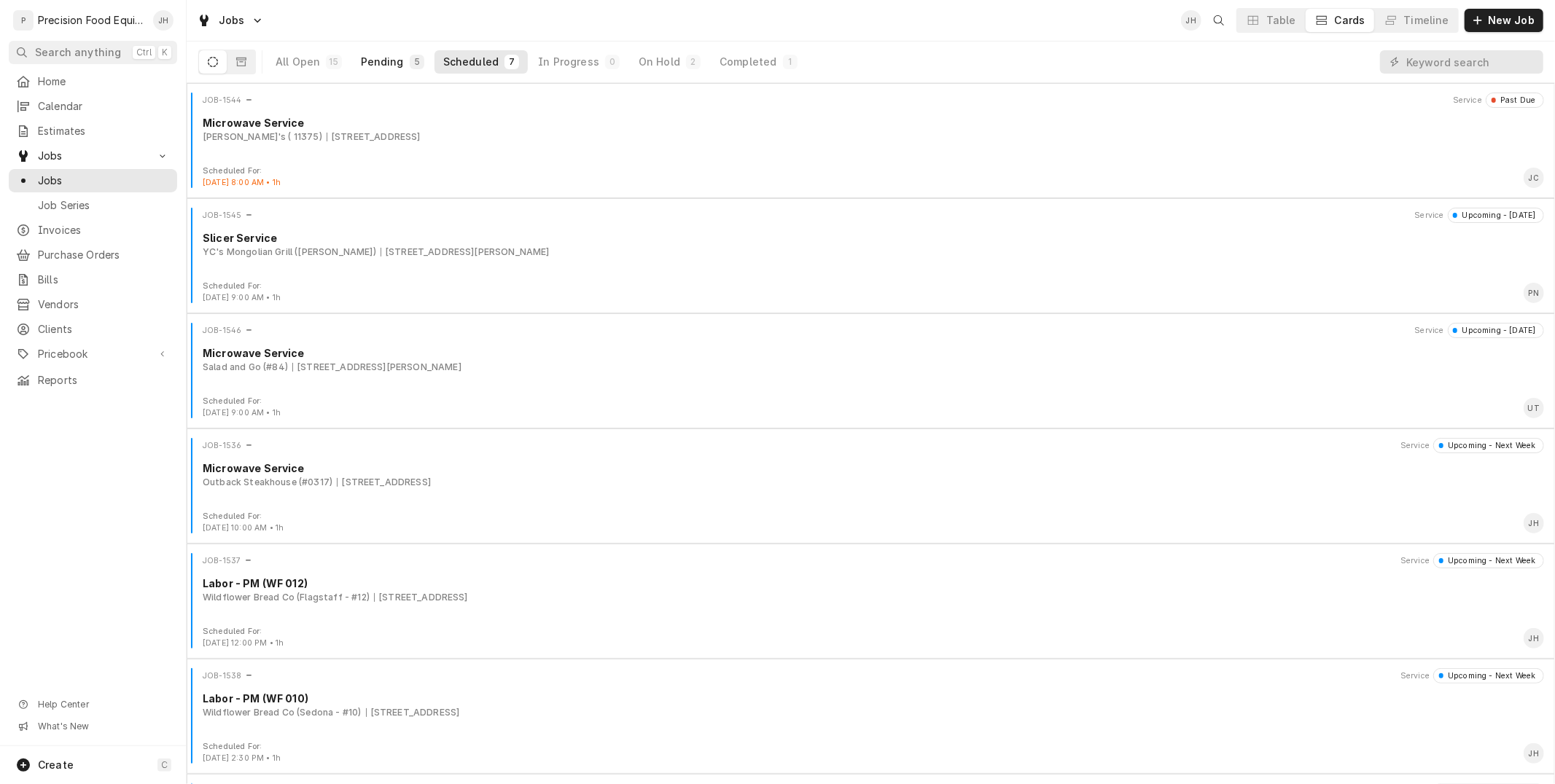
click at [367, 55] on div "Pending" at bounding box center [382, 62] width 43 height 15
